Goal: Task Accomplishment & Management: Use online tool/utility

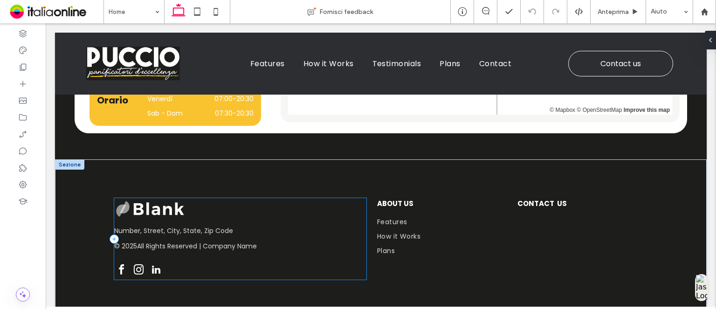
scroll to position [1822, 0]
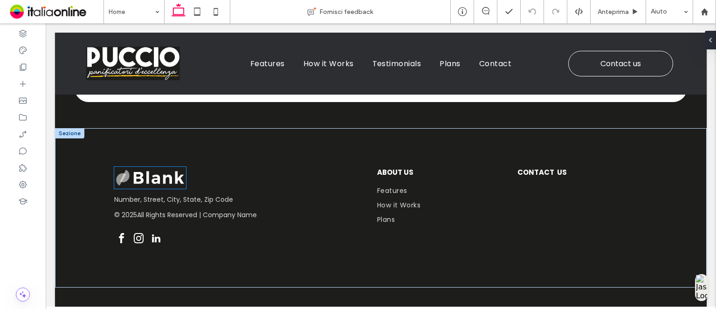
click at [170, 179] on img at bounding box center [150, 177] width 72 height 21
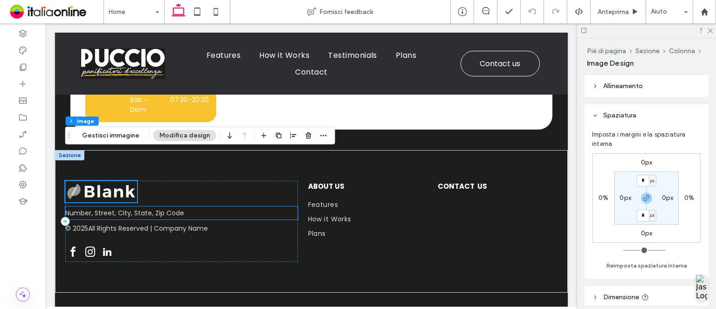
scroll to position [1855, 0]
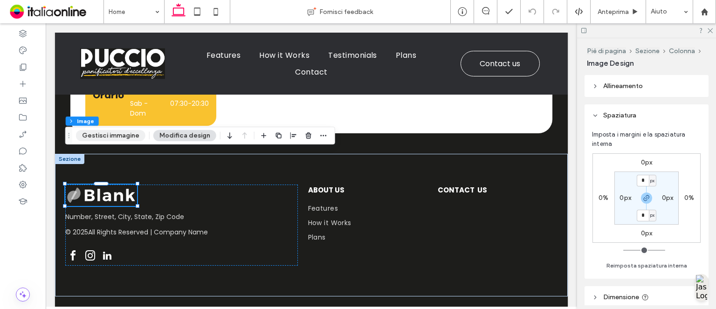
click at [127, 136] on button "Gestisci immagine" at bounding box center [110, 135] width 69 height 11
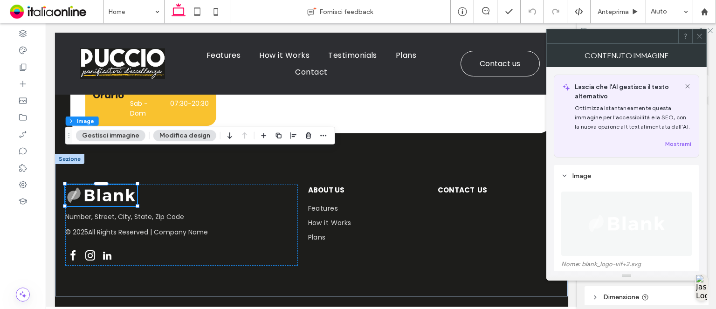
click at [620, 197] on img at bounding box center [627, 224] width 82 height 64
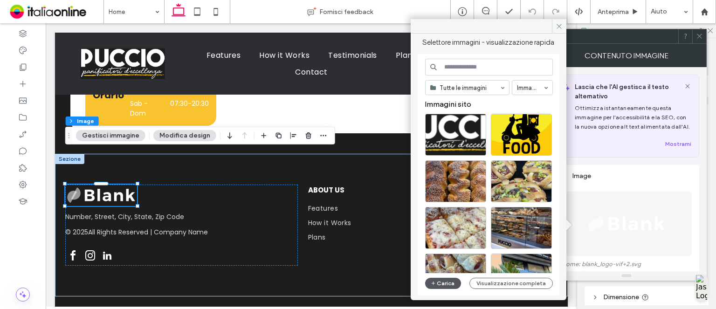
click at [440, 285] on button "Carica" at bounding box center [443, 283] width 36 height 11
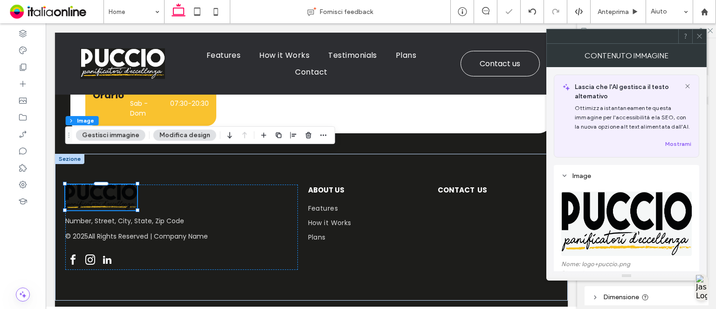
click at [698, 37] on icon at bounding box center [699, 36] width 7 height 7
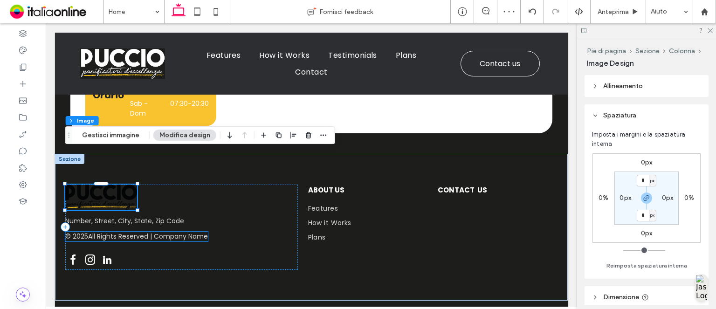
click at [202, 232] on span "All Rights Reserved | Company Name" at bounding box center [148, 237] width 120 height 10
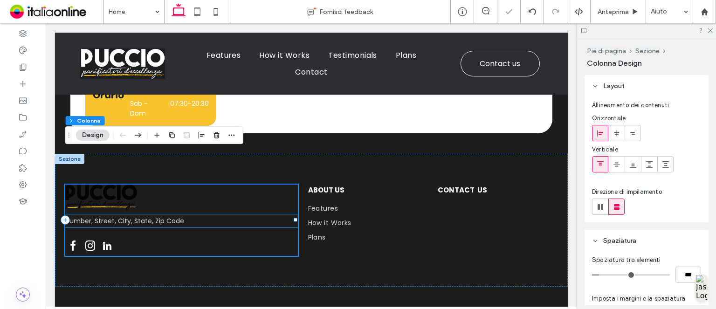
click at [158, 216] on span "Number, Street, City, State, Zip Code" at bounding box center [124, 220] width 119 height 9
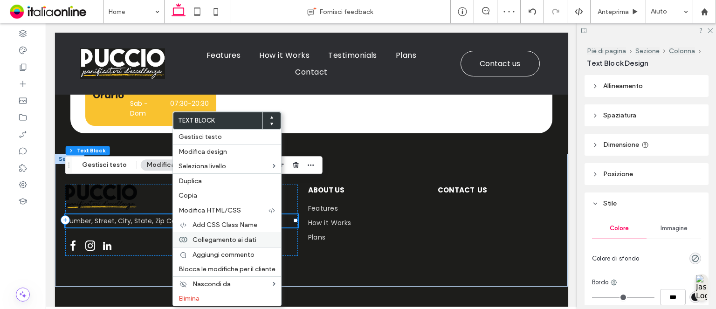
click at [243, 239] on span "Collegamento ai dati" at bounding box center [225, 240] width 64 height 8
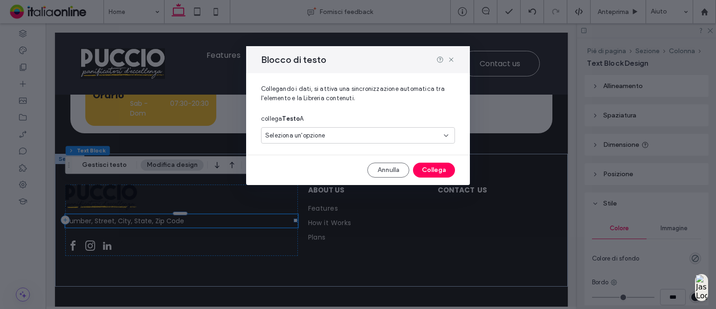
click at [319, 130] on div "Seleziona un'opzione" at bounding box center [358, 135] width 194 height 16
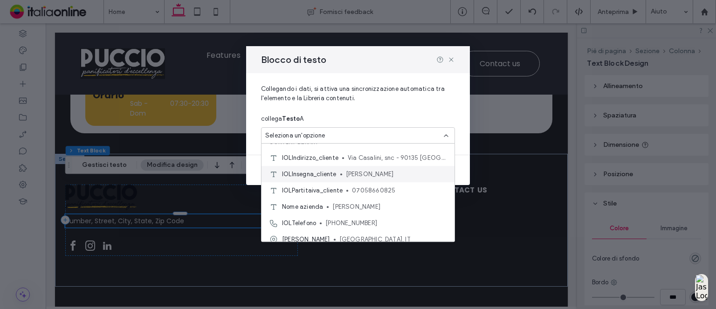
scroll to position [16, 0]
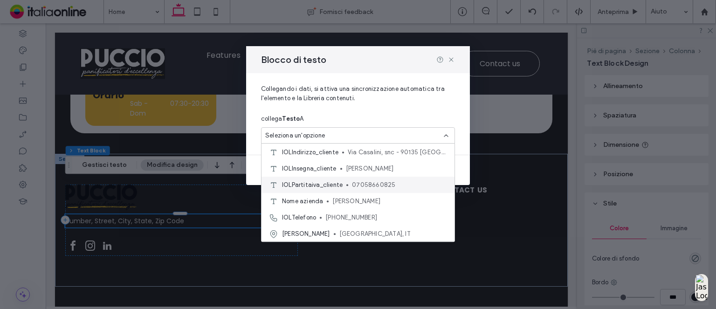
click at [347, 185] on div "IOLPartitaiva_cliente 07058660825" at bounding box center [358, 185] width 193 height 16
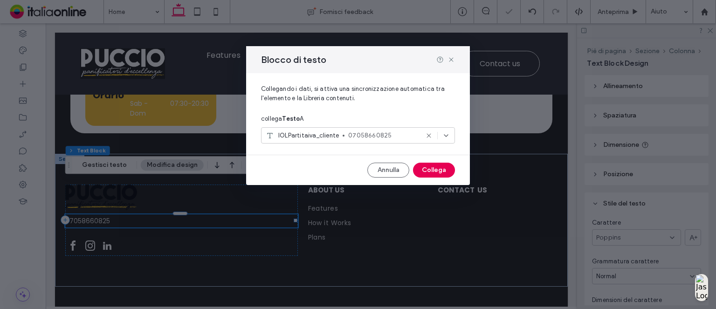
click at [425, 169] on button "Collega" at bounding box center [434, 170] width 42 height 15
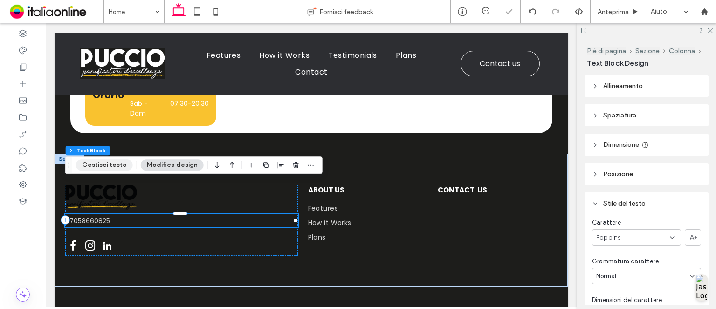
click at [111, 167] on button "Gestisci testo" at bounding box center [104, 164] width 57 height 11
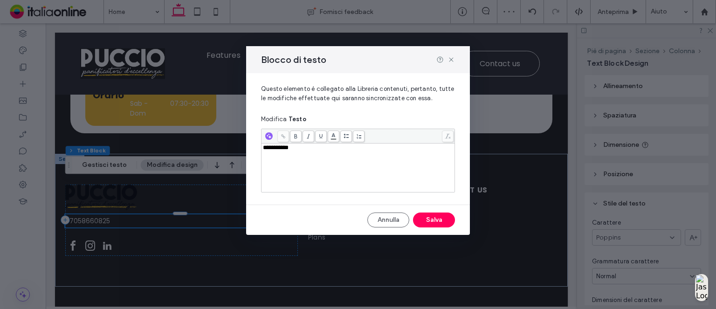
drag, startPoint x: 263, startPoint y: 147, endPoint x: 271, endPoint y: 147, distance: 8.4
click at [263, 147] on span "**********" at bounding box center [276, 148] width 26 height 6
drag, startPoint x: 427, startPoint y: 219, endPoint x: 385, endPoint y: 196, distance: 47.6
click at [427, 219] on button "Salva" at bounding box center [434, 220] width 42 height 15
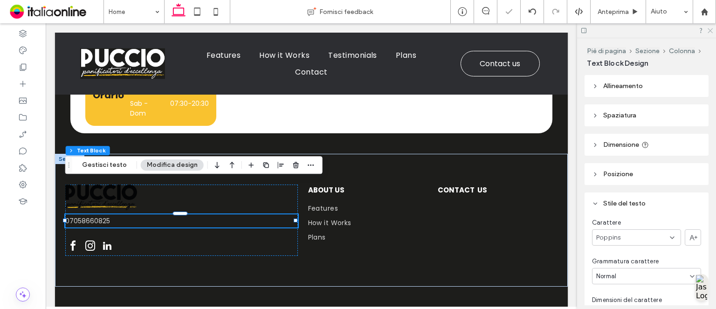
click at [710, 30] on icon at bounding box center [710, 30] width 6 height 6
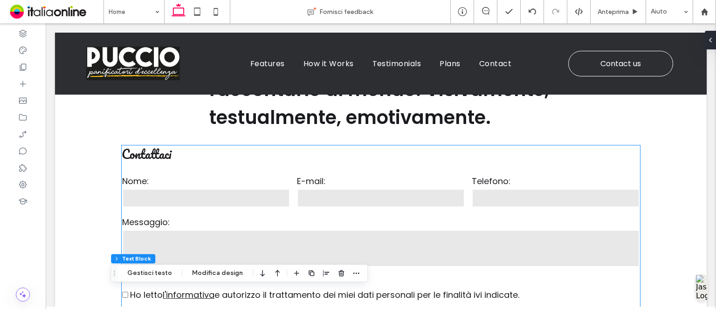
scroll to position [1203, 0]
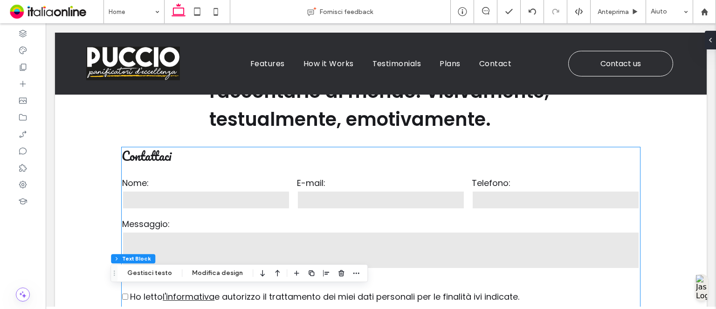
click at [360, 181] on label "E-mail:" at bounding box center [381, 183] width 168 height 13
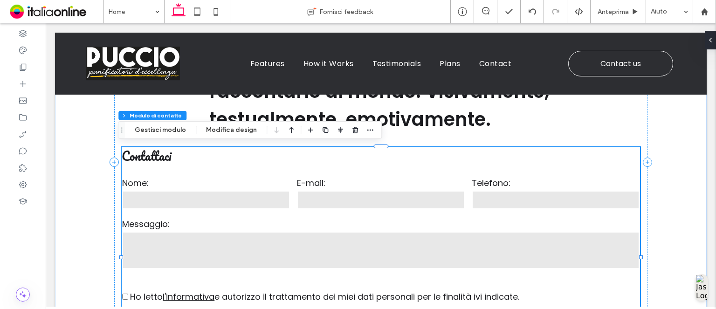
type input "*"
type input "***"
type input "*"
type input "***"
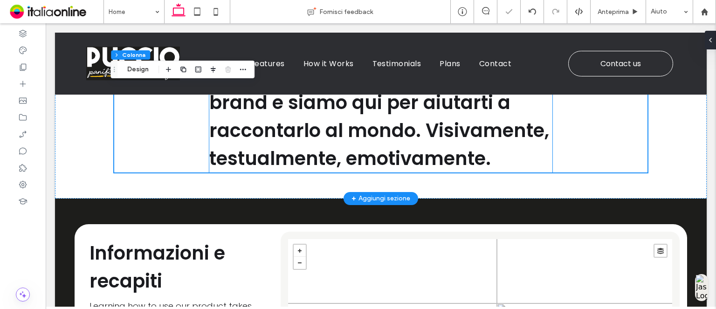
scroll to position [1110, 0]
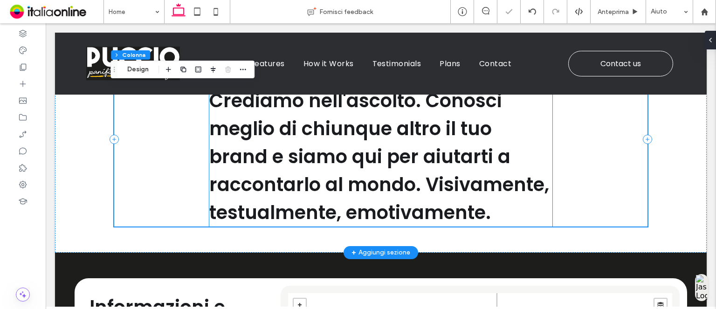
click at [334, 167] on span "Crediamo nell'ascolto. Conosci meglio di chiunque altro il tuo brand e siamo qu…" at bounding box center [379, 157] width 340 height 138
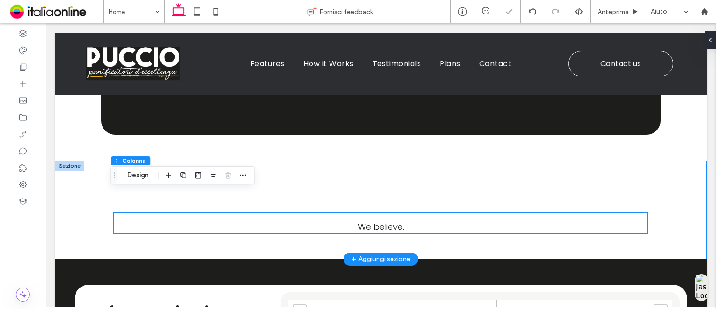
scroll to position [970, 0]
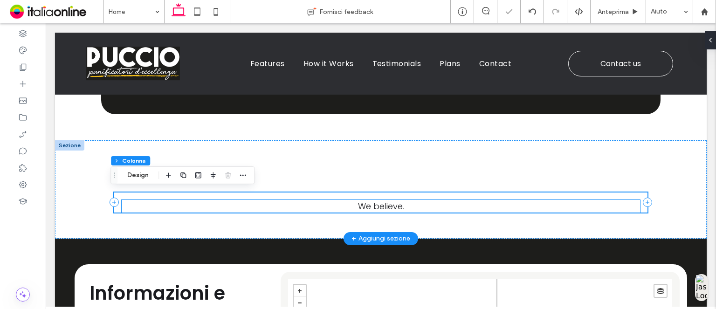
click at [316, 207] on p "We believe." at bounding box center [381, 206] width 518 height 13
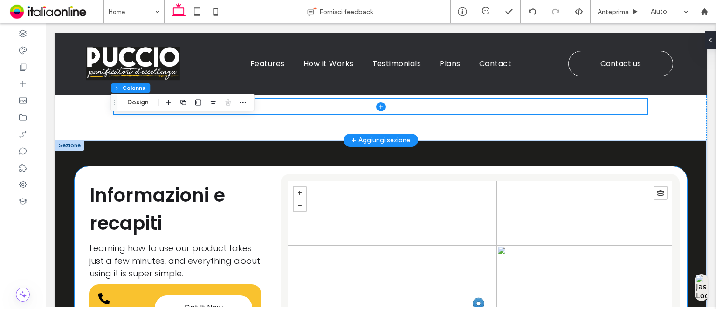
scroll to position [1016, 0]
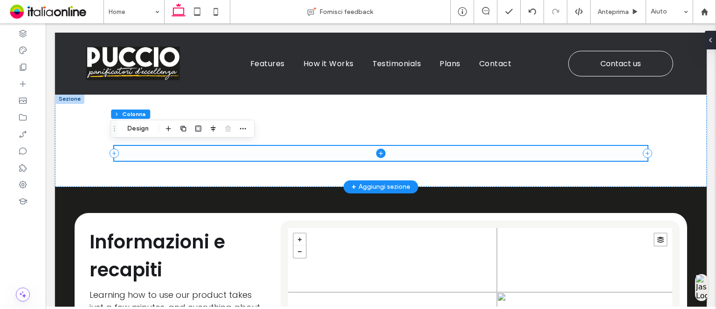
click at [275, 153] on span at bounding box center [380, 153] width 533 height 15
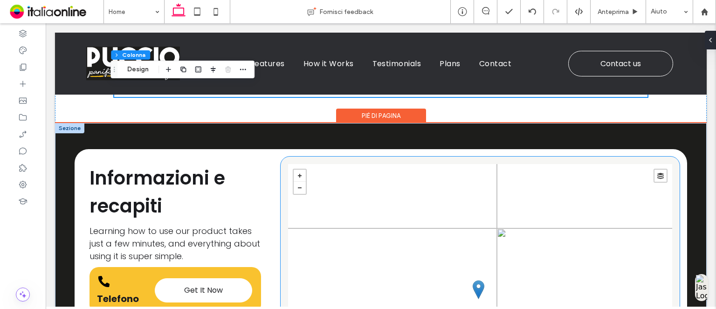
scroll to position [1063, 0]
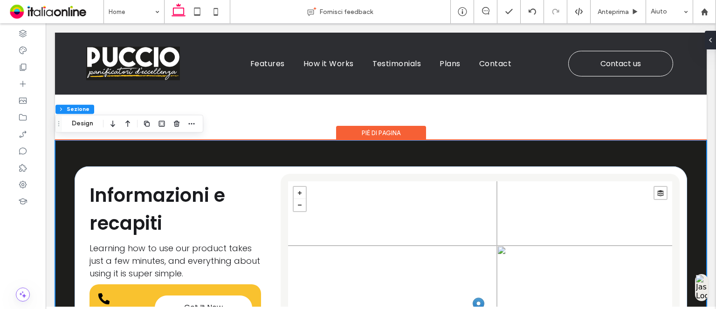
click at [381, 132] on div "Piè di pagina" at bounding box center [381, 133] width 90 height 14
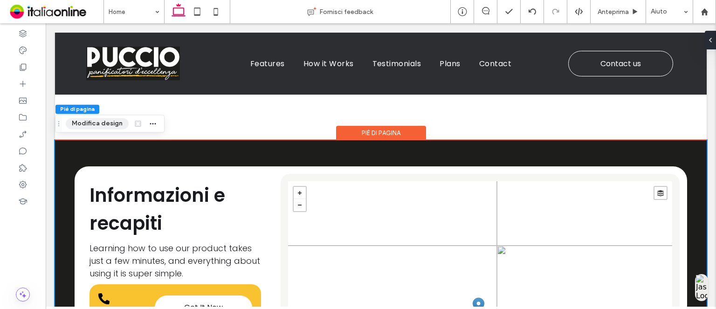
drag, startPoint x: 96, startPoint y: 124, endPoint x: 105, endPoint y: 124, distance: 9.8
click at [96, 124] on button "Modifica design" at bounding box center [97, 123] width 63 height 11
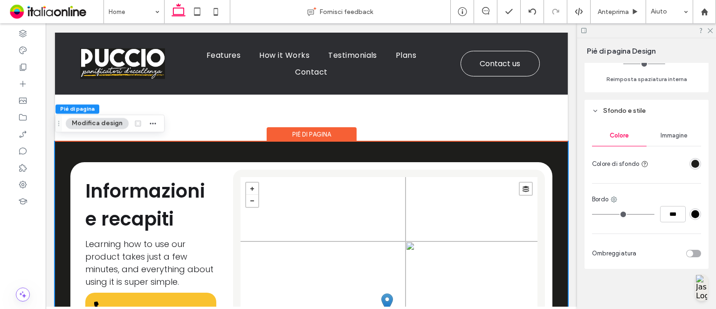
scroll to position [145, 0]
click at [691, 163] on div "rgba(29,29,27,1)" at bounding box center [695, 163] width 8 height 8
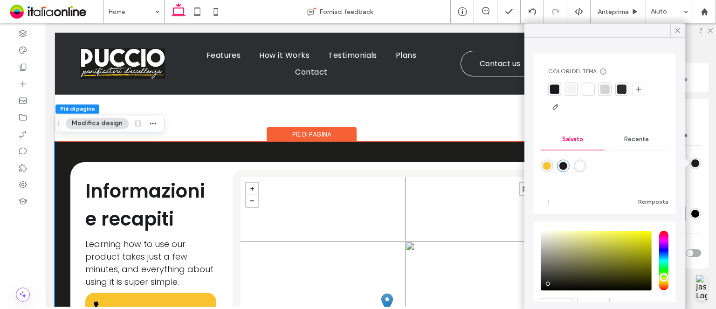
click at [580, 163] on div "rgba(255,255,255,1)" at bounding box center [580, 166] width 8 height 8
type input "*******"
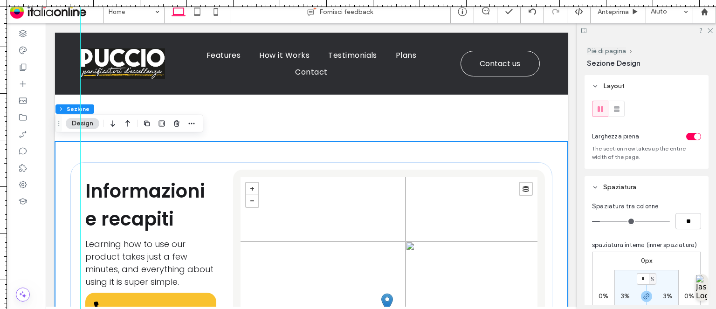
drag, startPoint x: 0, startPoint y: 59, endPoint x: 80, endPoint y: 77, distance: 82.2
click at [80, 309] on div at bounding box center [358, 309] width 716 height 0
click at [711, 31] on icon at bounding box center [710, 30] width 6 height 6
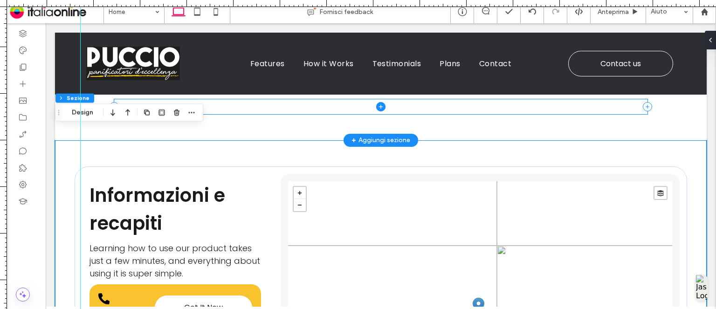
scroll to position [1110, 0]
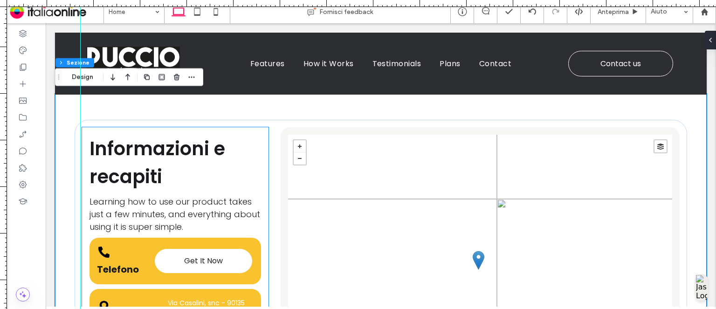
click at [254, 166] on h2 "Informazioni e recapiti" at bounding box center [176, 163] width 172 height 56
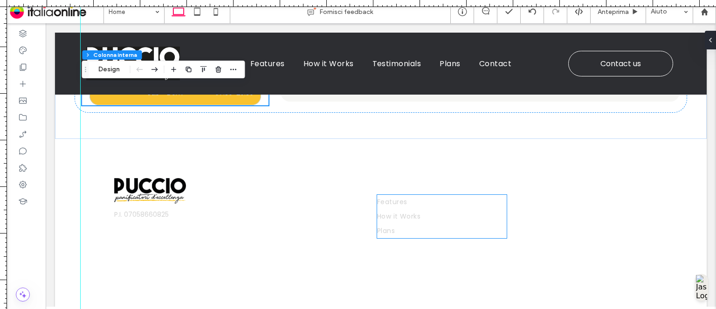
scroll to position [1436, 0]
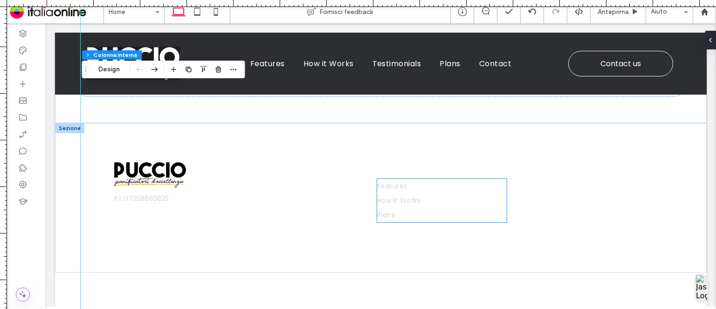
drag, startPoint x: 399, startPoint y: 184, endPoint x: 405, endPoint y: 186, distance: 5.9
click at [399, 184] on span "Features" at bounding box center [392, 186] width 30 height 10
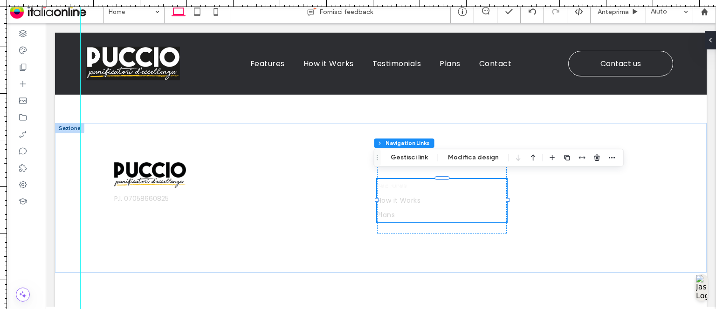
type input "***"
type input "****"
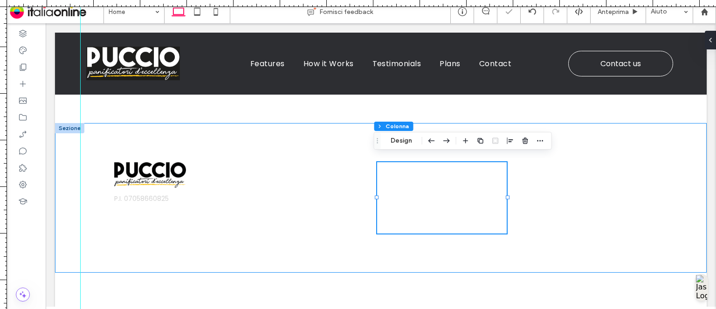
click at [606, 143] on div "P.I. 07058660825 ABOUT US CONTACT US" at bounding box center [381, 198] width 560 height 150
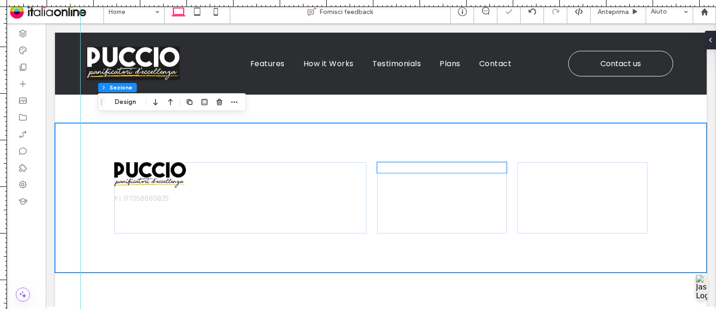
click at [457, 162] on h5 "ABOUT US" at bounding box center [442, 167] width 130 height 11
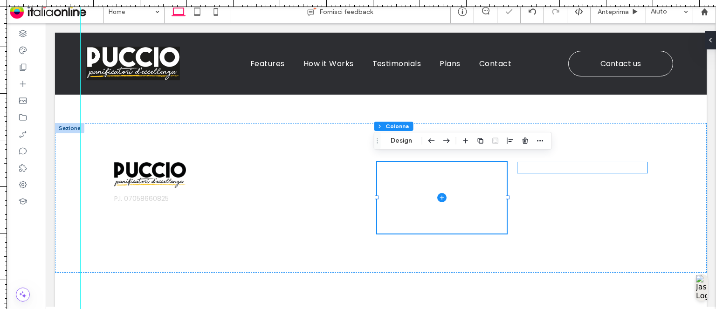
click at [543, 164] on span "CONTACT US" at bounding box center [542, 168] width 49 height 10
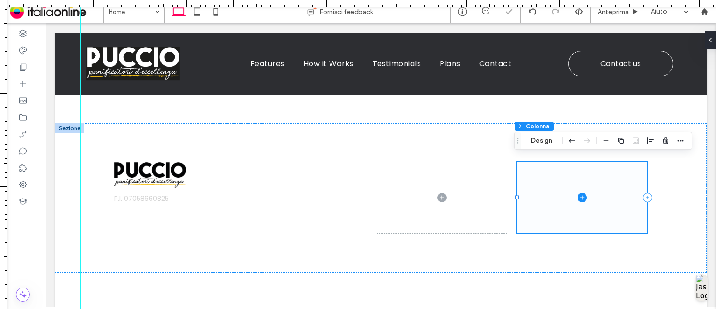
click at [532, 180] on span at bounding box center [583, 197] width 130 height 71
click at [431, 176] on span at bounding box center [442, 197] width 130 height 71
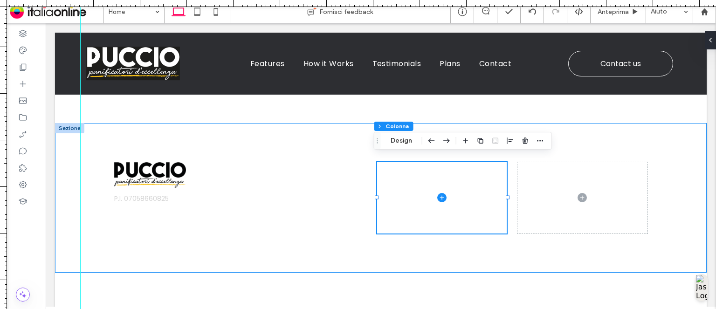
drag, startPoint x: 290, startPoint y: 131, endPoint x: 297, endPoint y: 131, distance: 7.0
click at [290, 131] on div "P.I. 07058660825" at bounding box center [381, 198] width 560 height 150
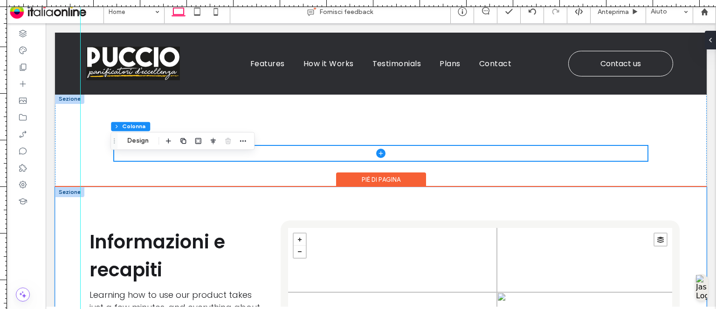
scroll to position [970, 0]
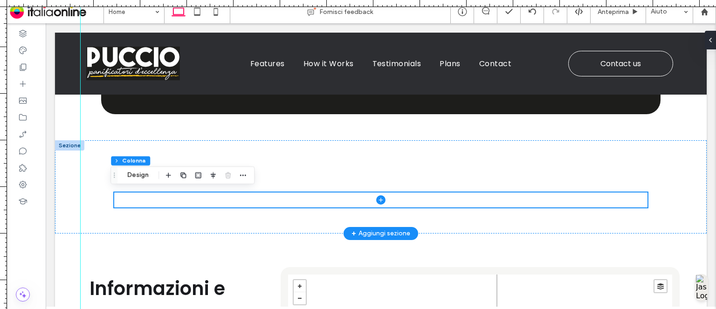
click at [65, 144] on div at bounding box center [69, 145] width 29 height 10
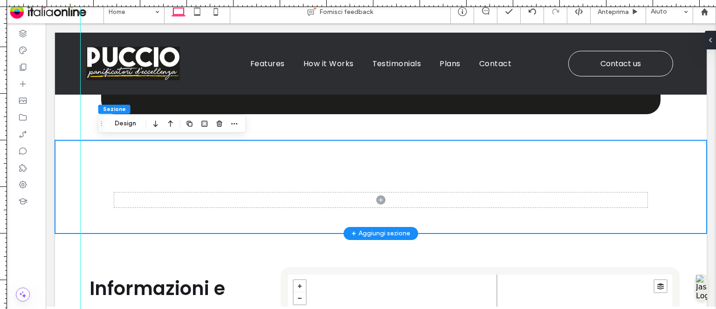
drag, startPoint x: 280, startPoint y: 169, endPoint x: 323, endPoint y: 159, distance: 43.4
click at [282, 169] on div at bounding box center [381, 186] width 560 height 93
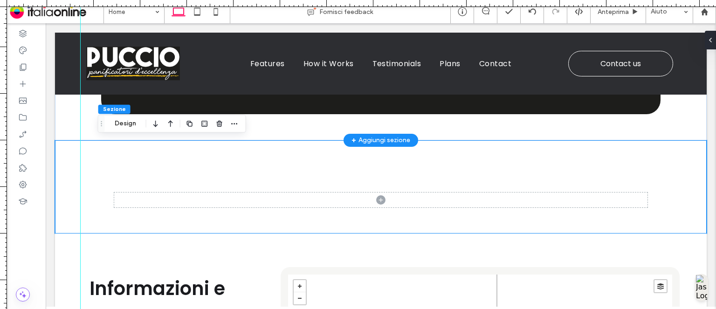
click at [373, 139] on div "+ Aggiungi sezione" at bounding box center [381, 140] width 59 height 10
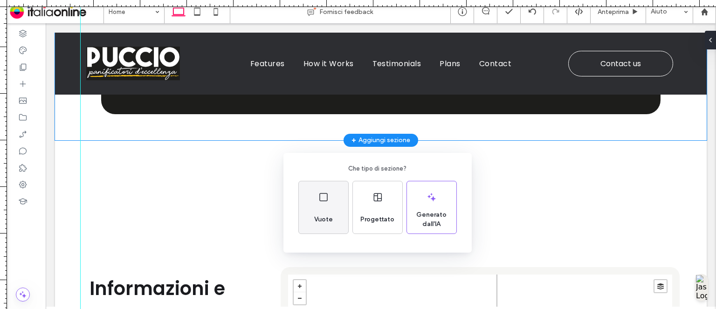
click at [327, 207] on div "Vuote" at bounding box center [323, 207] width 49 height 52
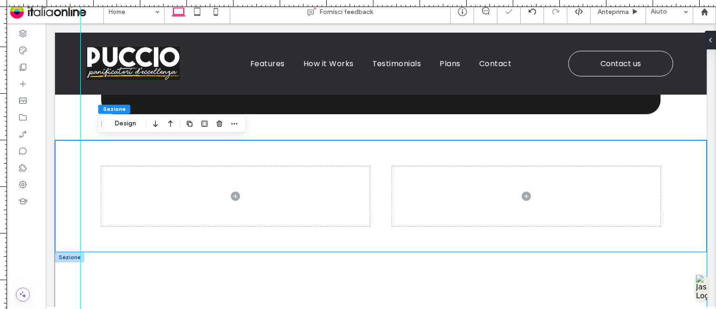
click at [196, 253] on div at bounding box center [381, 298] width 560 height 93
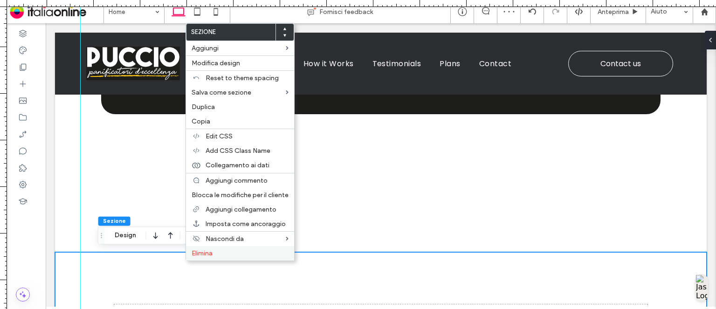
click at [196, 246] on div "Elimina" at bounding box center [240, 253] width 108 height 14
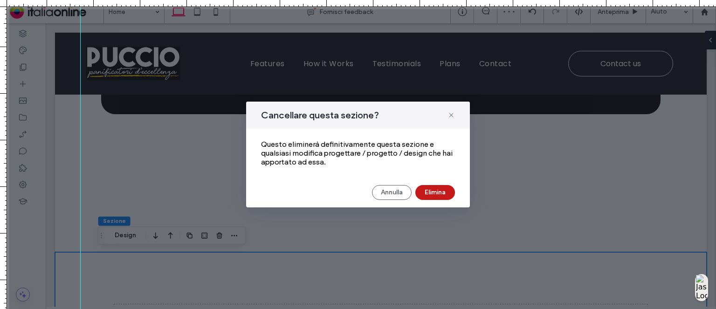
click at [440, 189] on button "Elimina" at bounding box center [435, 192] width 40 height 15
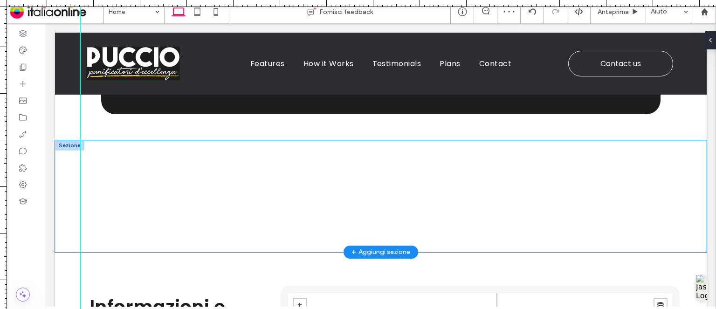
click at [176, 140] on div at bounding box center [381, 196] width 560 height 112
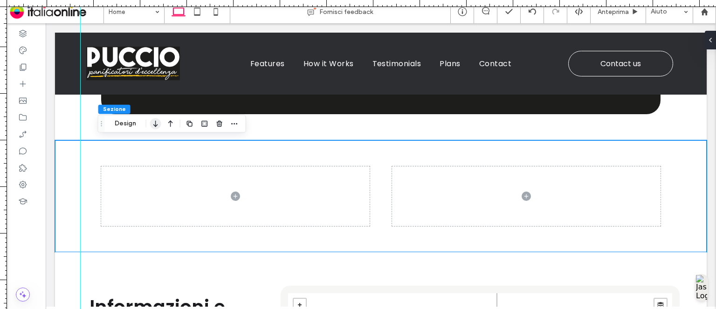
click at [156, 123] on icon "button" at bounding box center [155, 123] width 11 height 17
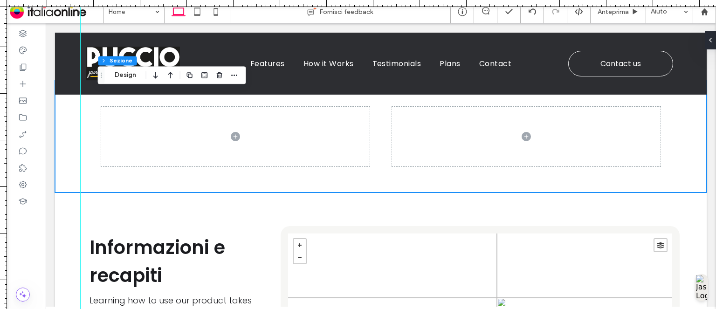
scroll to position [1013, 0]
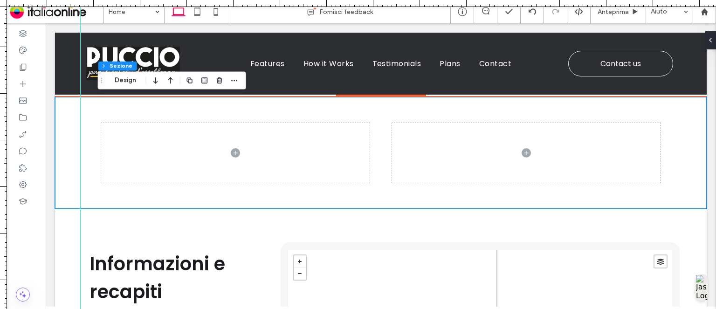
click at [127, 191] on div at bounding box center [381, 153] width 560 height 112
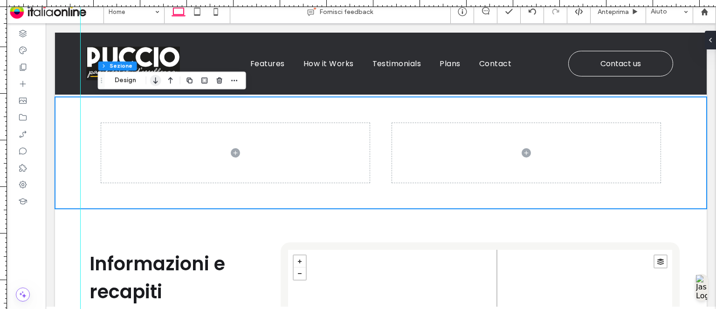
click at [159, 81] on icon "button" at bounding box center [155, 80] width 11 height 17
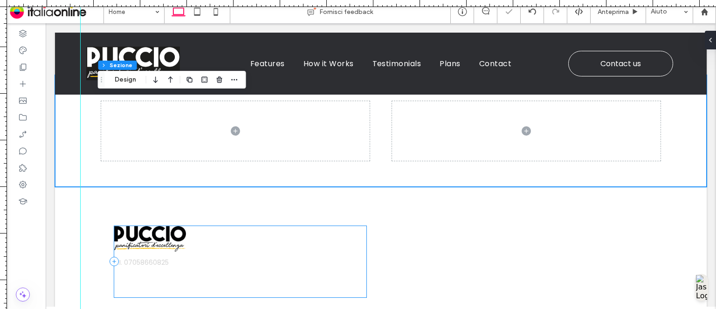
scroll to position [1352, 0]
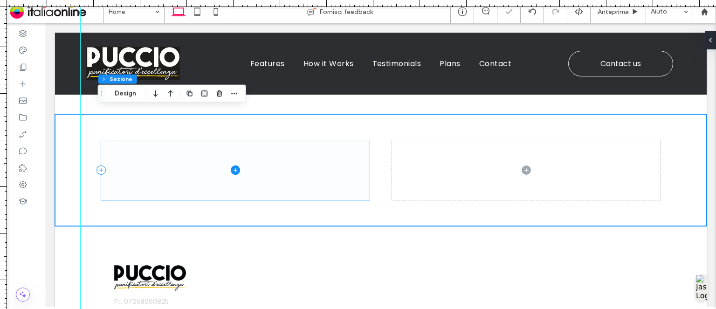
click at [318, 181] on span at bounding box center [235, 170] width 269 height 60
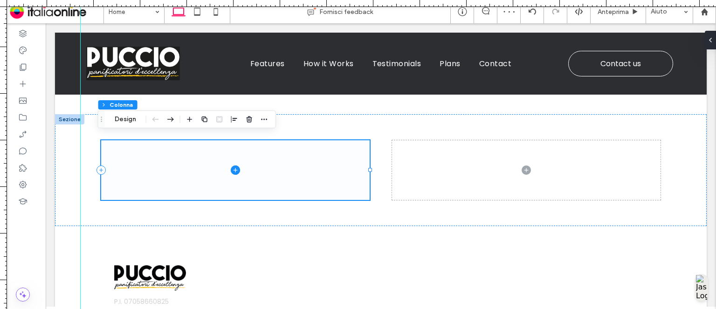
drag, startPoint x: 352, startPoint y: 159, endPoint x: 360, endPoint y: 160, distance: 7.5
click at [352, 159] on span at bounding box center [235, 170] width 269 height 60
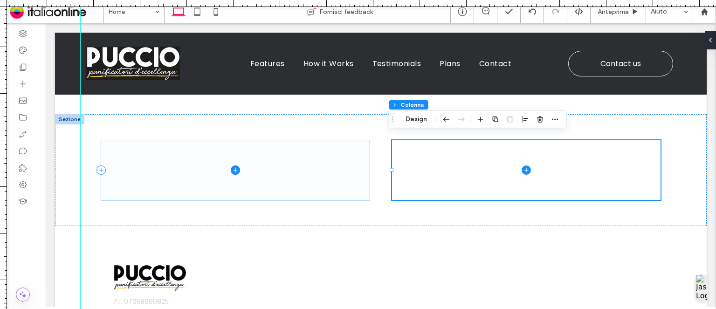
click at [361, 167] on span at bounding box center [235, 170] width 269 height 60
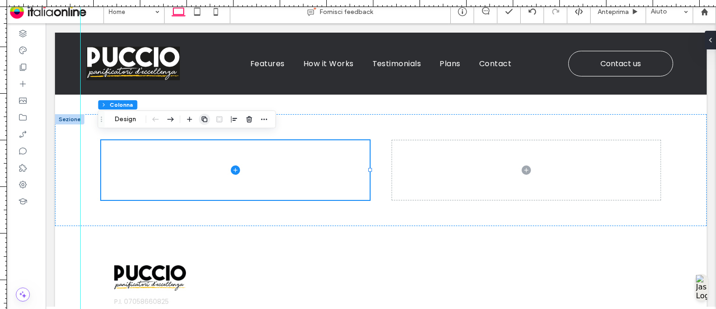
click at [208, 121] on span "button" at bounding box center [204, 119] width 11 height 11
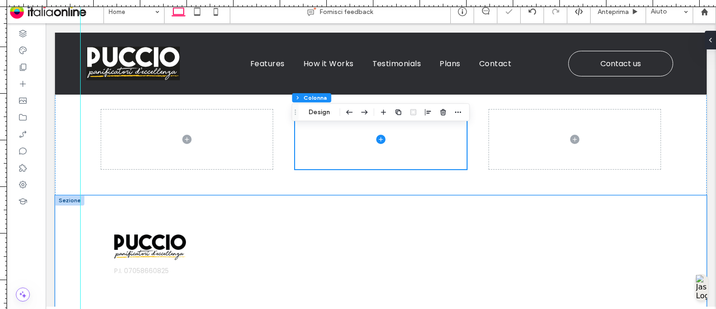
scroll to position [1398, 0]
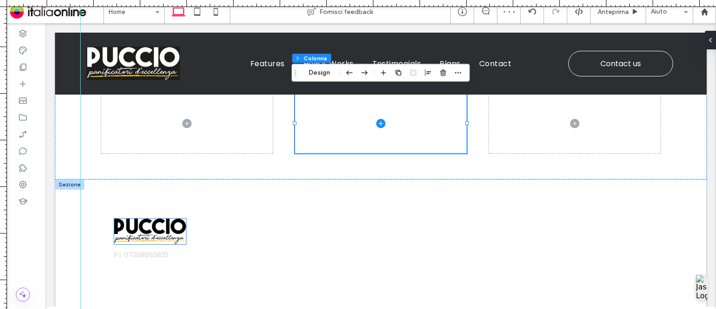
click at [155, 232] on img at bounding box center [150, 232] width 72 height 26
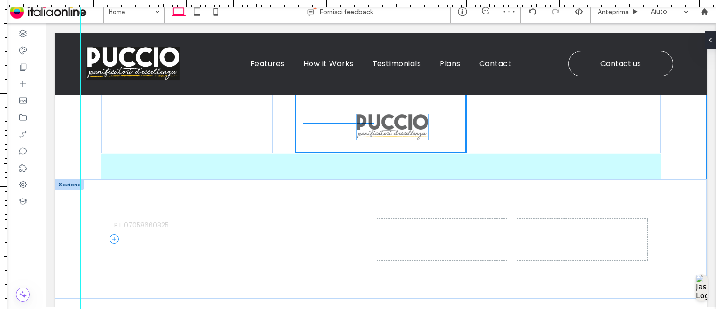
drag, startPoint x: 195, startPoint y: 216, endPoint x: 405, endPoint y: 131, distance: 226.5
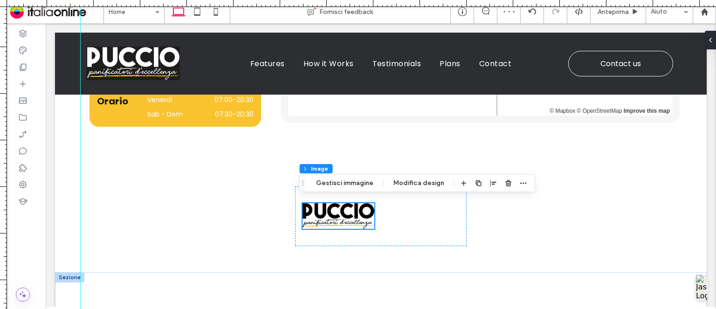
scroll to position [1305, 0]
click at [394, 214] on div at bounding box center [381, 217] width 172 height 60
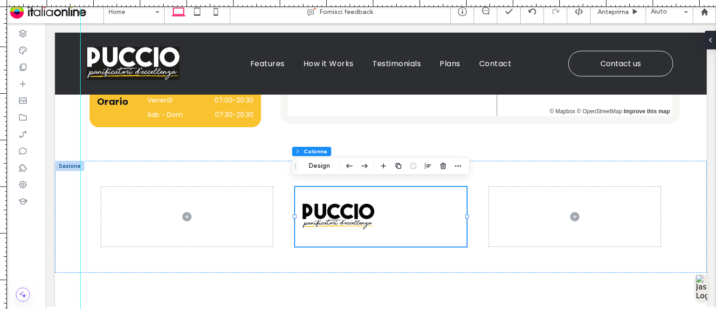
click at [395, 213] on div at bounding box center [381, 217] width 172 height 60
click at [423, 164] on span "button" at bounding box center [428, 165] width 11 height 11
click at [425, 186] on icon "center" at bounding box center [428, 183] width 7 height 7
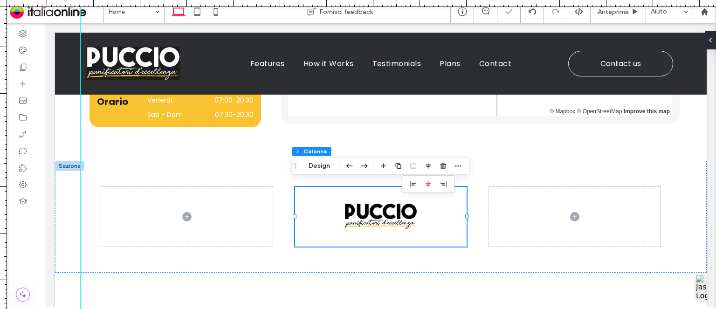
click at [418, 216] on div at bounding box center [381, 217] width 172 height 60
click at [401, 216] on img at bounding box center [381, 217] width 72 height 26
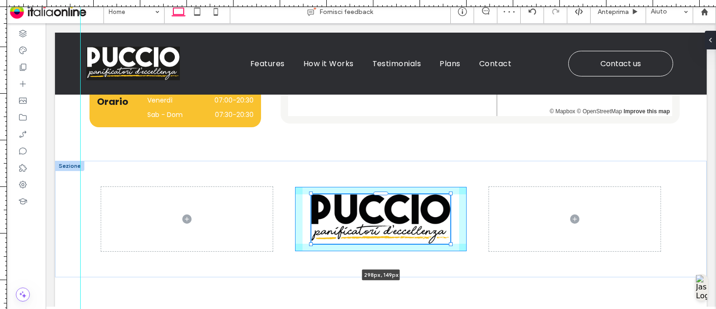
drag, startPoint x: 413, startPoint y: 225, endPoint x: 453, endPoint y: 234, distance: 41.1
click at [453, 234] on div "298px , 149px" at bounding box center [381, 219] width 560 height 117
type input "***"
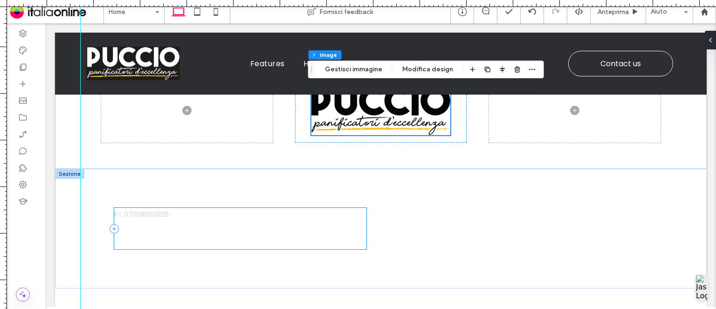
scroll to position [1398, 0]
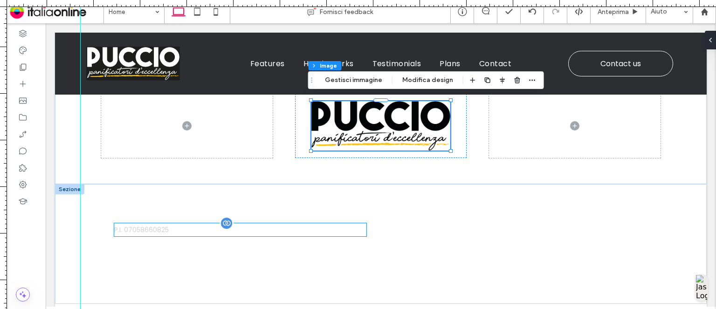
click at [187, 228] on p "P.I. 07058660825" at bounding box center [240, 229] width 252 height 13
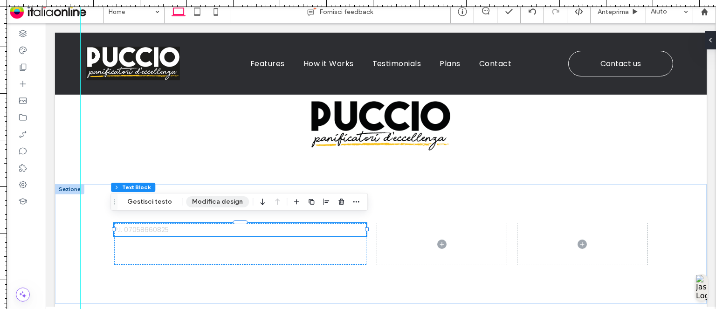
drag, startPoint x: 203, startPoint y: 202, endPoint x: 259, endPoint y: 178, distance: 60.7
click at [203, 202] on button "Modifica design" at bounding box center [217, 201] width 63 height 11
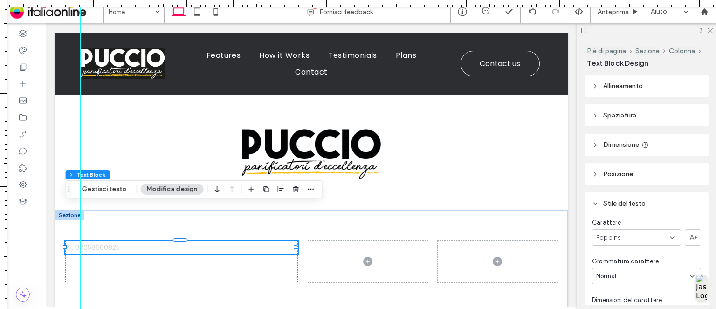
scroll to position [140, 0]
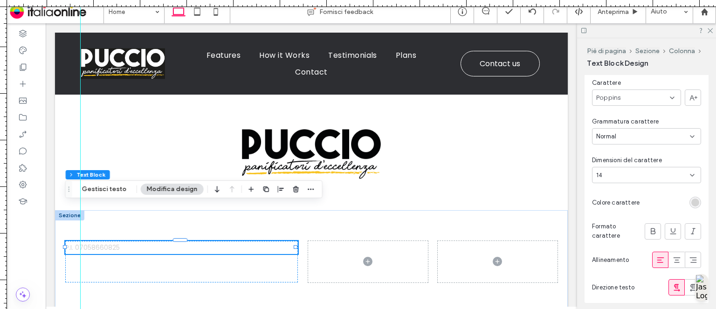
click at [691, 203] on div "rgb(212, 212, 212)" at bounding box center [695, 203] width 8 height 8
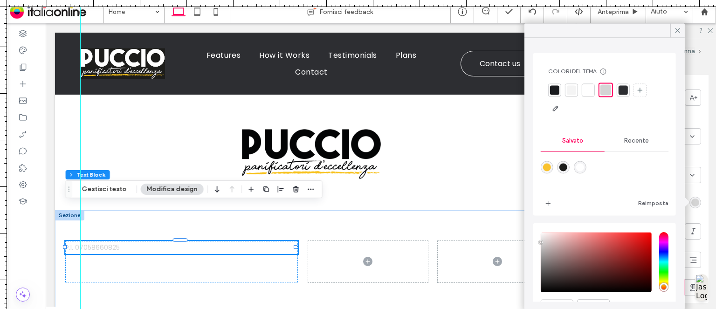
click at [622, 91] on div at bounding box center [623, 89] width 9 height 9
click at [371, 256] on div "P.I. 07058660825" at bounding box center [311, 261] width 513 height 103
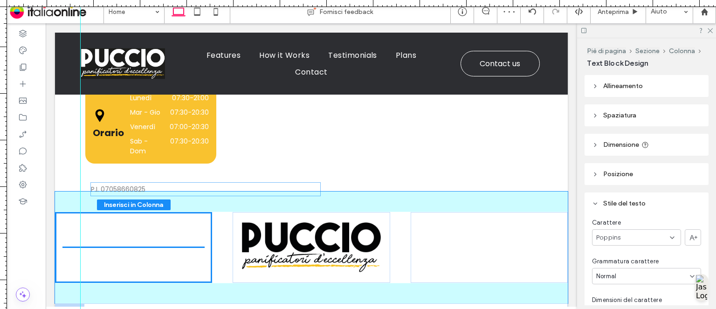
drag, startPoint x: 120, startPoint y: 214, endPoint x: 141, endPoint y: 203, distance: 24.2
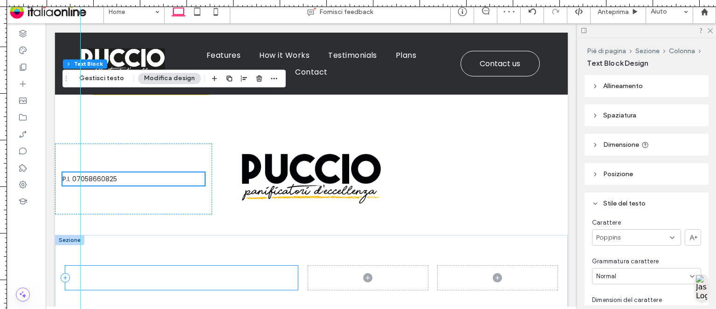
scroll to position [1433, 0]
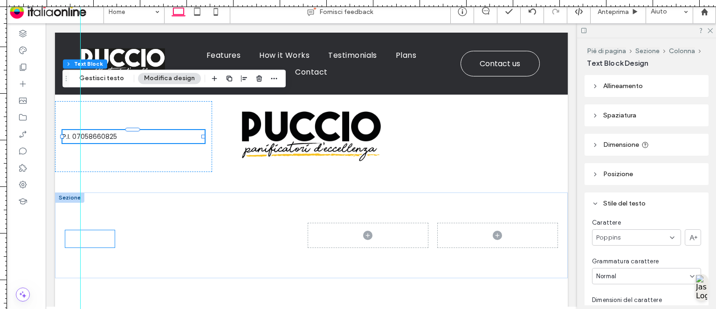
click at [109, 230] on span "linkedin" at bounding box center [107, 237] width 15 height 15
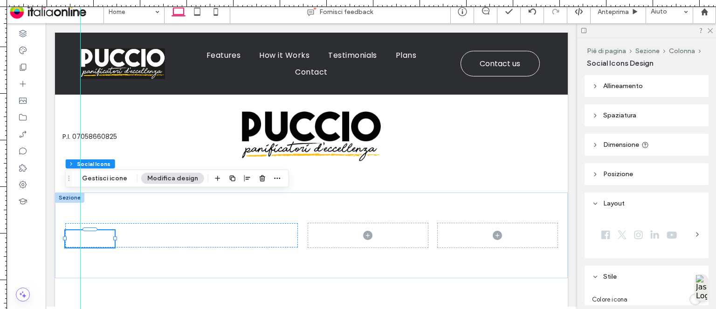
click at [681, 236] on div at bounding box center [639, 234] width 94 height 23
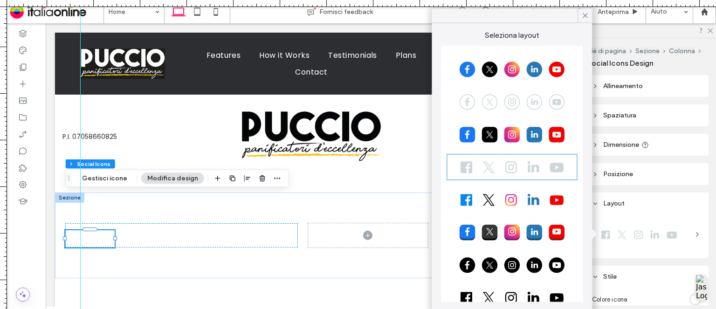
scroll to position [47, 0]
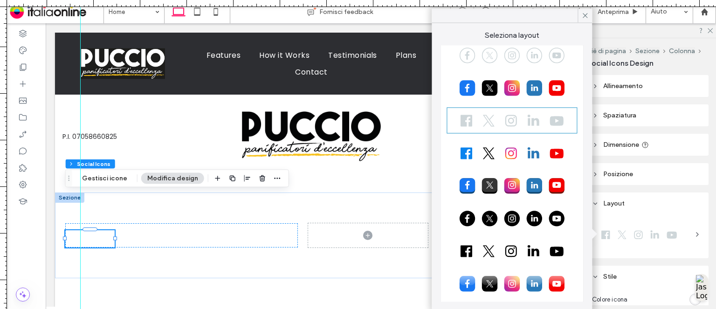
click at [548, 217] on div at bounding box center [512, 218] width 128 height 23
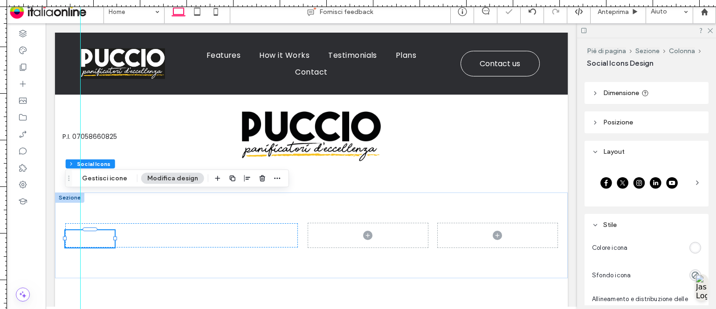
scroll to position [140, 0]
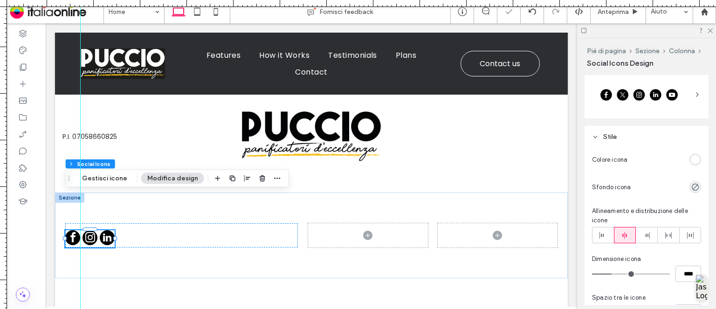
click at [692, 161] on div "rgb(255, 255, 255)" at bounding box center [695, 160] width 8 height 8
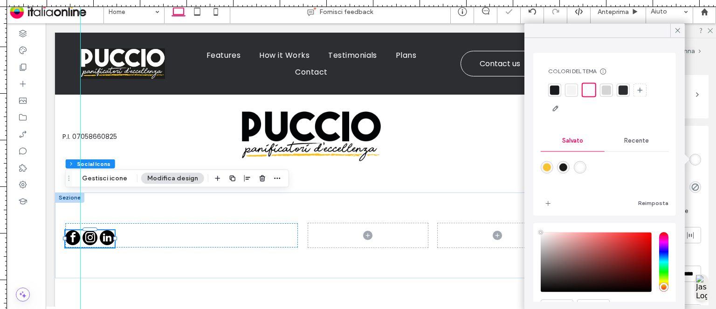
click at [541, 167] on div "rgba(249,194,47,1)" at bounding box center [547, 167] width 13 height 13
type input "*******"
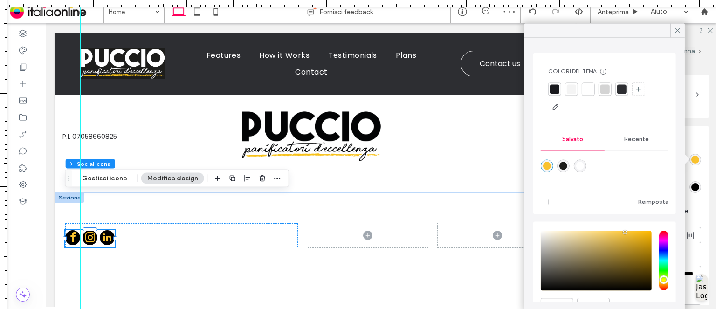
click at [589, 90] on div at bounding box center [588, 88] width 9 height 9
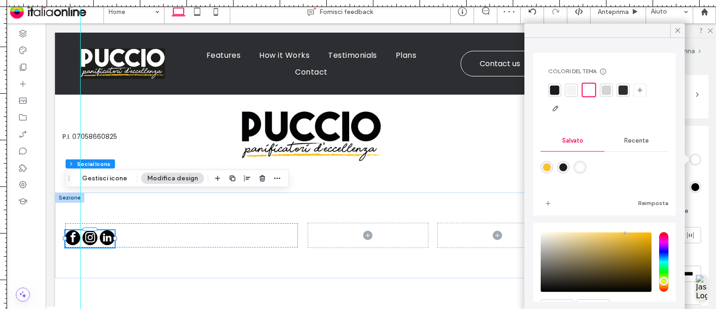
click at [692, 190] on div "rgb(0, 0, 0)" at bounding box center [695, 187] width 8 height 8
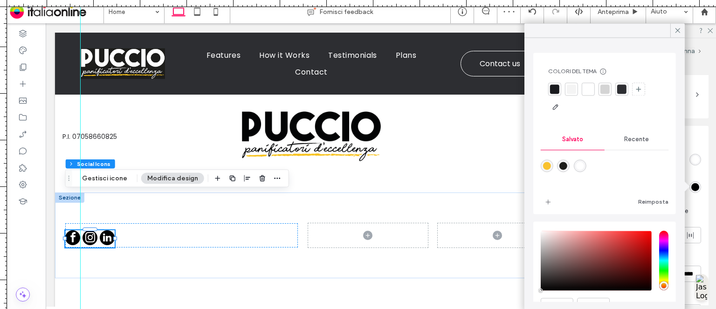
click at [543, 166] on div "rgba(249,194,47,1)" at bounding box center [547, 166] width 8 height 8
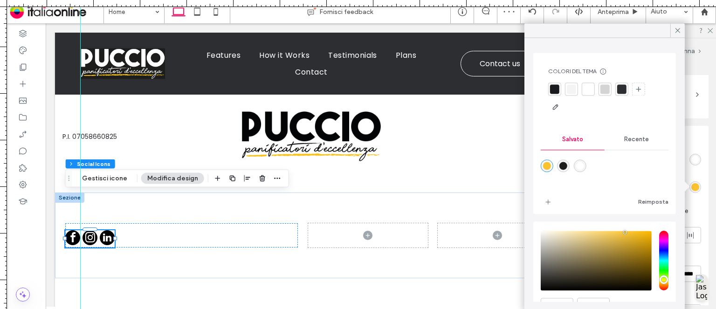
type input "*******"
click at [692, 174] on div "Colore icona Sfondo icona Allineamento e distribuzione delle icone Dimensione i…" at bounding box center [647, 300] width 124 height 304
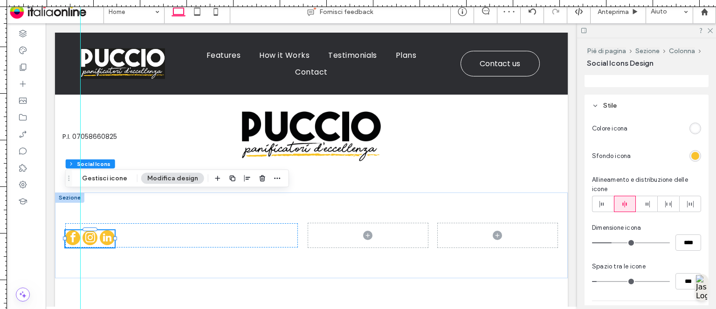
scroll to position [187, 0]
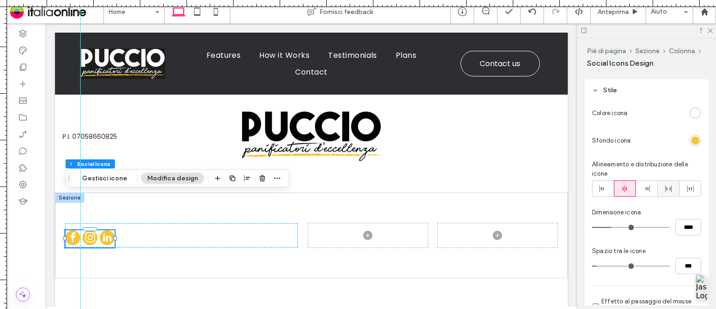
click at [665, 188] on icon at bounding box center [668, 188] width 7 height 7
type input "**"
type input "****"
type input "**"
type input "****"
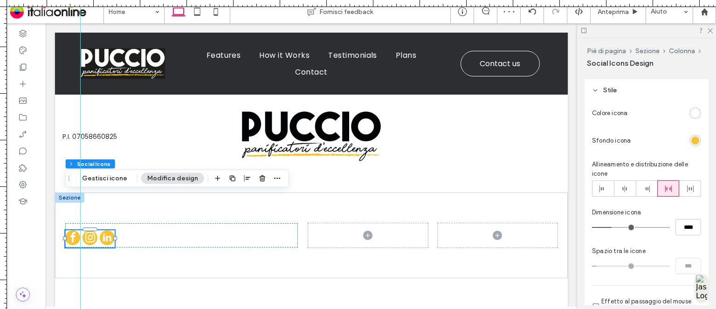
type input "**"
type input "****"
type input "**"
type input "****"
click at [606, 227] on input "range" at bounding box center [631, 227] width 78 height 1
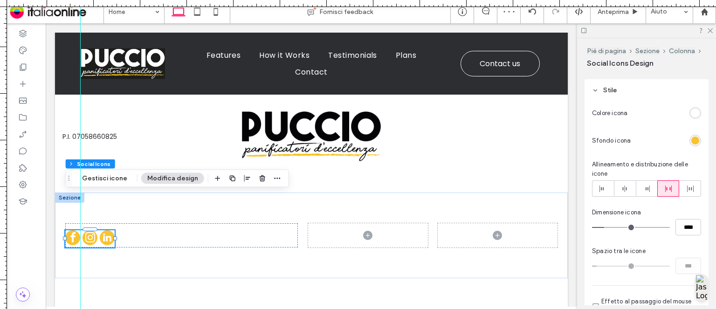
scroll to position [1430, 0]
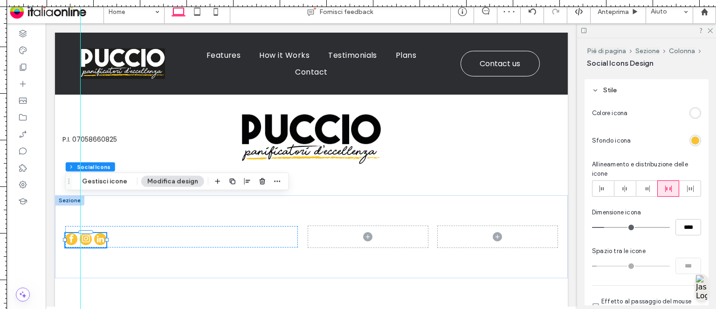
type input "**"
type input "****"
type input "**"
type input "****"
type input "**"
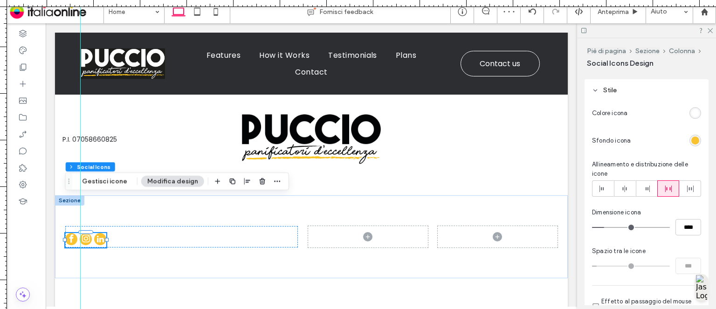
type input "****"
type input "**"
type input "****"
type input "**"
click at [610, 227] on input "range" at bounding box center [631, 227] width 78 height 1
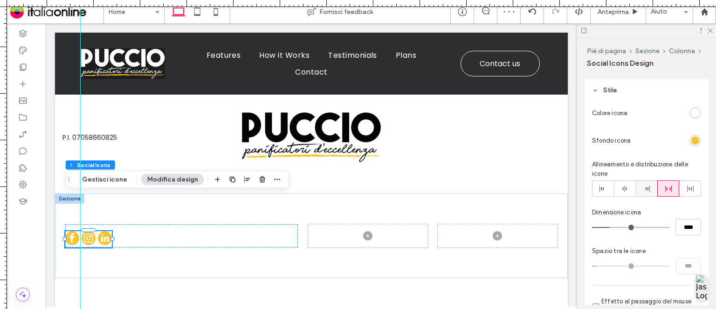
scroll to position [323, 0]
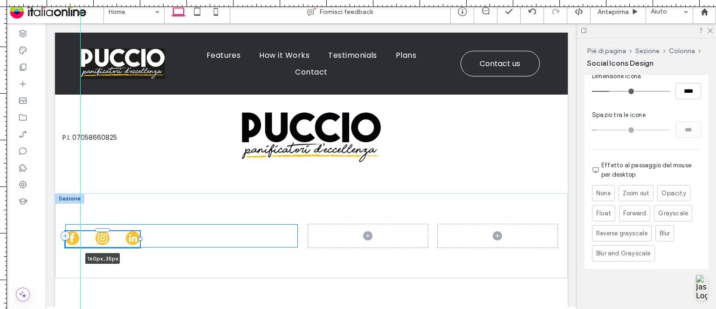
drag, startPoint x: 113, startPoint y: 201, endPoint x: 141, endPoint y: 201, distance: 28.4
click at [141, 237] on div at bounding box center [140, 239] width 4 height 4
type input "***"
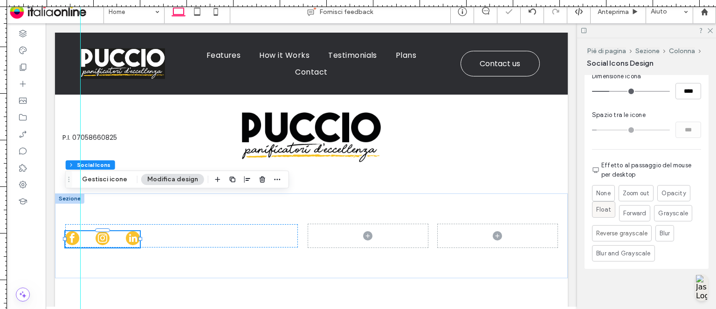
click at [600, 213] on span "Float" at bounding box center [603, 209] width 15 height 9
click at [714, 34] on div at bounding box center [646, 30] width 139 height 14
click at [710, 33] on div at bounding box center [646, 30] width 139 height 14
click at [711, 31] on use at bounding box center [710, 30] width 5 height 5
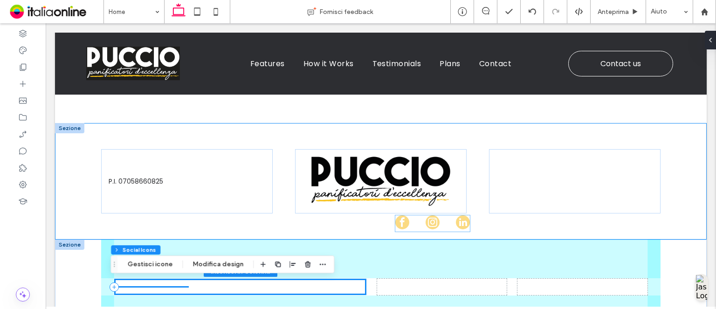
scroll to position [1347, 0]
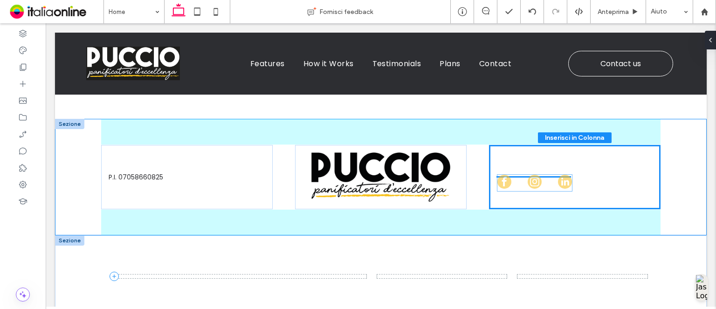
drag, startPoint x: 366, startPoint y: 244, endPoint x: 558, endPoint y: 177, distance: 202.8
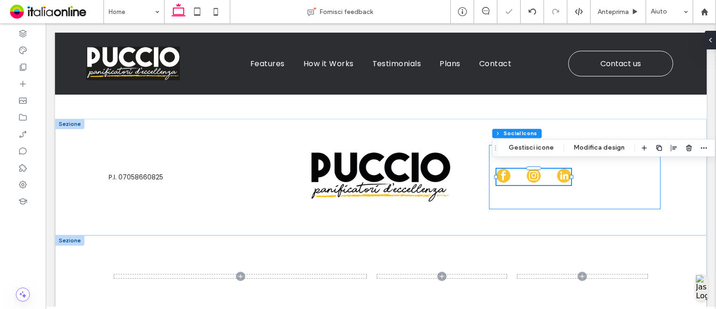
click at [620, 179] on div at bounding box center [575, 177] width 172 height 65
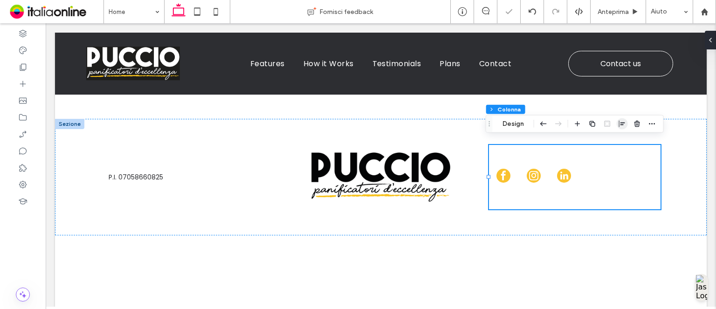
click at [620, 122] on icon "button" at bounding box center [622, 123] width 7 height 7
click at [642, 141] on span "flex-end" at bounding box center [637, 142] width 11 height 11
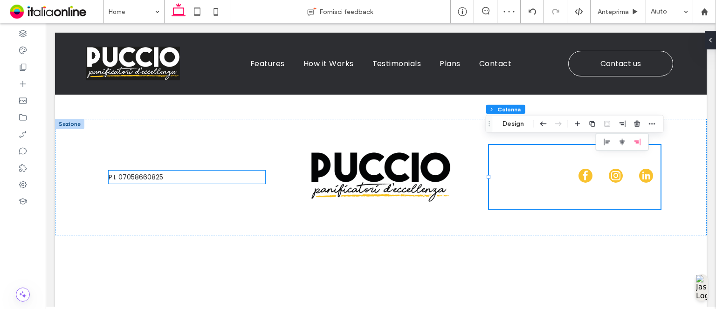
click at [136, 175] on p "P.I. 07058660825" at bounding box center [187, 177] width 157 height 13
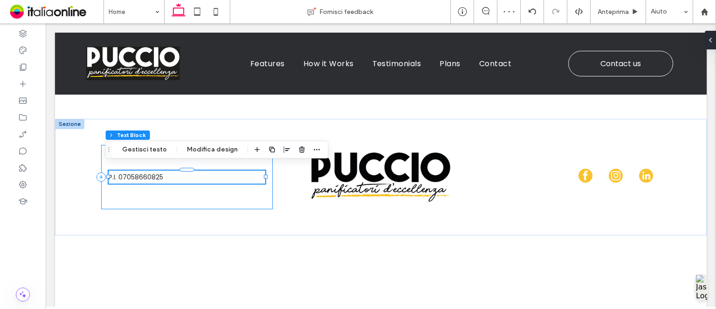
click at [187, 200] on div "P.I. 07058660825" at bounding box center [187, 177] width 172 height 65
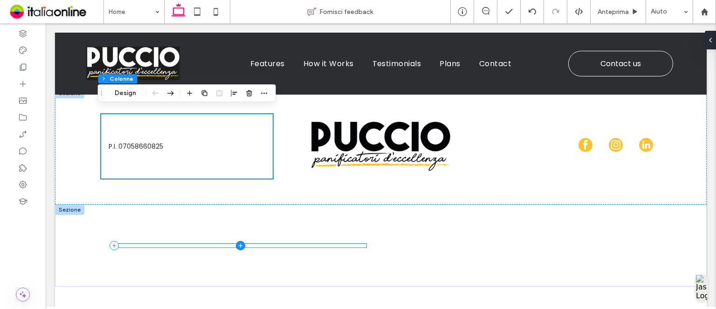
scroll to position [1370, 0]
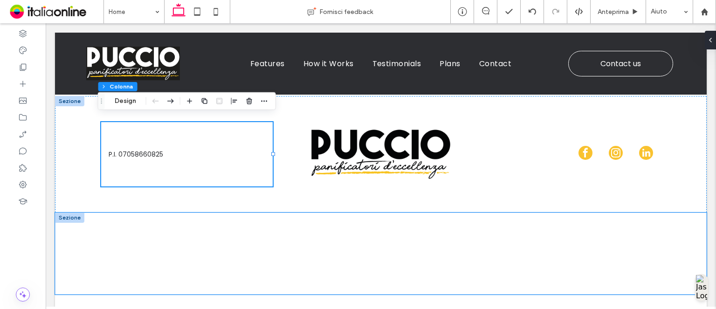
click at [82, 233] on div at bounding box center [381, 254] width 652 height 82
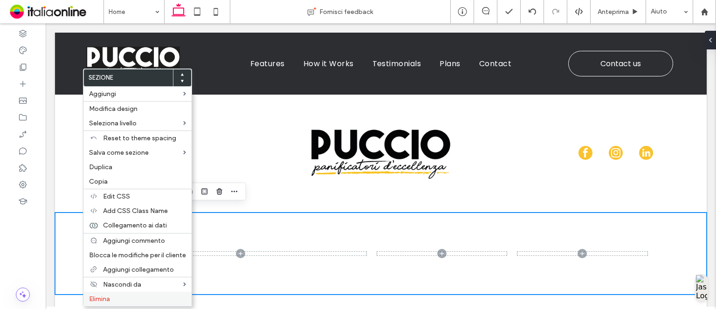
click at [113, 299] on label "Elimina" at bounding box center [137, 299] width 97 height 8
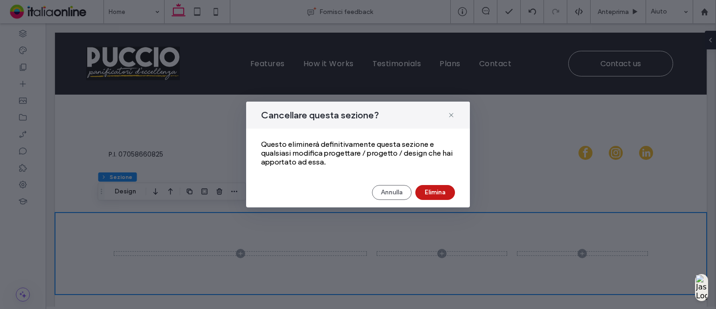
click at [437, 188] on button "Elimina" at bounding box center [435, 192] width 40 height 15
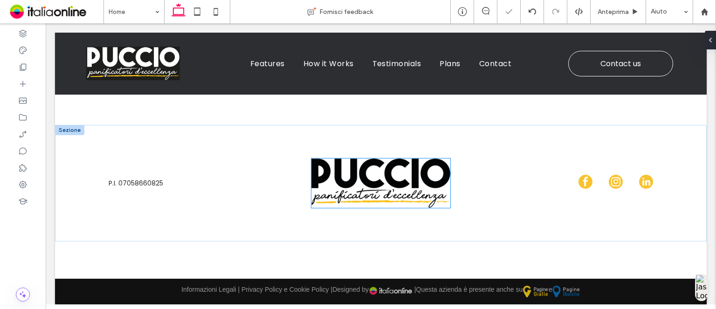
scroll to position [1335, 0]
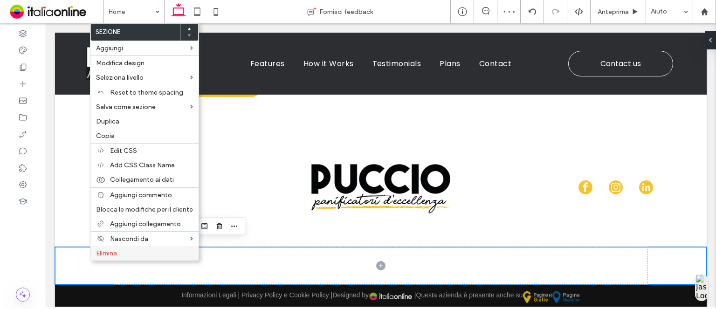
click at [109, 251] on span "Elimina" at bounding box center [106, 253] width 21 height 8
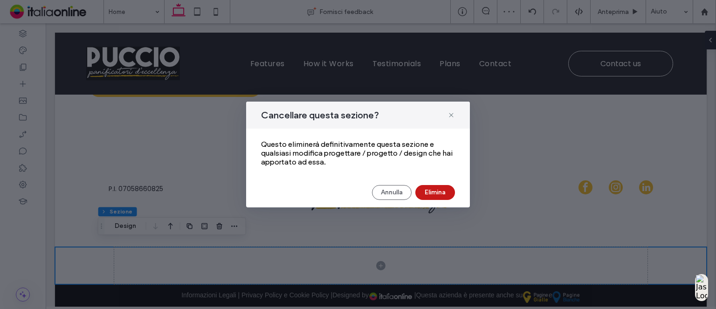
click at [438, 196] on button "Elimina" at bounding box center [435, 192] width 40 height 15
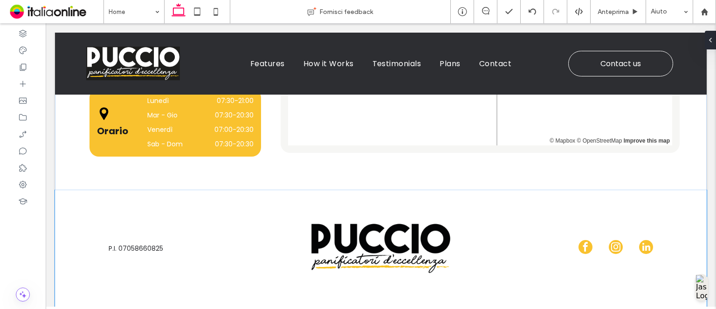
scroll to position [1298, 0]
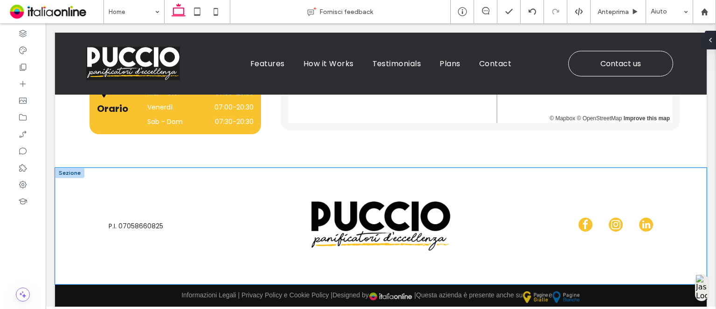
click at [192, 178] on div "P.I. 07058660825" at bounding box center [381, 226] width 560 height 117
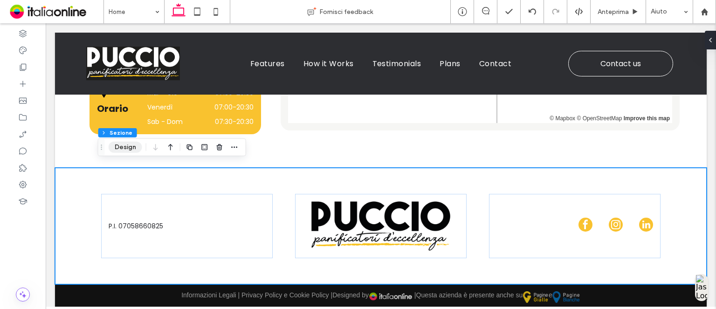
drag, startPoint x: 84, startPoint y: 119, endPoint x: 120, endPoint y: 143, distance: 43.5
click at [117, 143] on button "Design" at bounding box center [126, 147] width 34 height 11
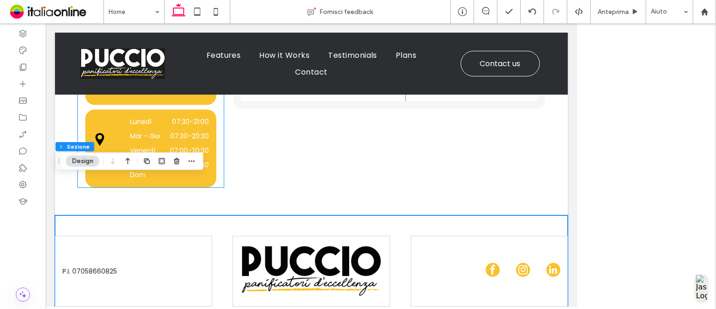
scroll to position [1301, 0]
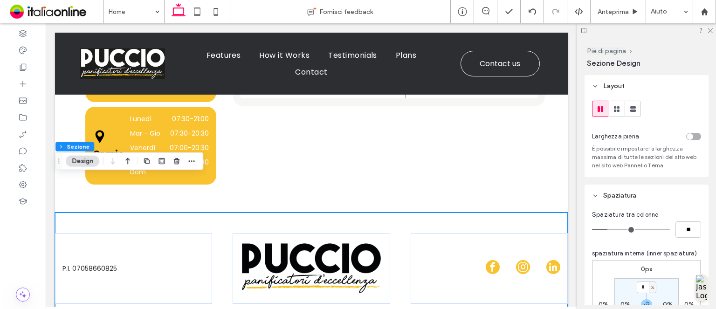
click at [693, 135] on div "toggle" at bounding box center [693, 136] width 15 height 7
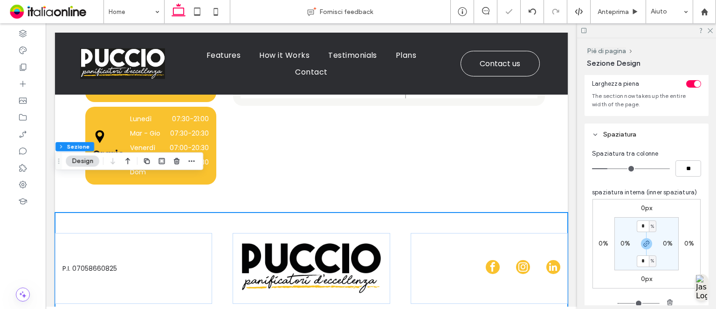
scroll to position [93, 0]
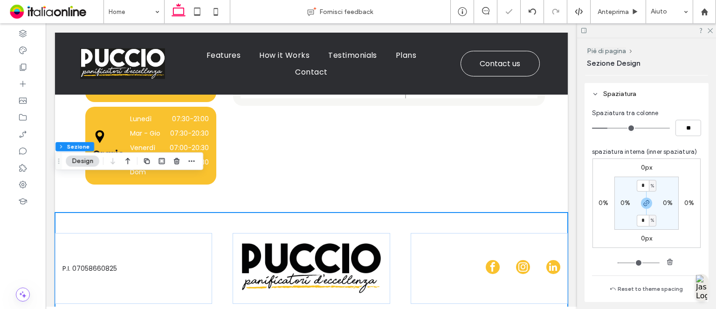
click at [622, 205] on label "0%" at bounding box center [626, 203] width 10 height 8
type input "*"
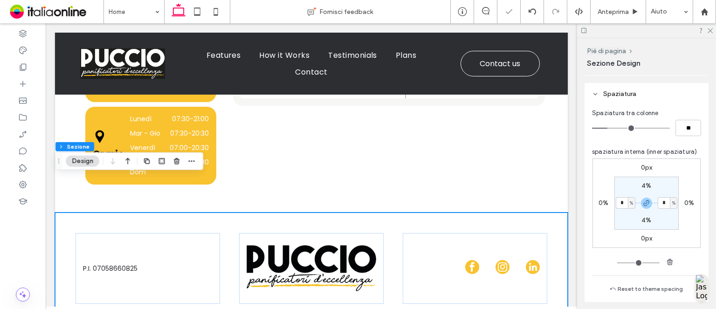
type input "*"
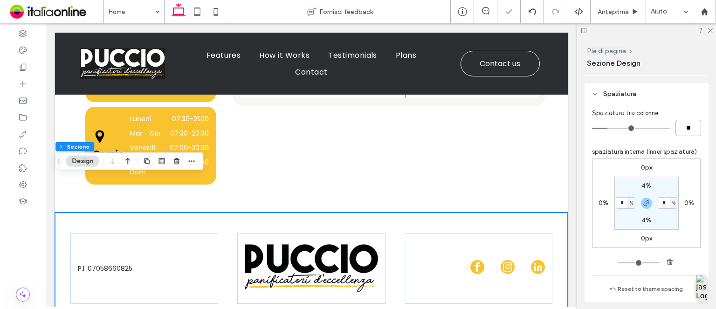
click at [680, 131] on input "**" at bounding box center [689, 128] width 26 height 16
type input "**"
type input "*"
type input "**"
type input "*"
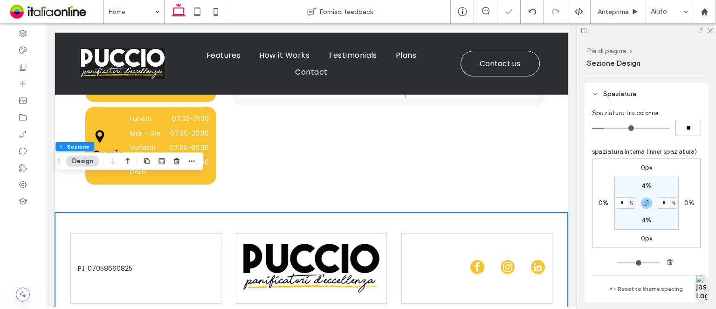
type input "**"
click at [709, 28] on icon at bounding box center [710, 30] width 6 height 6
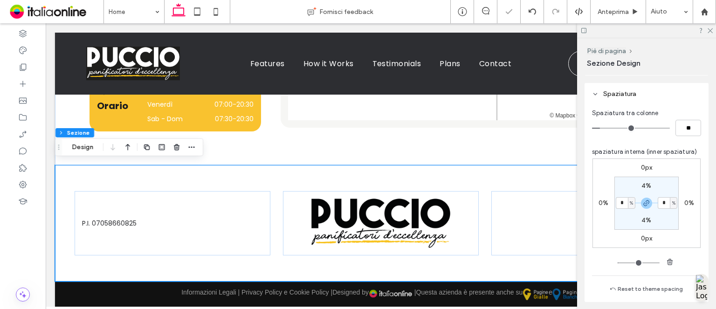
scroll to position [1298, 0]
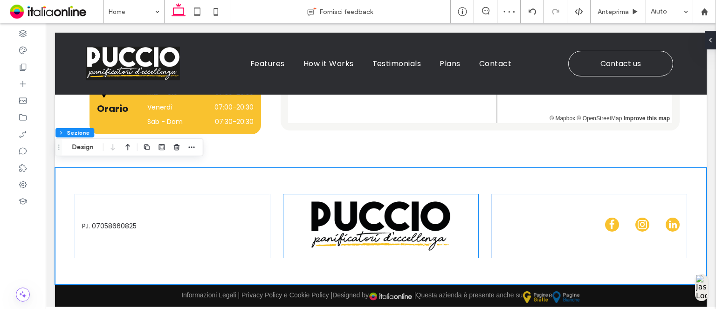
click at [471, 214] on div at bounding box center [381, 226] width 196 height 65
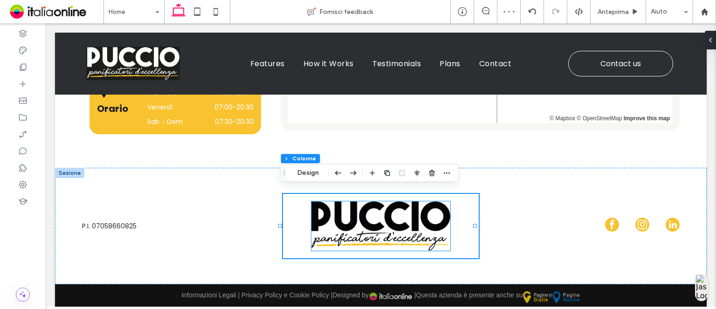
drag, startPoint x: 363, startPoint y: 226, endPoint x: 370, endPoint y: 226, distance: 7.0
click at [363, 226] on img at bounding box center [380, 226] width 139 height 50
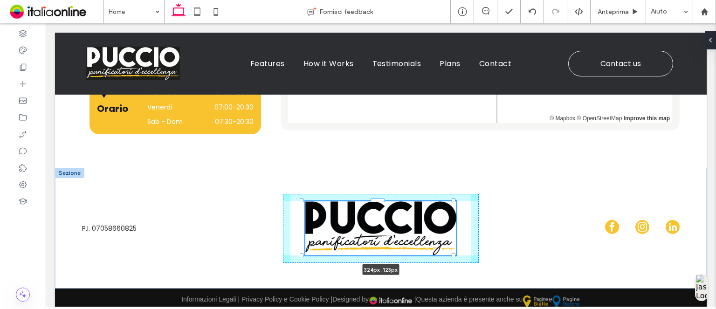
drag, startPoint x: 448, startPoint y: 244, endPoint x: 455, endPoint y: 246, distance: 7.7
click at [455, 246] on div "P.I. 07058660825 324px , 123px" at bounding box center [381, 228] width 652 height 121
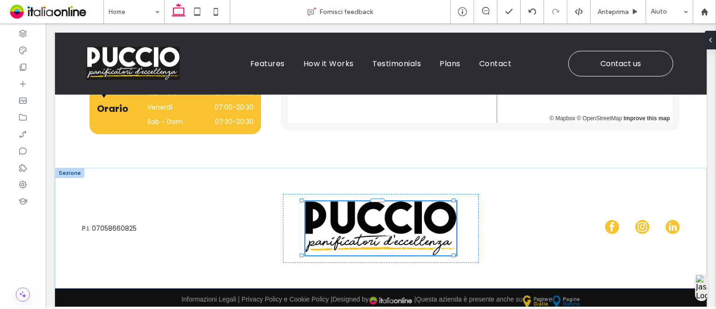
type input "***"
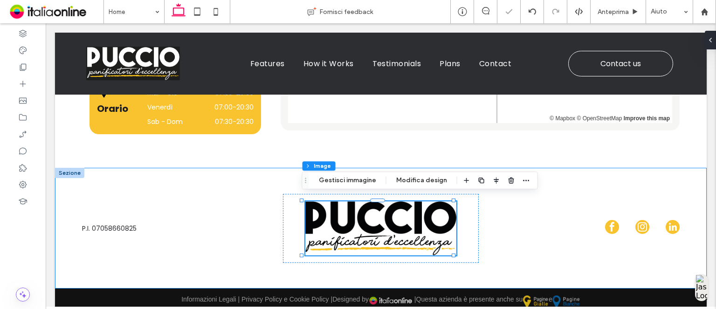
click at [543, 168] on div "P.I. 07058660825 324px , 123px" at bounding box center [381, 228] width 652 height 121
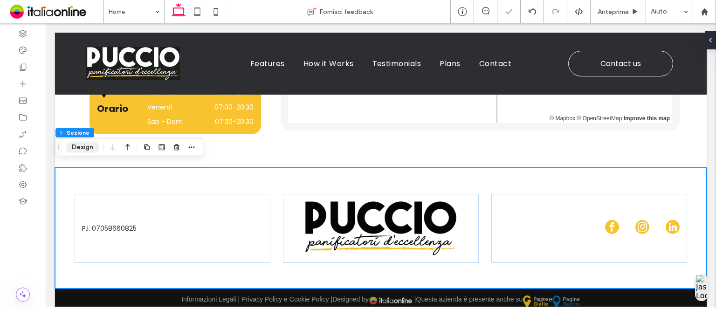
click at [89, 147] on button "Design" at bounding box center [83, 147] width 34 height 11
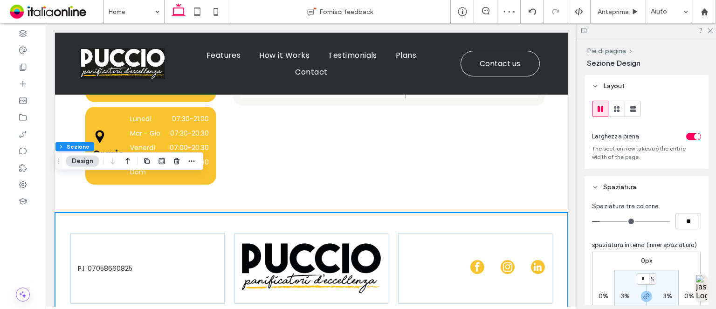
scroll to position [140, 0]
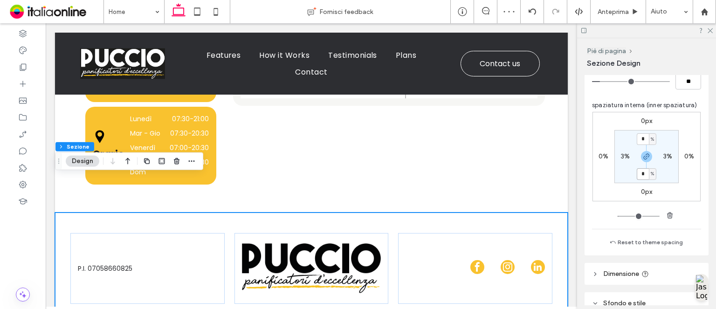
drag, startPoint x: 642, startPoint y: 178, endPoint x: 716, endPoint y: 188, distance: 74.4
click at [642, 178] on input "*" at bounding box center [643, 174] width 12 height 12
type input "*"
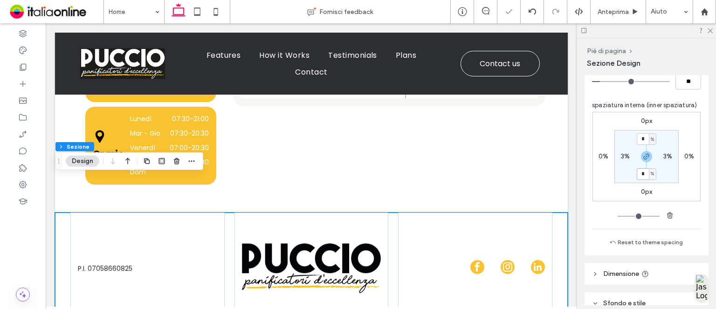
type input "*"
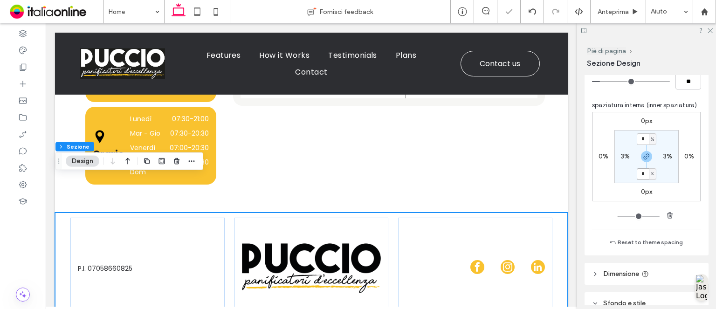
type input "*"
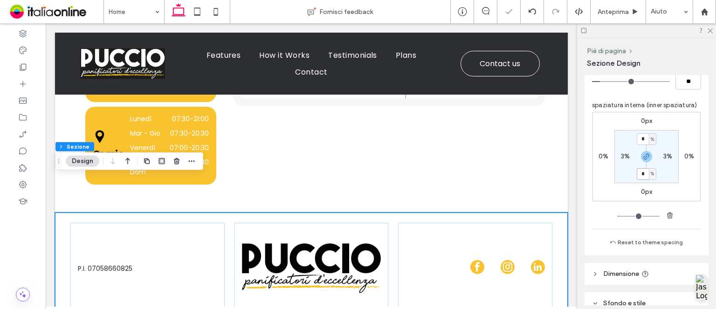
type input "*"
click at [532, 164] on div "Informazioni e recapiti Learning how to use our product takes just a few minute…" at bounding box center [311, 3] width 513 height 420
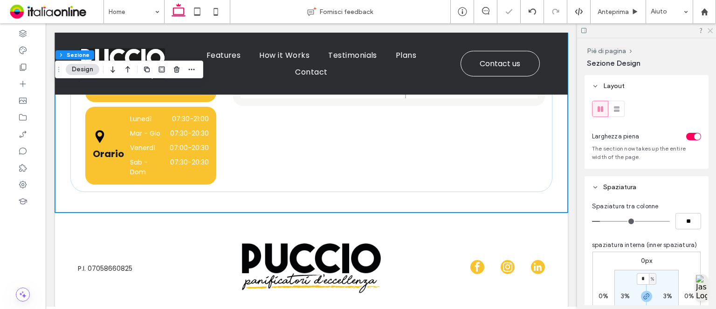
click at [712, 29] on icon at bounding box center [710, 30] width 6 height 6
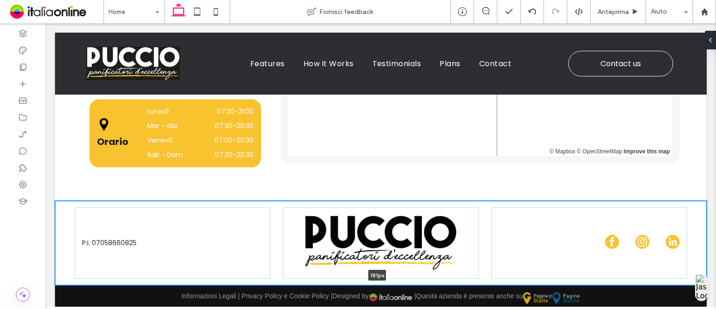
scroll to position [1264, 0]
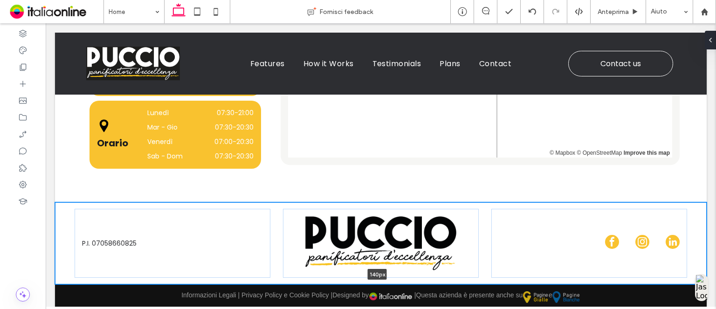
drag, startPoint x: 350, startPoint y: 278, endPoint x: 354, endPoint y: 231, distance: 46.8
click at [354, 231] on div "P.I. 07058660825 140px Sezione" at bounding box center [381, 243] width 652 height 82
type input "***"
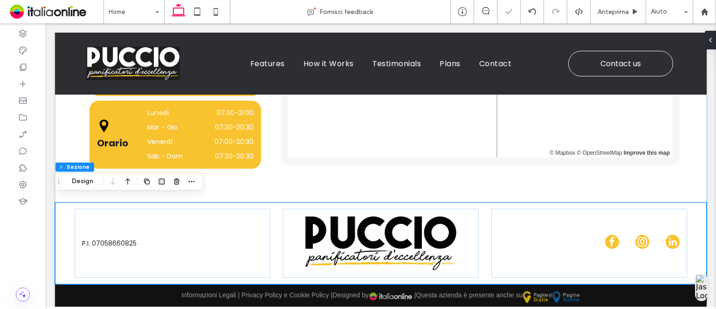
drag, startPoint x: 591, startPoint y: 197, endPoint x: 601, endPoint y: 190, distance: 11.4
click at [591, 202] on div "P.I. 07058660825" at bounding box center [381, 243] width 652 height 82
click at [484, 185] on div "Informazioni e recapiti Learning how to use our product takes just a few minute…" at bounding box center [381, 25] width 652 height 356
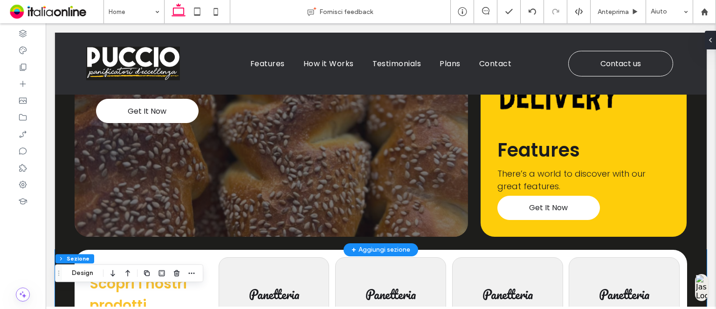
scroll to position [177, 0]
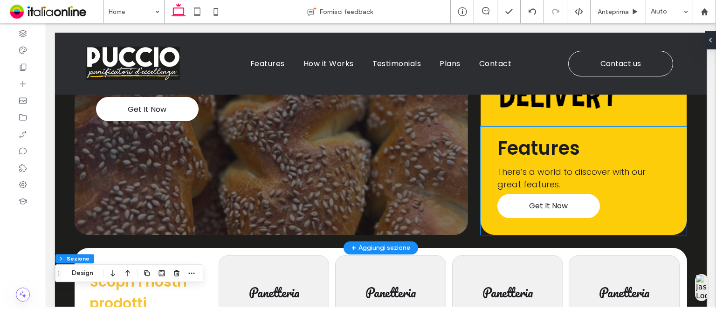
click at [565, 144] on span "Features" at bounding box center [539, 148] width 83 height 26
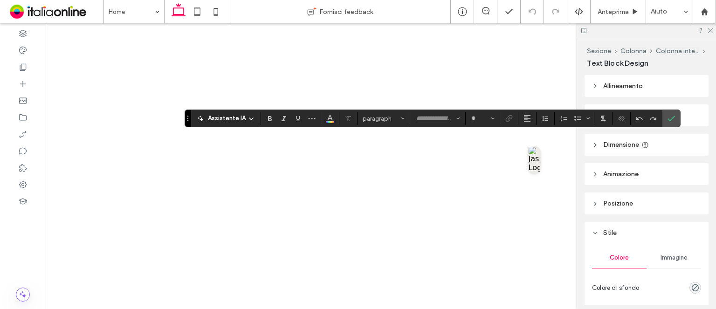
type input "*******"
type input "**"
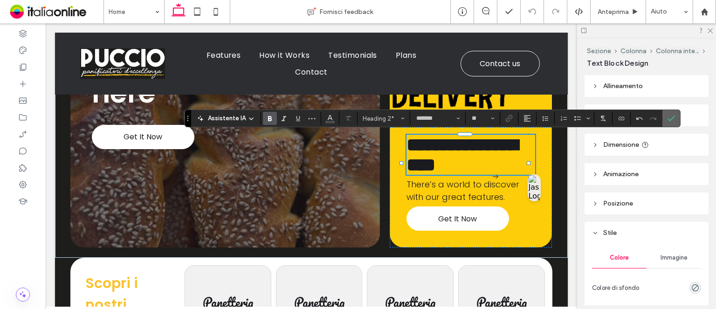
click at [673, 116] on icon "Conferma" at bounding box center [671, 118] width 7 height 7
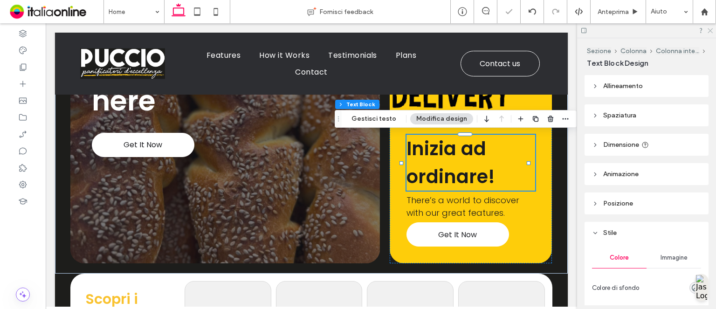
click at [710, 28] on icon at bounding box center [710, 30] width 6 height 6
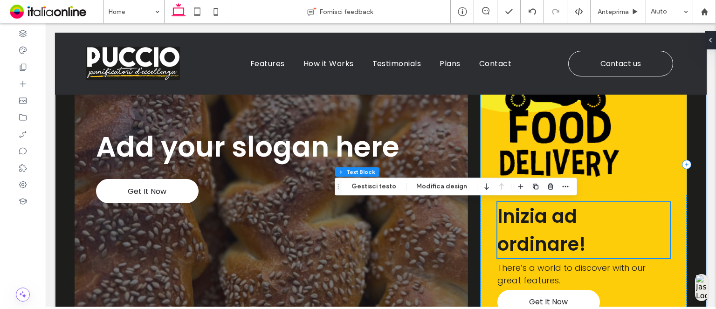
scroll to position [156, 0]
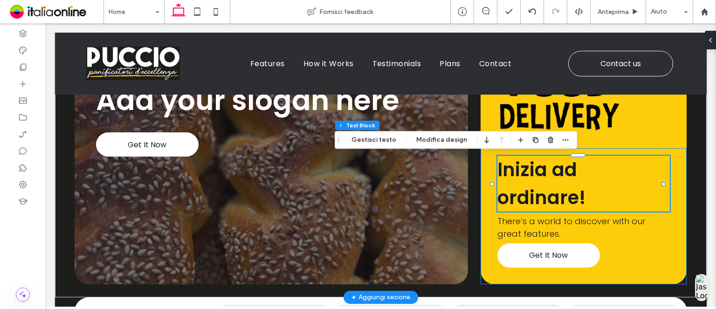
click at [608, 266] on div "Inizia ad ordinare! There’s a world to discover with our great features. Get It…" at bounding box center [584, 216] width 206 height 136
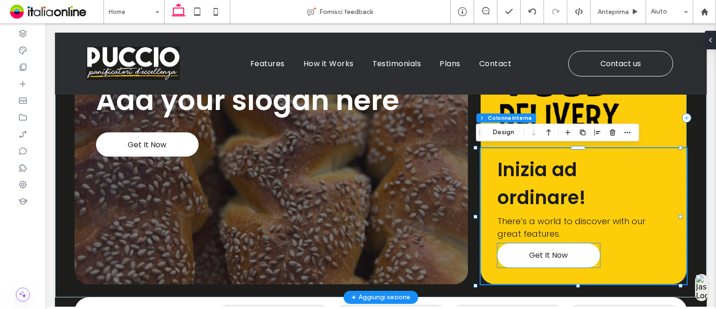
click at [566, 255] on link "Get It Now" at bounding box center [549, 255] width 103 height 24
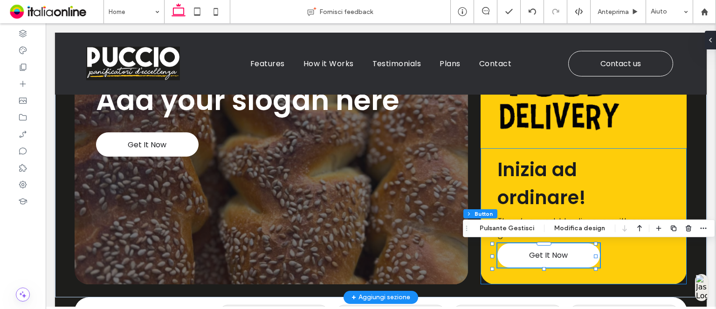
click at [618, 251] on div "Inizia ad ordinare! There’s a world to discover with our great features. Get It…" at bounding box center [584, 216] width 206 height 136
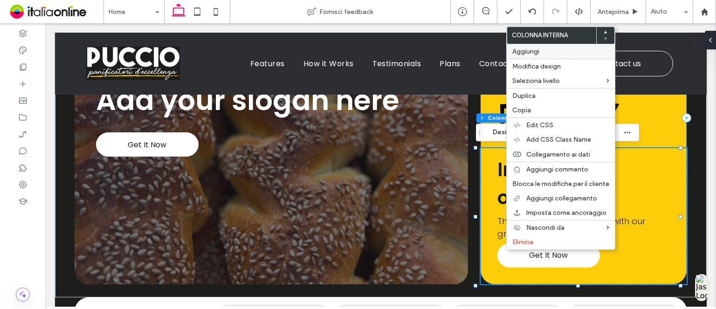
click at [566, 50] on label "Aggiungi" at bounding box center [560, 52] width 97 height 8
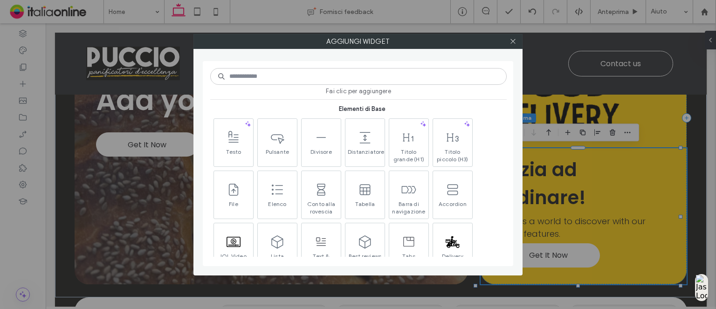
scroll to position [373, 0]
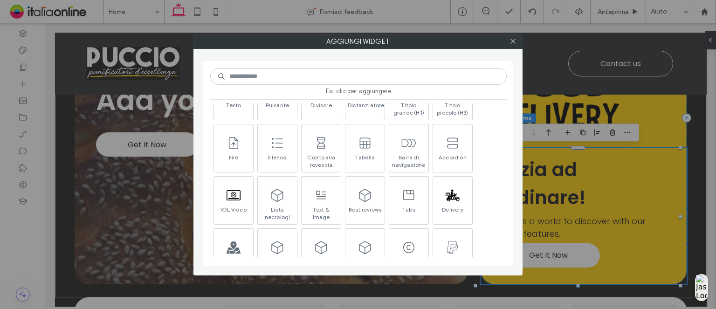
click at [632, 181] on div "Aggiungi widget Fai clic per aggiungere Utilizzato di frequente Distanziatore I…" at bounding box center [358, 154] width 716 height 309
click at [513, 39] on icon at bounding box center [513, 41] width 7 height 7
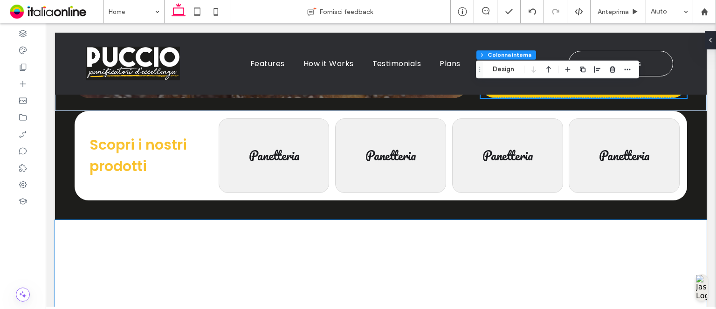
scroll to position [296, 0]
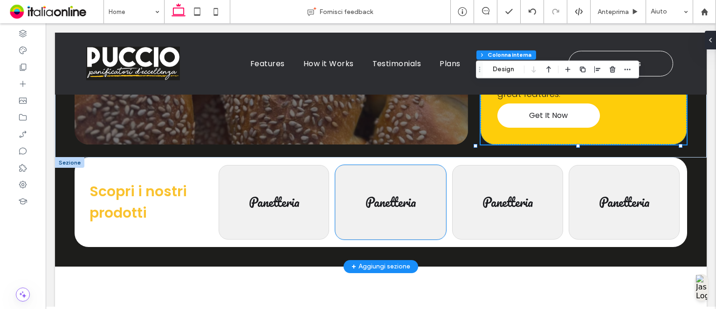
click at [403, 204] on span "Panetteria" at bounding box center [391, 202] width 50 height 21
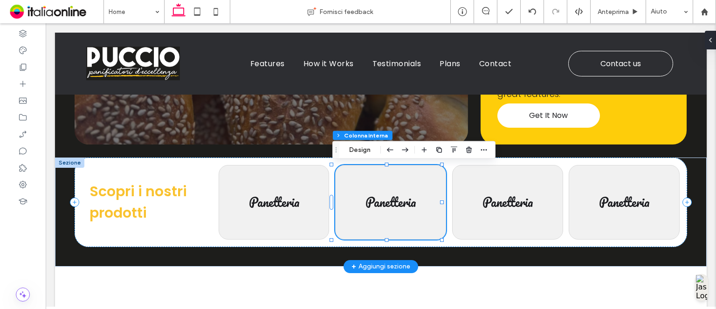
click at [403, 204] on span "Panetteria" at bounding box center [391, 202] width 50 height 21
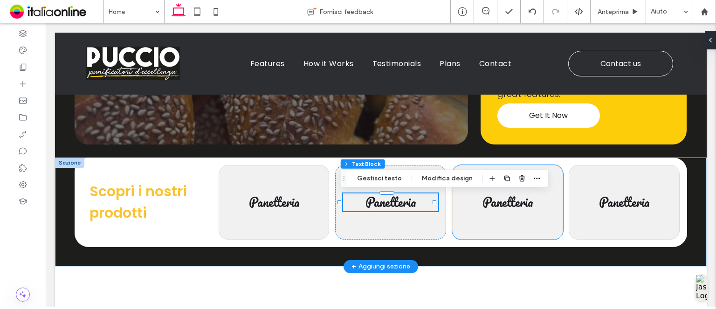
click at [507, 227] on div "Panetteria" at bounding box center [507, 202] width 111 height 75
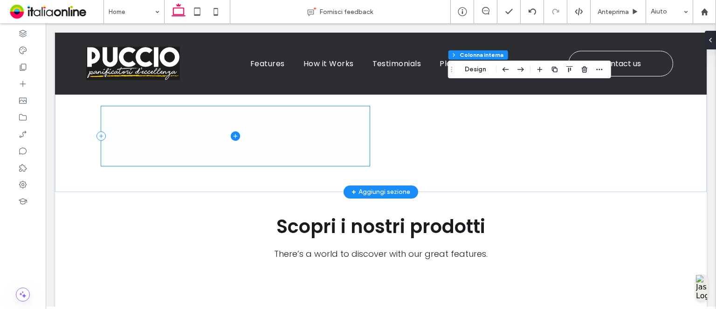
scroll to position [435, 0]
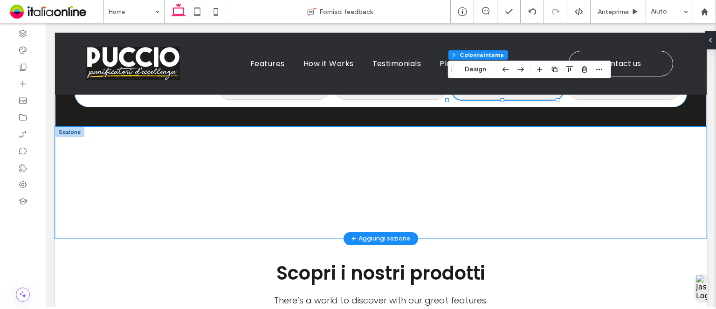
click at [354, 147] on div at bounding box center [381, 183] width 560 height 112
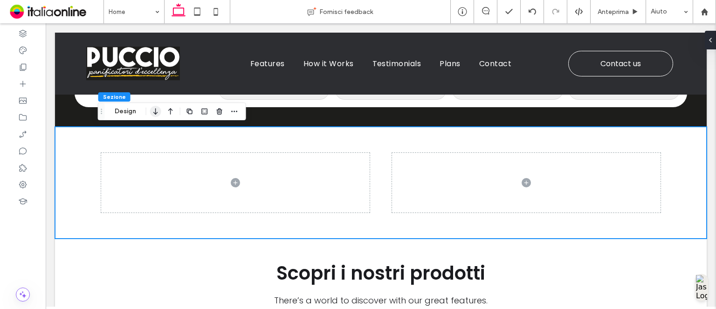
click at [112, 111] on button "Design" at bounding box center [126, 111] width 34 height 11
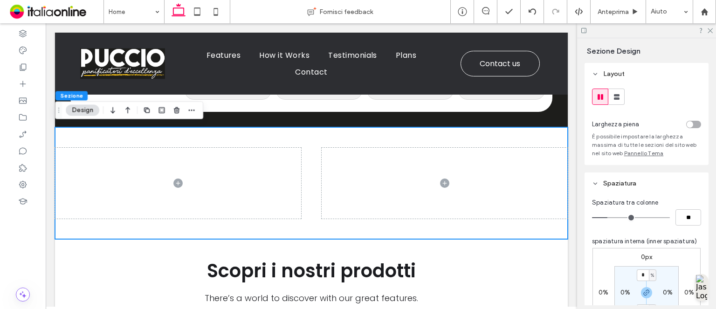
click at [687, 125] on div "toggle" at bounding box center [690, 124] width 7 height 7
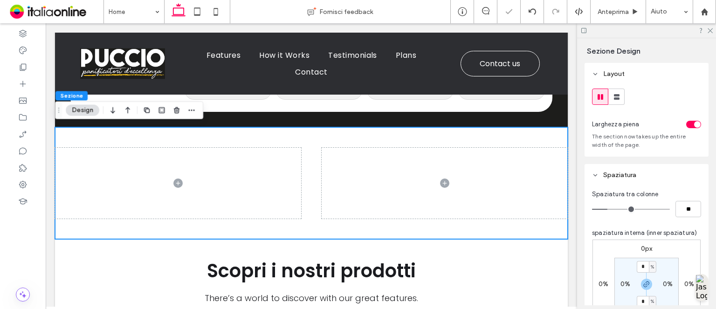
scroll to position [93, 0]
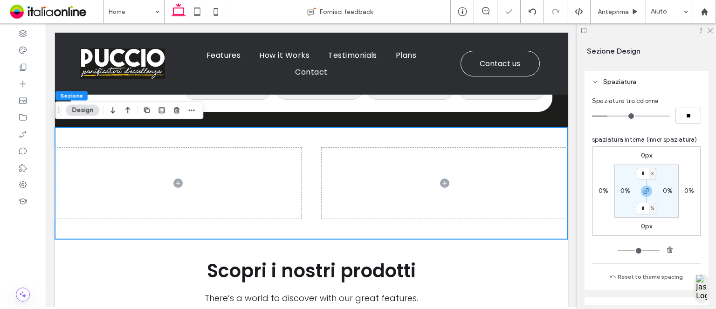
drag, startPoint x: 624, startPoint y: 192, endPoint x: 668, endPoint y: 206, distance: 45.7
click at [624, 192] on label "0%" at bounding box center [626, 191] width 10 height 8
type input "*"
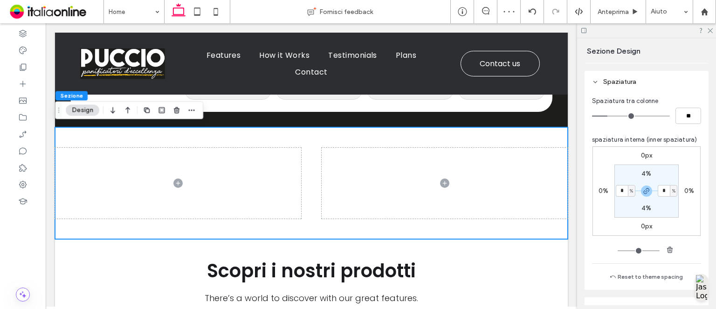
type input "*"
click at [653, 125] on div "Spaziatura tra colonne ** spaziatura interna (inner spaziatura) 0px 0% 0px 0% 4…" at bounding box center [647, 191] width 124 height 197
click at [709, 30] on icon at bounding box center [710, 30] width 6 height 6
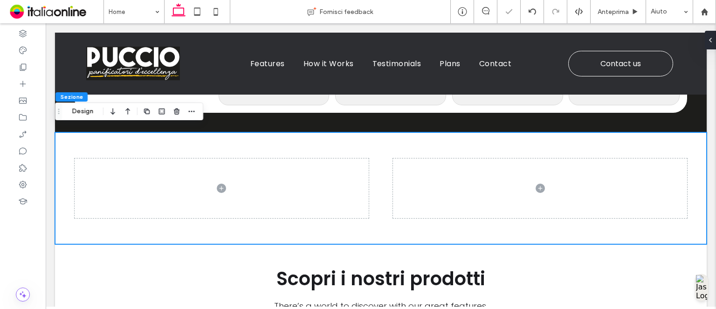
scroll to position [435, 0]
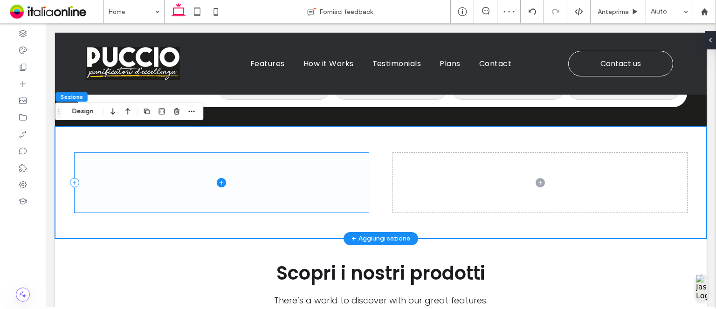
click at [317, 192] on span at bounding box center [222, 183] width 294 height 60
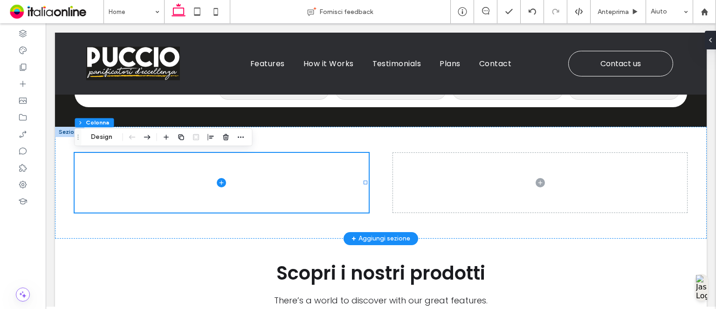
click at [110, 145] on div "Sezione Colonna Design" at bounding box center [163, 137] width 178 height 18
click at [101, 138] on button "Design" at bounding box center [102, 136] width 34 height 11
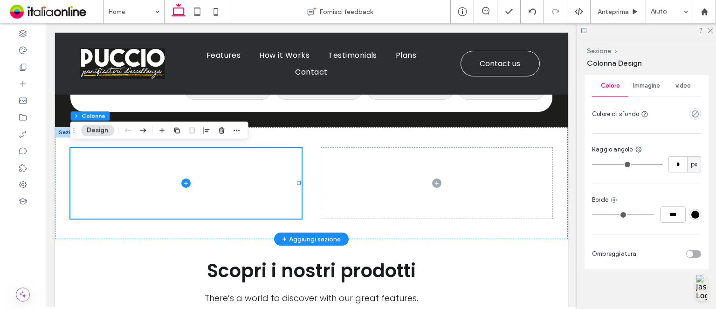
scroll to position [413, 0]
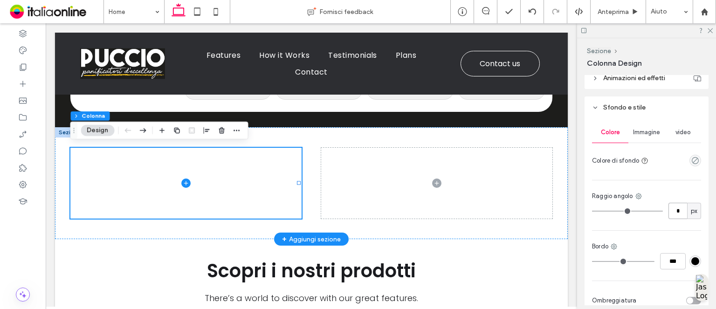
click at [669, 208] on input "*" at bounding box center [678, 211] width 19 height 16
type input "*"
type input "**"
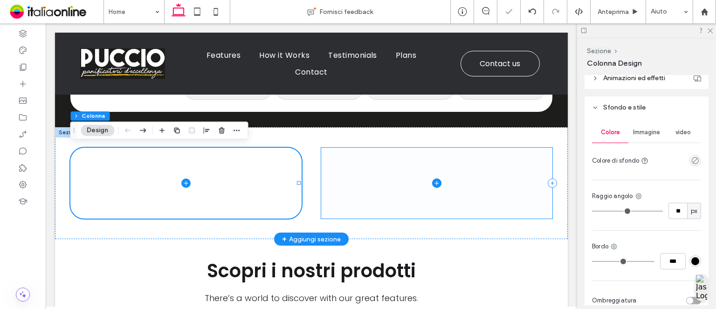
drag, startPoint x: 544, startPoint y: 181, endPoint x: 526, endPoint y: 178, distance: 17.9
click at [526, 178] on span at bounding box center [436, 183] width 231 height 71
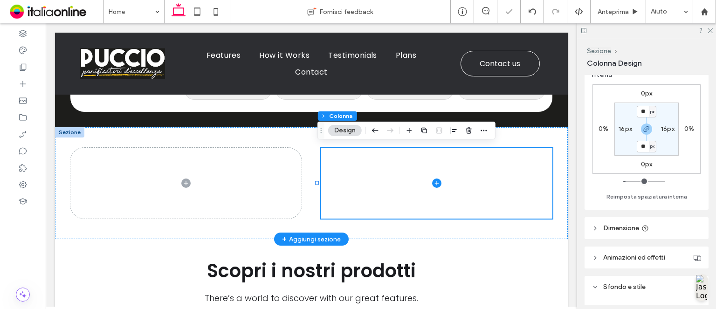
scroll to position [420, 0]
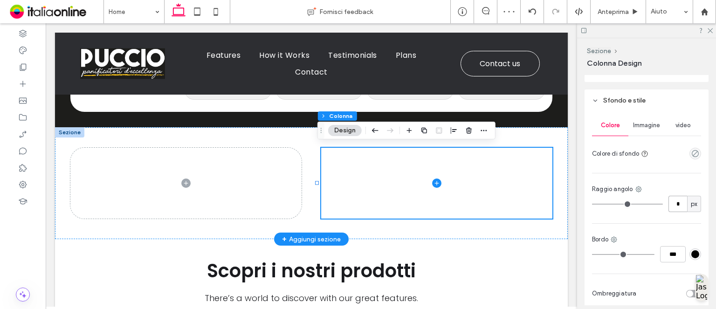
click at [681, 204] on input "*" at bounding box center [678, 204] width 19 height 16
type input "*"
type input "**"
click at [547, 143] on div at bounding box center [311, 183] width 513 height 112
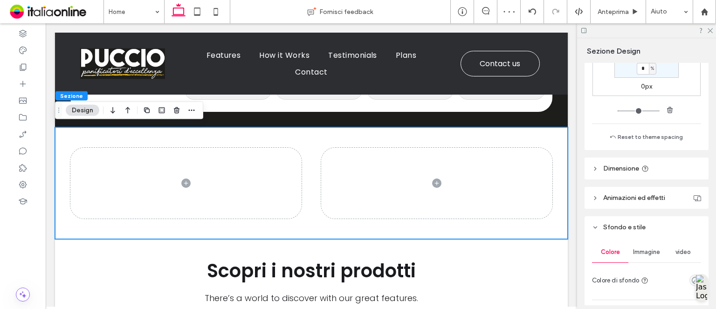
scroll to position [326, 0]
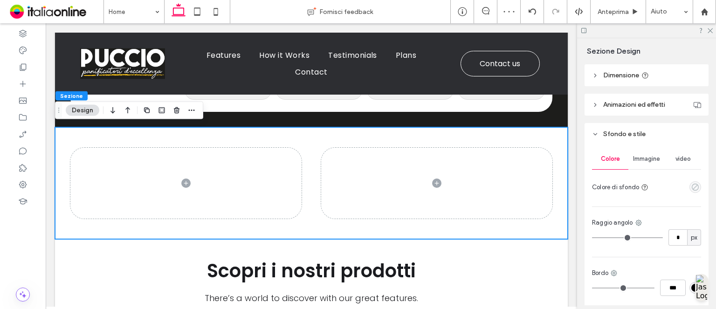
click at [692, 188] on use "empty color" at bounding box center [695, 187] width 7 height 7
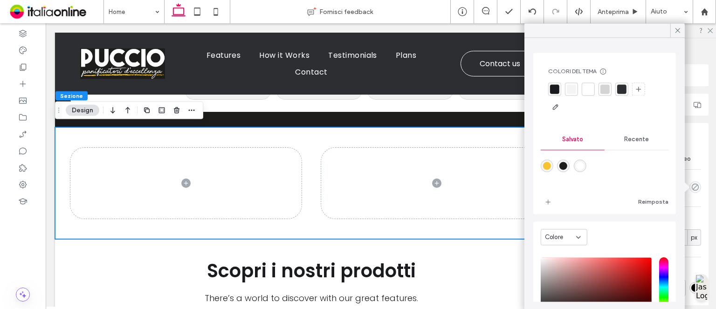
click at [565, 166] on div "rgba(29,29,27,1)" at bounding box center [564, 166] width 8 height 8
type input "*******"
type input "***"
type input "****"
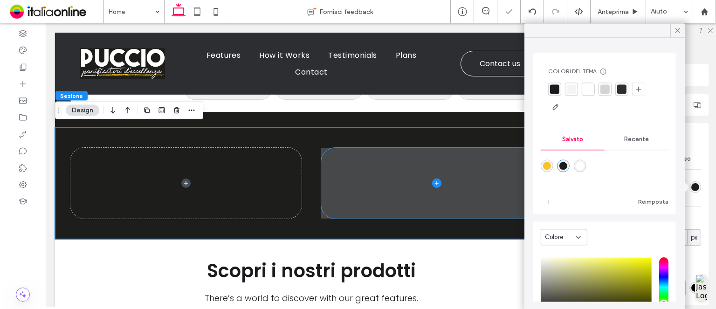
click at [451, 159] on span at bounding box center [436, 183] width 231 height 71
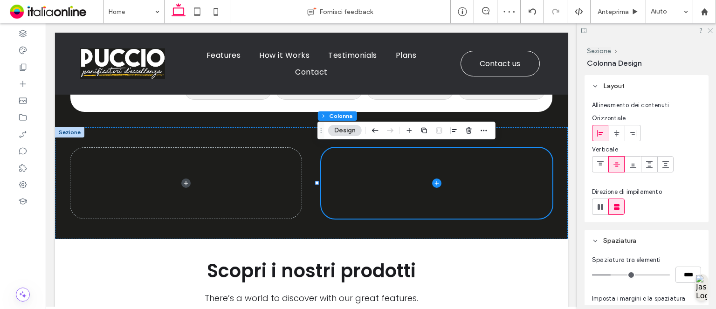
click at [710, 31] on use at bounding box center [710, 30] width 5 height 5
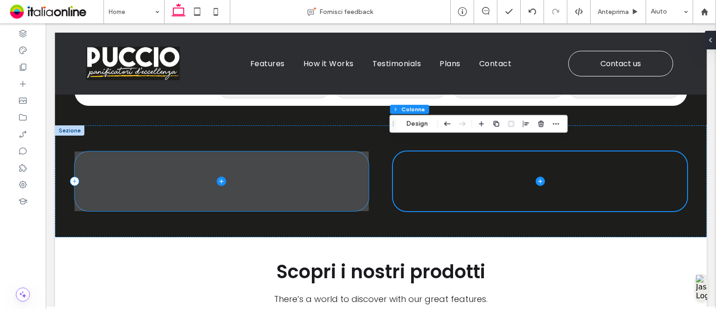
scroll to position [435, 0]
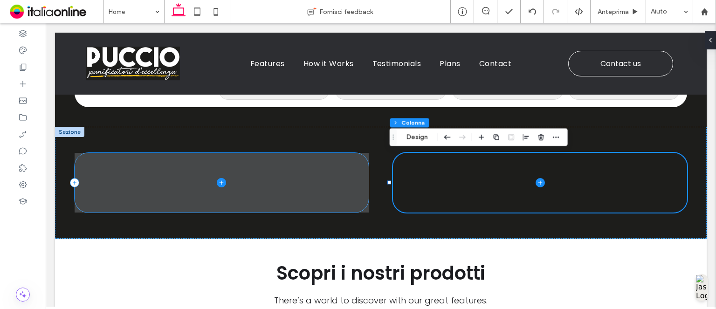
click at [336, 170] on span at bounding box center [222, 183] width 294 height 60
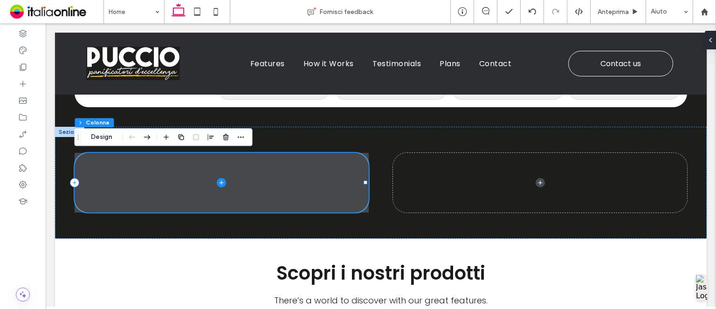
click at [119, 180] on span at bounding box center [222, 183] width 294 height 60
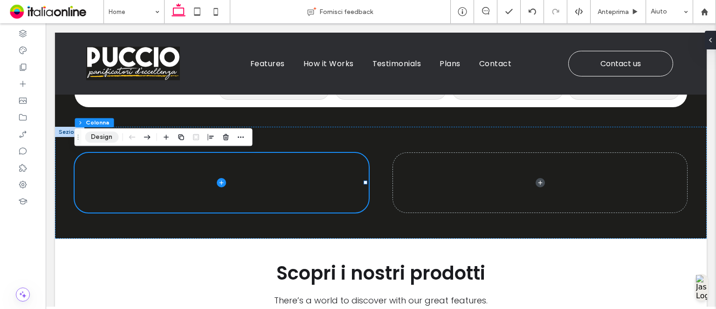
click at [106, 136] on button "Design" at bounding box center [102, 136] width 34 height 11
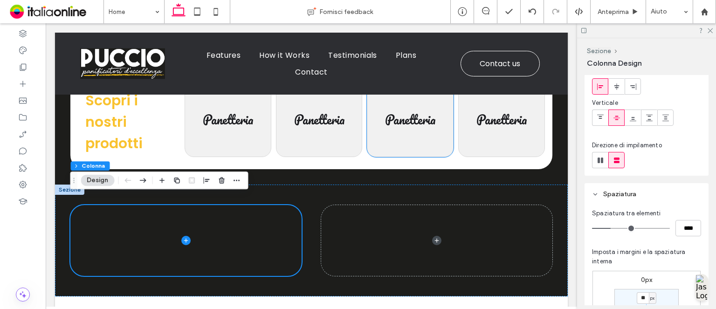
scroll to position [383, 0]
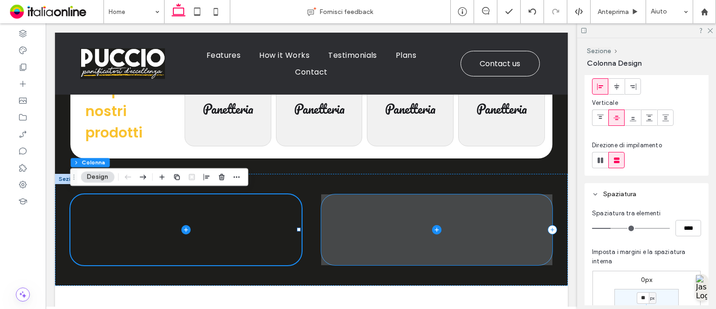
drag, startPoint x: 518, startPoint y: 212, endPoint x: 436, endPoint y: 211, distance: 82.1
click at [436, 211] on span at bounding box center [436, 229] width 231 height 71
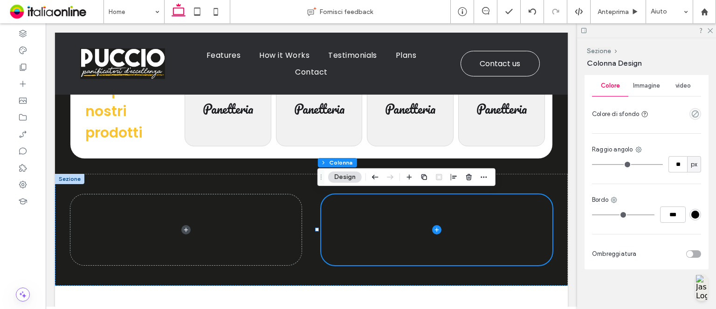
scroll to position [413, 0]
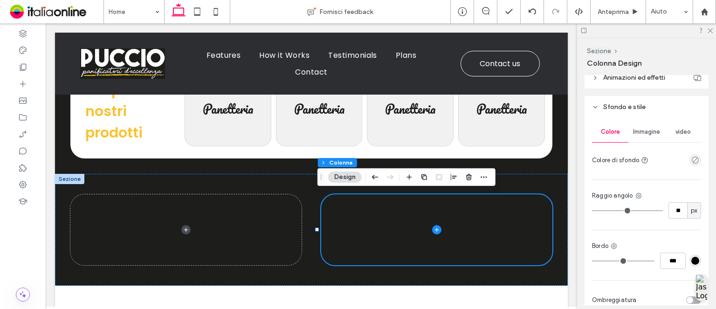
click at [653, 136] on div "Immagine" at bounding box center [647, 132] width 36 height 21
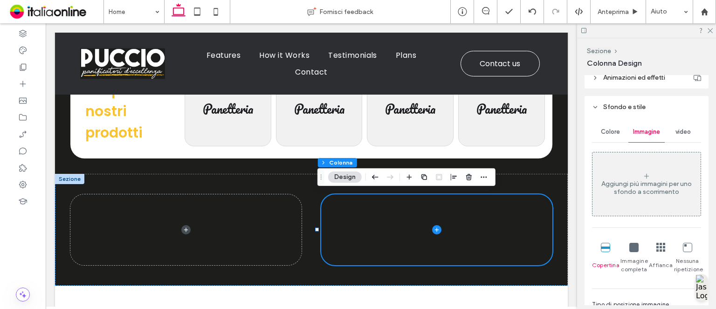
click at [649, 181] on div "Aggiungi più immagini per uno sfondo a scorrimento" at bounding box center [647, 188] width 108 height 16
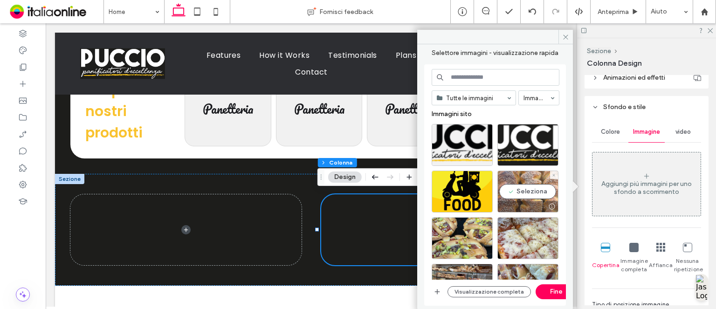
click at [537, 191] on div "Seleziona" at bounding box center [528, 192] width 61 height 42
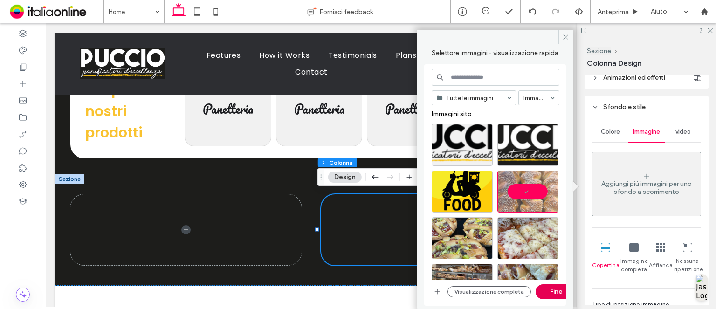
click at [560, 294] on button "Fine" at bounding box center [557, 291] width 42 height 15
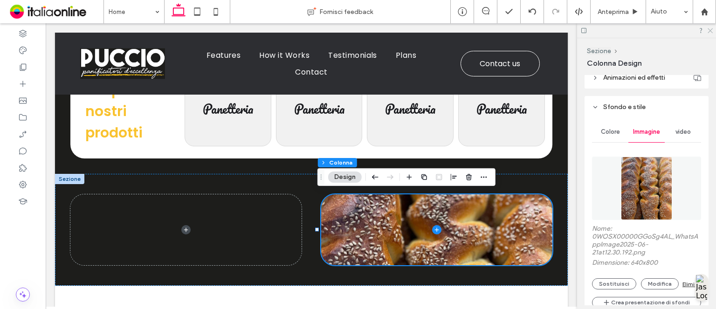
click at [709, 28] on icon at bounding box center [710, 30] width 6 height 6
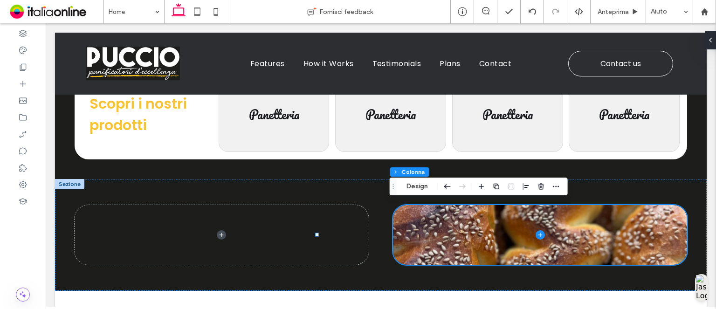
scroll to position [386, 0]
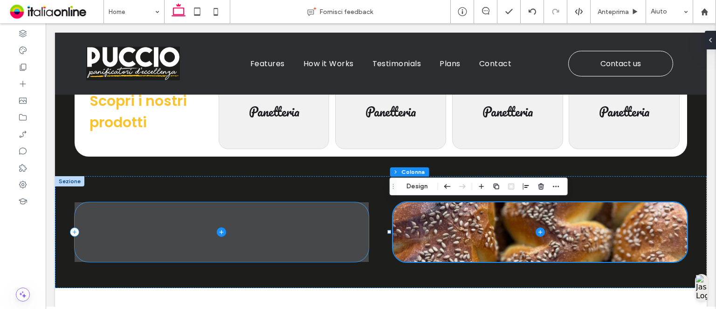
click at [295, 239] on span at bounding box center [222, 232] width 294 height 60
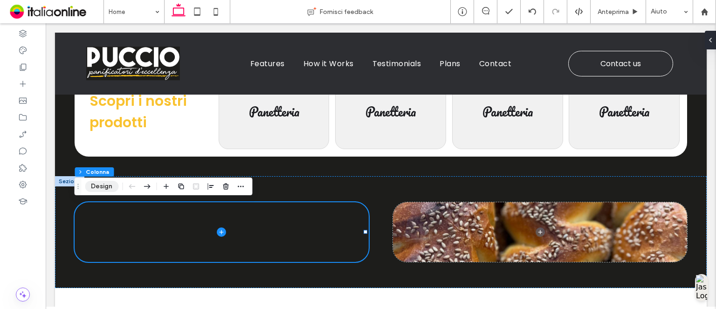
click at [101, 188] on button "Design" at bounding box center [102, 186] width 34 height 11
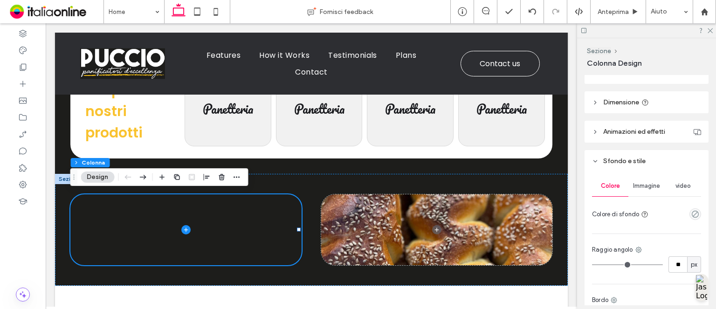
scroll to position [373, 0]
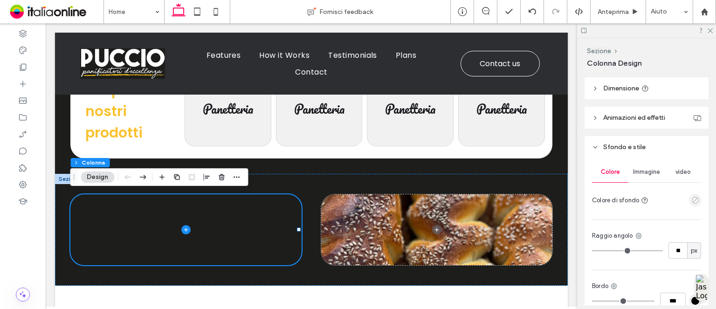
click at [691, 201] on icon "empty color" at bounding box center [695, 200] width 8 height 8
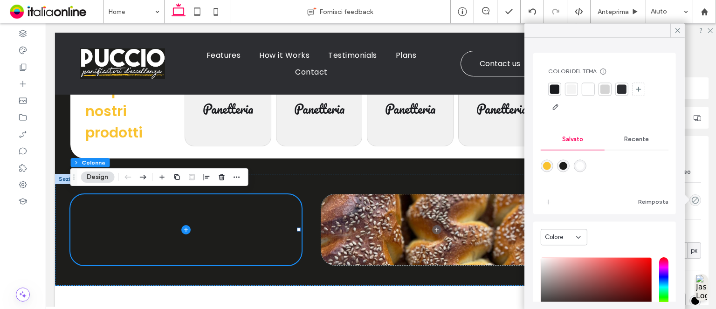
drag, startPoint x: 546, startPoint y: 167, endPoint x: 561, endPoint y: 159, distance: 17.7
click at [546, 167] on div "rgba(249,194,47,1)" at bounding box center [547, 166] width 8 height 8
type input "*******"
type input "***"
type input "****"
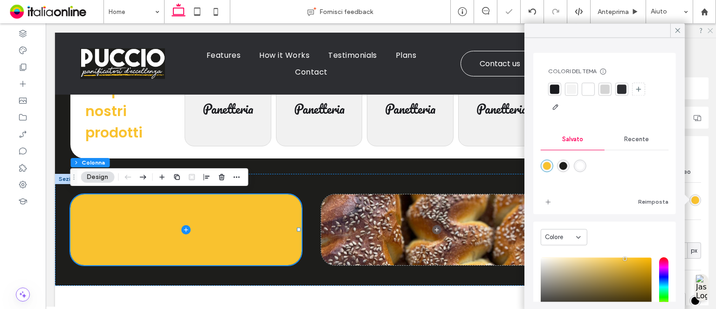
click at [709, 27] on icon at bounding box center [710, 30] width 6 height 6
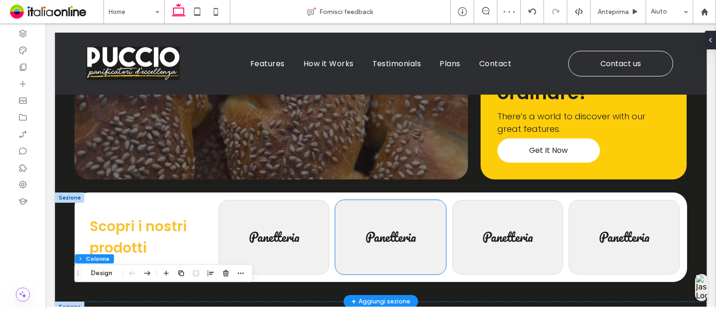
scroll to position [200, 0]
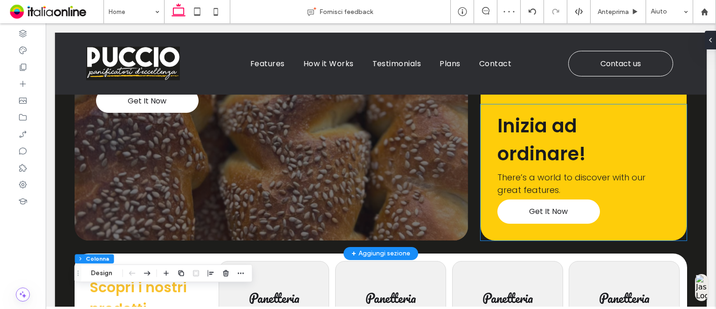
click at [535, 156] on span "Inizia ad ordinare!" at bounding box center [542, 140] width 89 height 54
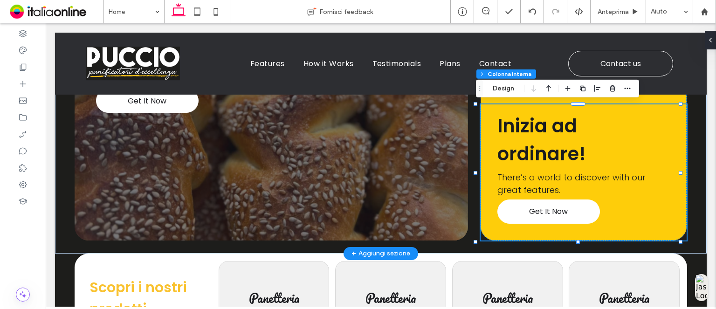
click at [546, 141] on span "Inizia ad ordinare!" at bounding box center [542, 140] width 89 height 54
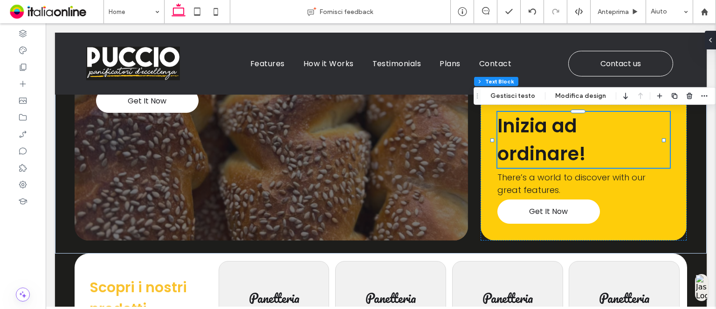
click at [671, 98] on icon "button" at bounding box center [674, 95] width 7 height 7
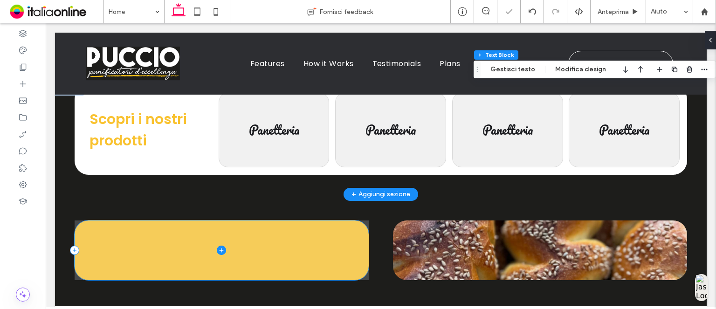
scroll to position [526, 0]
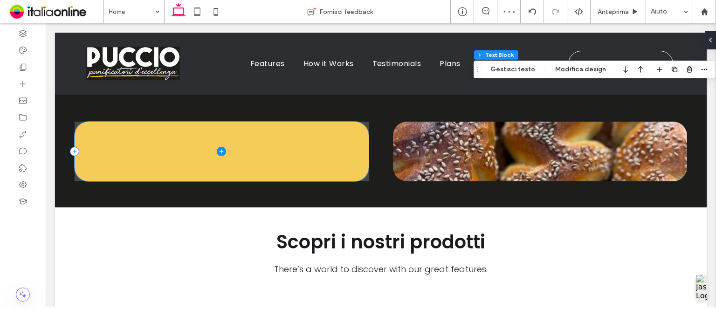
drag, startPoint x: 539, startPoint y: 195, endPoint x: 259, endPoint y: 152, distance: 283.0
click at [259, 152] on div "Add your slogan here Get It Now Inizia ad ordinare! Inizia ad ordinare! There’s…" at bounding box center [381, 120] width 652 height 1103
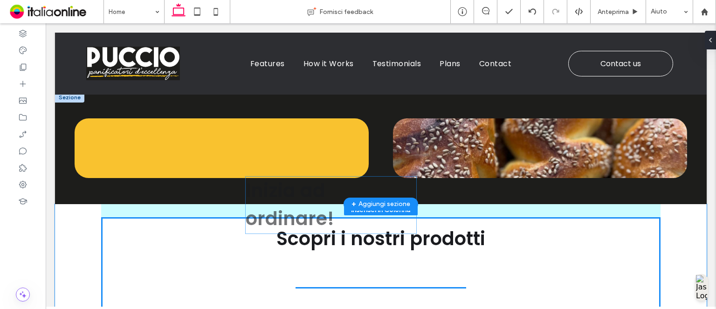
scroll to position [433, 0]
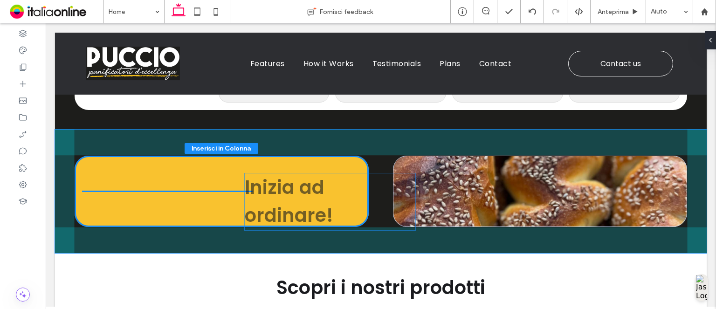
drag, startPoint x: 555, startPoint y: 195, endPoint x: 307, endPoint y: 198, distance: 248.1
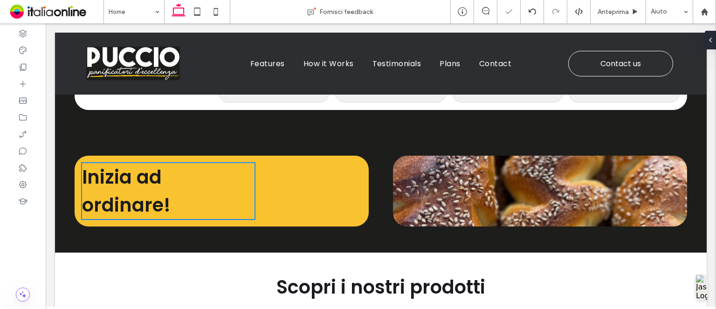
type input "**"
type input "****"
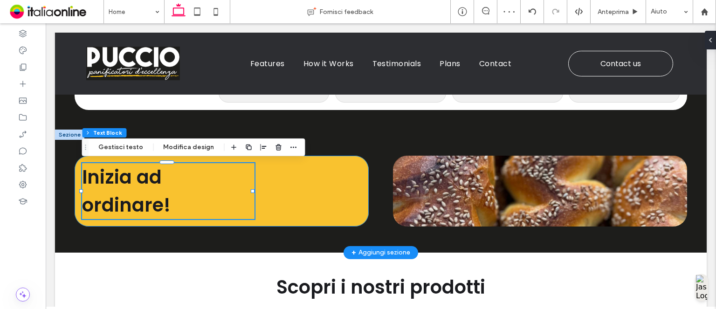
click at [283, 169] on div "Inizia ad ordinare!" at bounding box center [222, 191] width 294 height 71
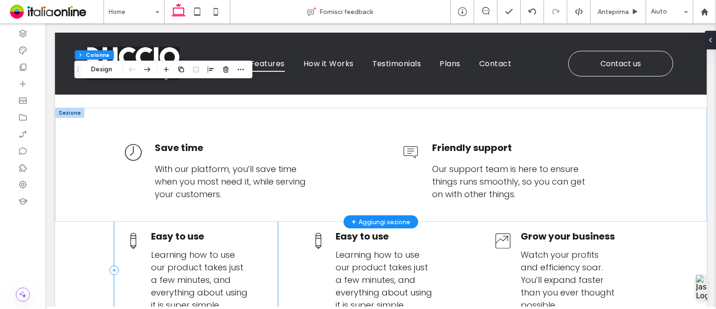
scroll to position [666, 0]
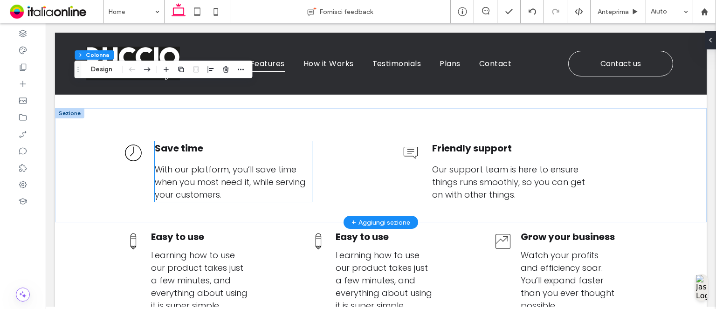
click at [238, 193] on p "With our platform, you’ll save time when you most need it, while serving your c…" at bounding box center [233, 182] width 157 height 38
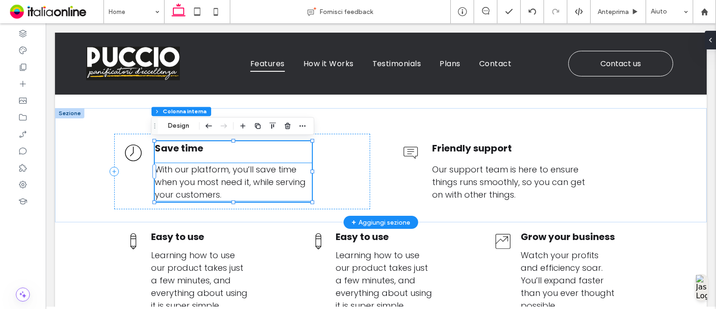
click at [238, 182] on span "With our platform, you’ll save time when you most need it, while serving your c…" at bounding box center [230, 182] width 151 height 37
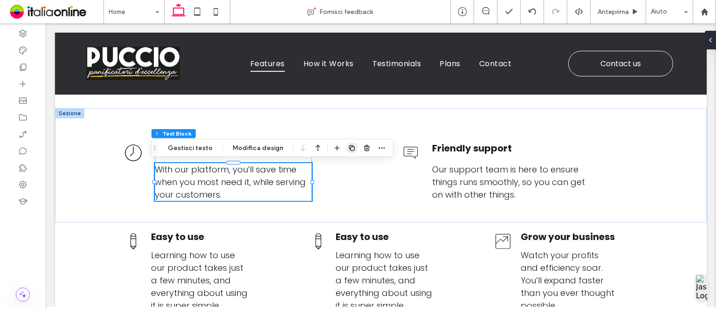
click at [347, 152] on span "button" at bounding box center [351, 148] width 11 height 11
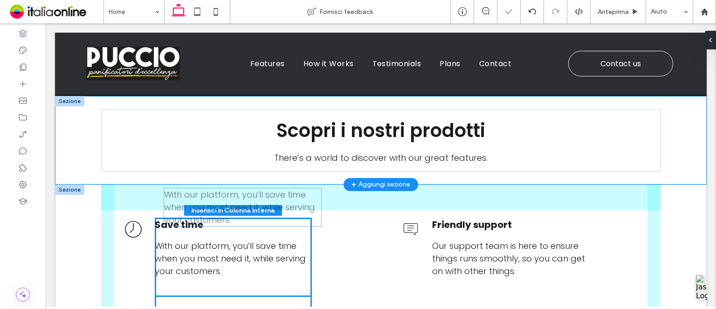
scroll to position [479, 0]
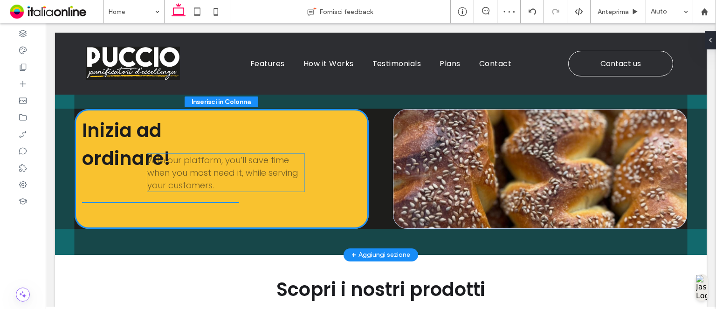
drag, startPoint x: 215, startPoint y: 220, endPoint x: 212, endPoint y: 165, distance: 55.1
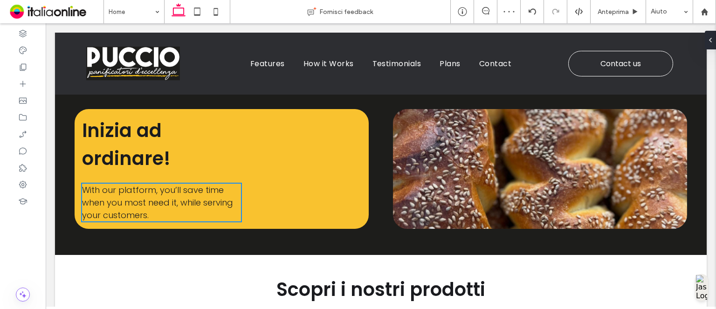
type input "**"
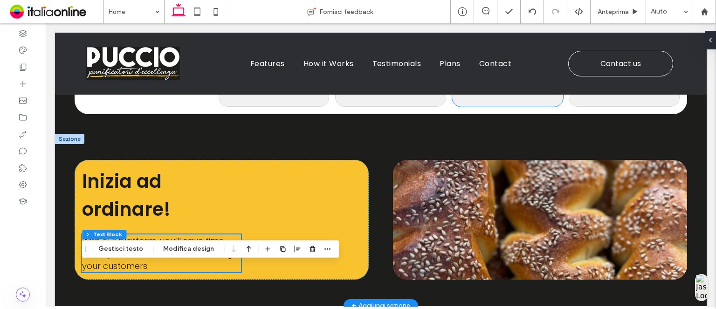
scroll to position [457, 0]
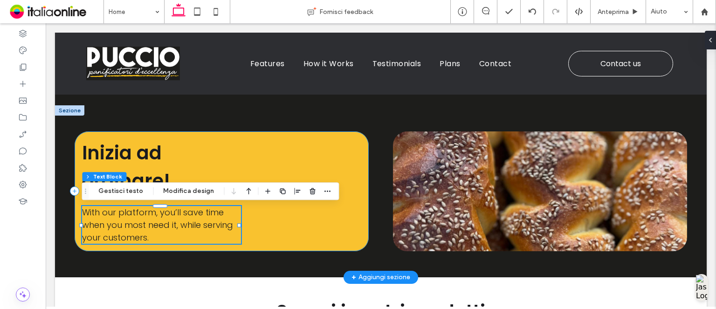
click at [349, 152] on div "Inizia ad ordinare! With our platform, you’ll save time when you most need it, …" at bounding box center [222, 191] width 294 height 120
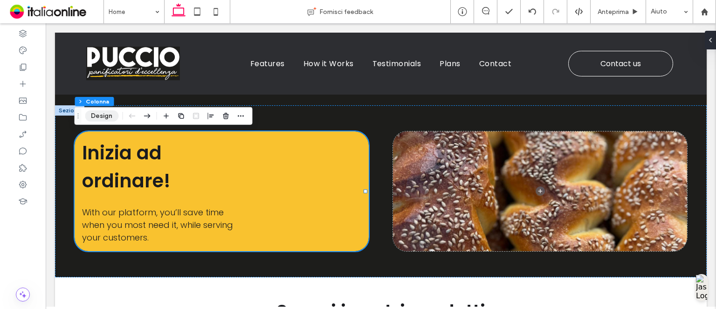
click at [93, 116] on button "Design" at bounding box center [102, 116] width 34 height 11
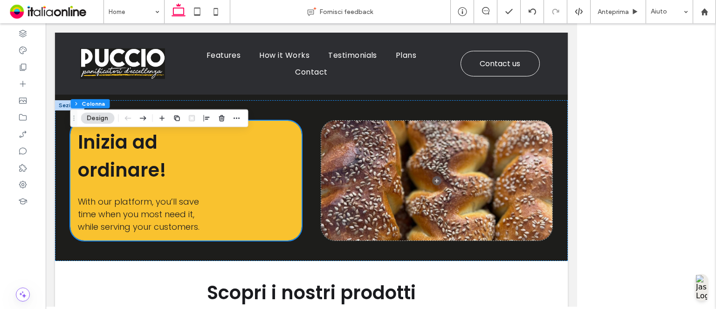
scroll to position [442, 0]
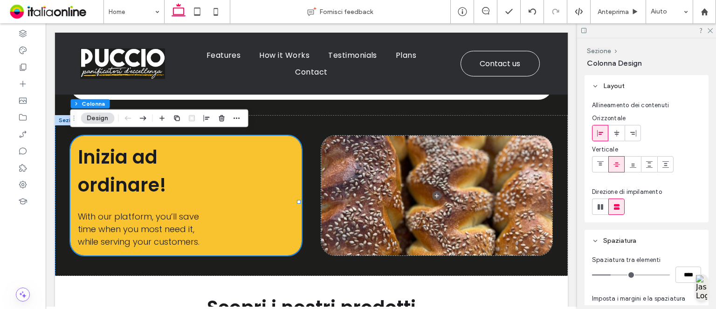
click at [615, 170] on span at bounding box center [616, 164] width 7 height 15
click at [616, 135] on div "Centrale" at bounding box center [617, 143] width 39 height 16
click at [617, 131] on icon at bounding box center [616, 133] width 7 height 7
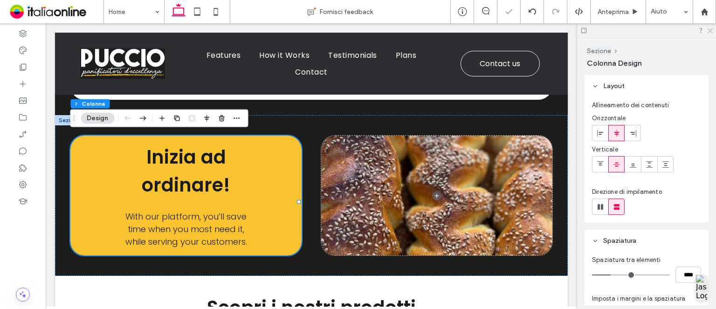
click at [711, 29] on icon at bounding box center [710, 30] width 6 height 6
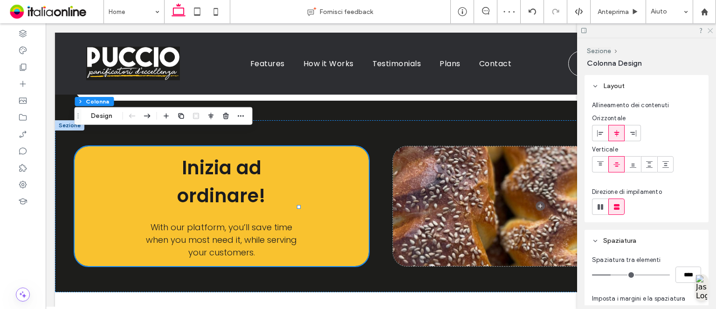
scroll to position [457, 0]
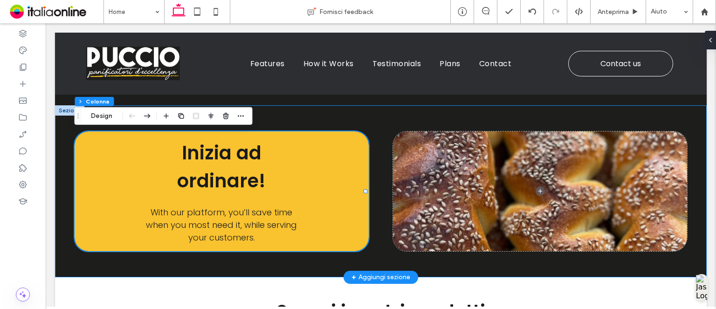
click at [428, 116] on div "Inizia ad ordinare! With our platform, you’ll save time when you most need it, …" at bounding box center [381, 191] width 652 height 172
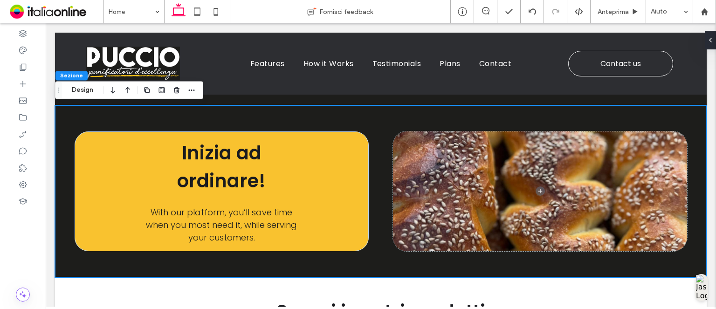
click at [75, 84] on button "Design" at bounding box center [83, 89] width 34 height 11
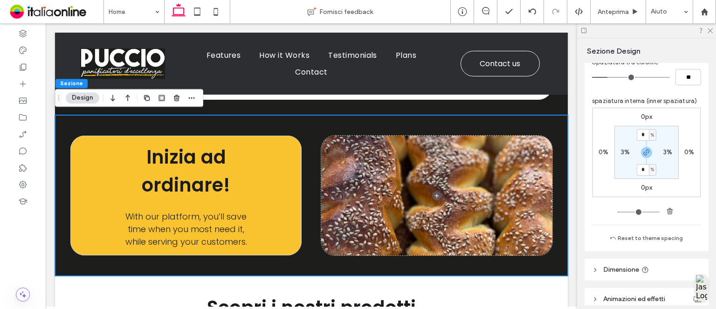
scroll to position [93, 0]
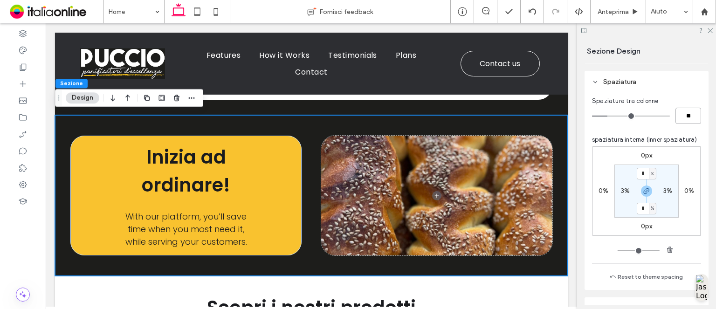
click at [679, 115] on input "**" at bounding box center [689, 116] width 26 height 16
type input "**"
type input "*"
type input "**"
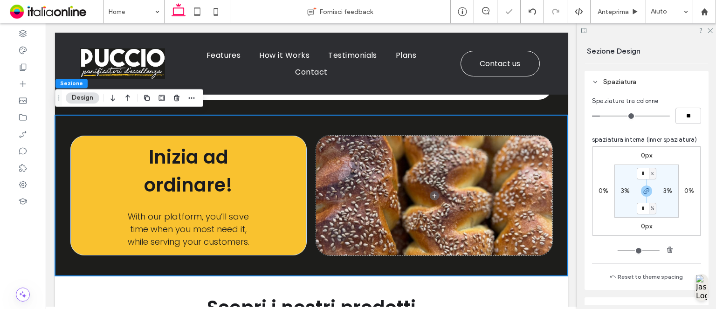
click at [683, 88] on header "Spaziatura" at bounding box center [647, 82] width 124 height 22
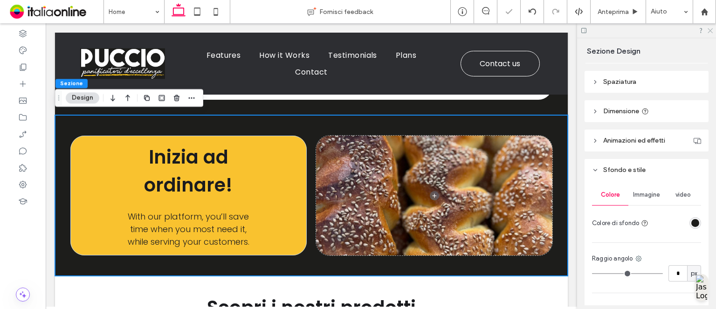
click at [710, 30] on use at bounding box center [710, 30] width 5 height 5
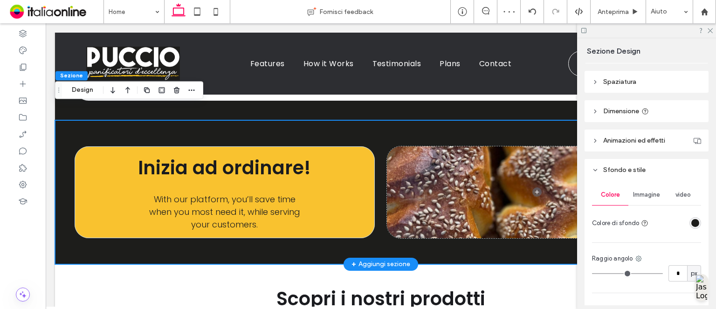
scroll to position [457, 0]
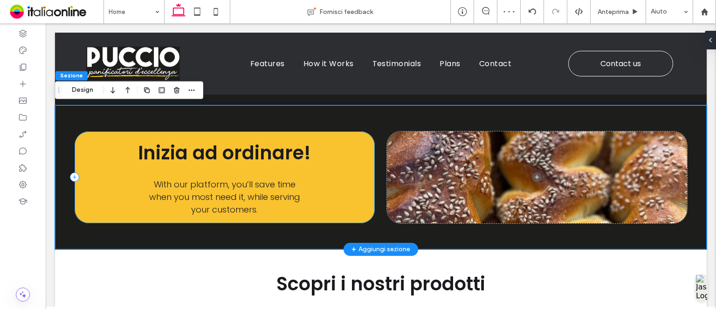
click at [354, 179] on div "Inizia ad ordinare! With our platform, you’ll save time when you most need it, …" at bounding box center [225, 177] width 300 height 92
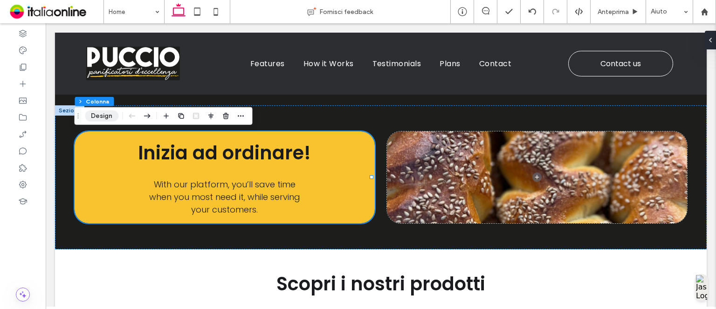
click at [97, 115] on button "Design" at bounding box center [102, 116] width 34 height 11
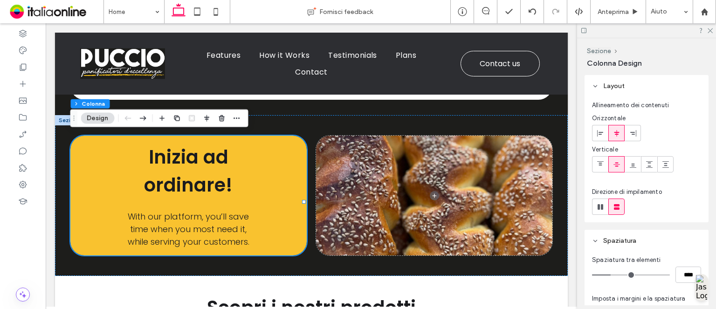
scroll to position [140, 0]
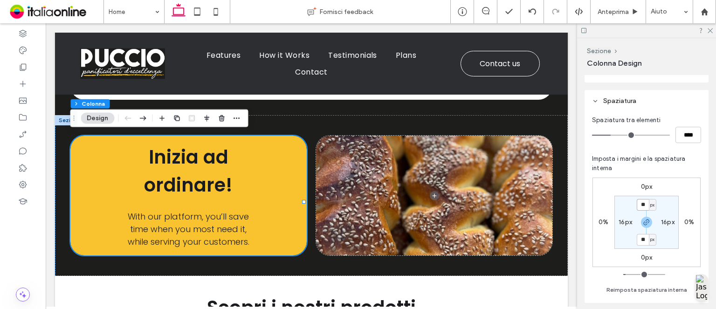
drag, startPoint x: 643, startPoint y: 202, endPoint x: 666, endPoint y: 205, distance: 23.5
click at [643, 202] on input "**" at bounding box center [643, 205] width 12 height 12
type input "**"
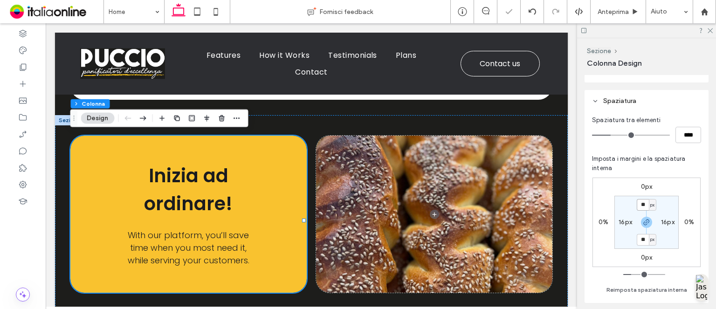
type input "**"
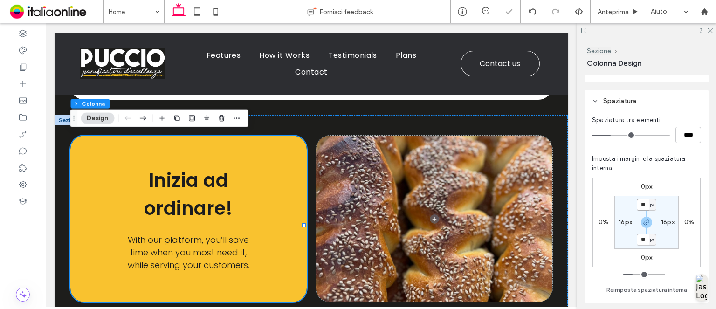
type input "**"
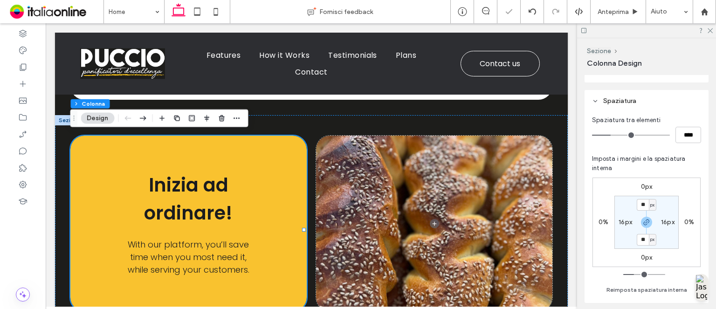
click at [677, 171] on div "Imposta i margini e la spaziatura interna 0px 0% 0px 0% ** px 16px ** px 16px R…" at bounding box center [646, 224] width 109 height 141
click at [682, 135] on input "****" at bounding box center [689, 135] width 26 height 16
type input "****"
type input "*"
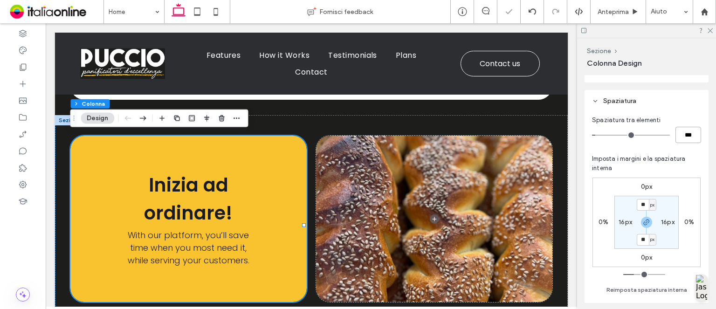
type input "***"
click at [691, 156] on div "Imposta i margini e la spaziatura interna 0px 0% 0px 0% ** px 16px ** px 16px R…" at bounding box center [646, 224] width 109 height 141
click at [710, 32] on icon at bounding box center [710, 30] width 6 height 6
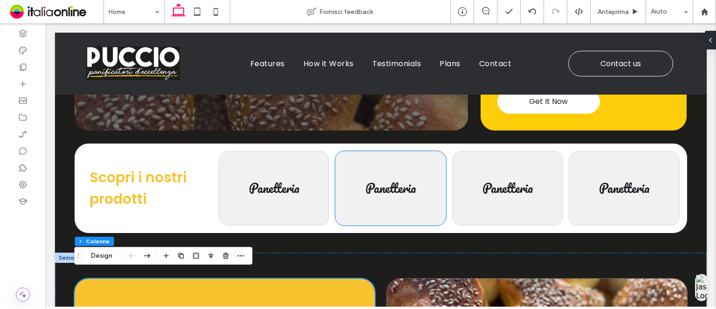
scroll to position [317, 0]
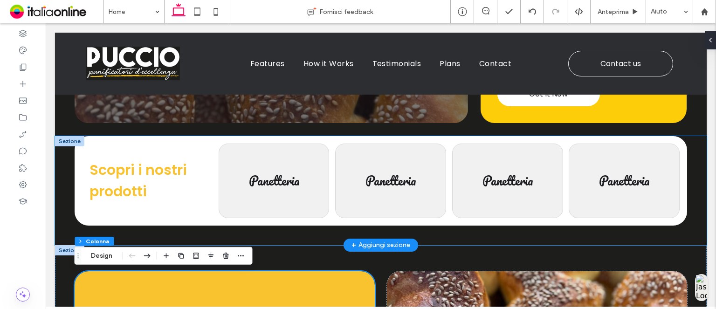
click at [328, 232] on div "Scopri i nostri prodotti Panetteria Panetteria Panetteria Panetteria" at bounding box center [381, 190] width 652 height 109
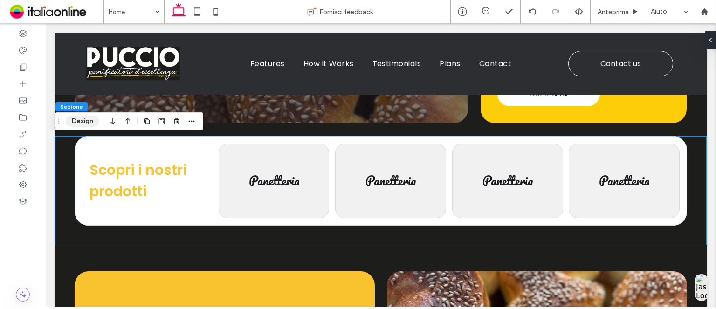
click at [89, 123] on button "Design" at bounding box center [83, 121] width 34 height 11
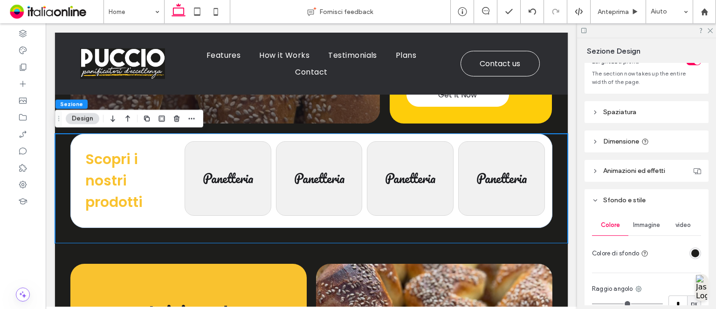
scroll to position [47, 0]
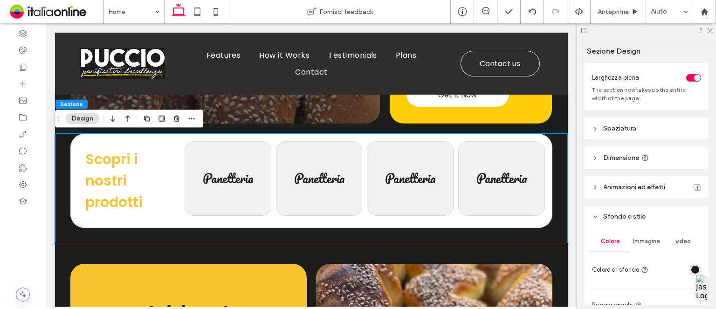
click at [640, 134] on header "Spaziatura" at bounding box center [647, 128] width 124 height 22
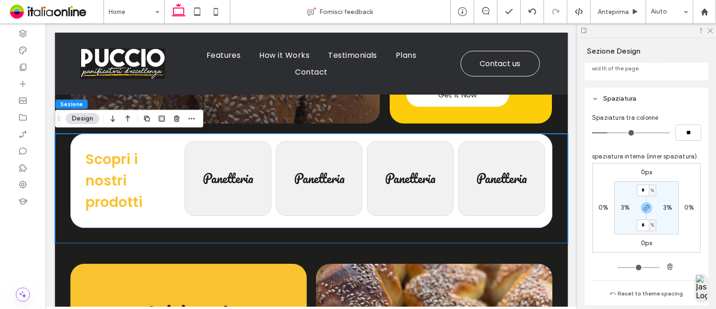
scroll to position [93, 0]
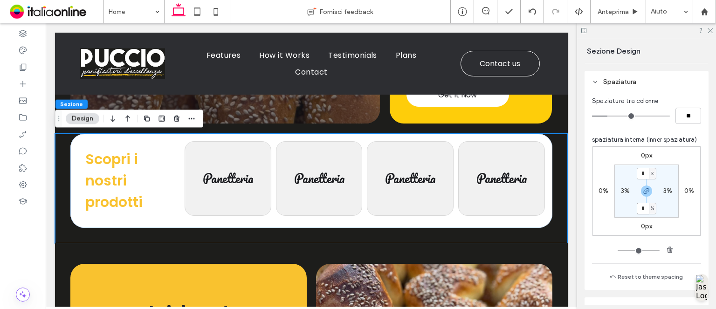
click at [637, 208] on input "*" at bounding box center [643, 209] width 12 height 12
type input "*"
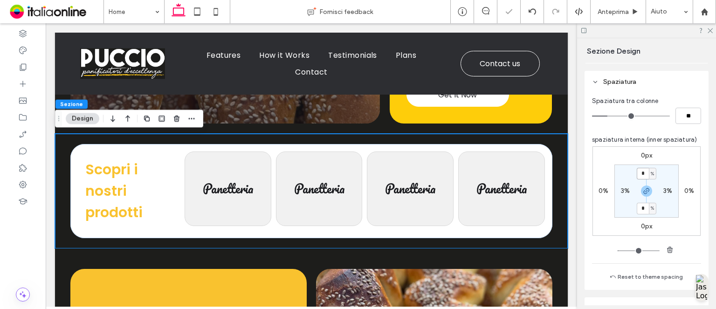
click at [644, 173] on input "*" at bounding box center [643, 174] width 12 height 12
drag, startPoint x: 644, startPoint y: 190, endPoint x: 644, endPoint y: 180, distance: 10.7
click at [644, 190] on icon "button" at bounding box center [646, 190] width 7 height 7
click at [644, 177] on input "*" at bounding box center [643, 174] width 12 height 12
type input "*"
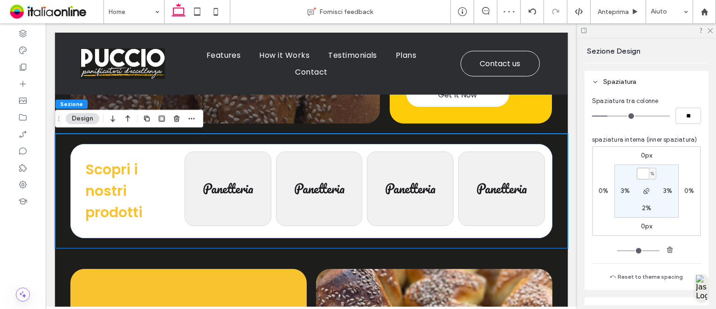
type input "*"
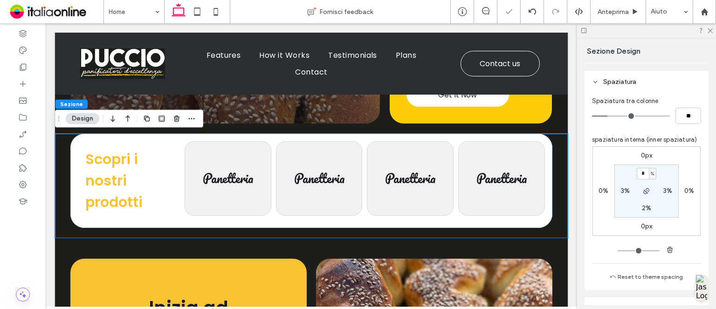
click at [672, 200] on section "* % 3% 2% 3%" at bounding box center [647, 191] width 64 height 53
drag, startPoint x: 711, startPoint y: 32, endPoint x: 704, endPoint y: 37, distance: 8.3
click at [711, 32] on icon at bounding box center [710, 30] width 6 height 6
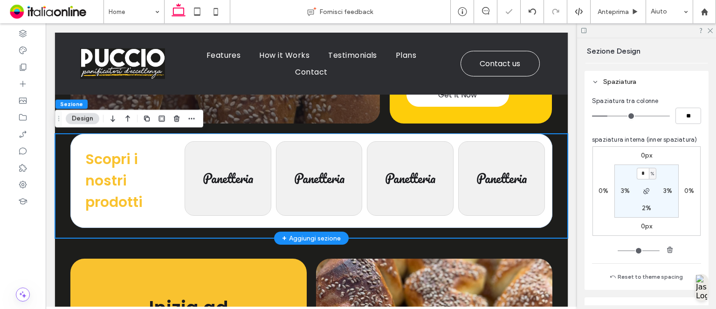
scroll to position [317, 0]
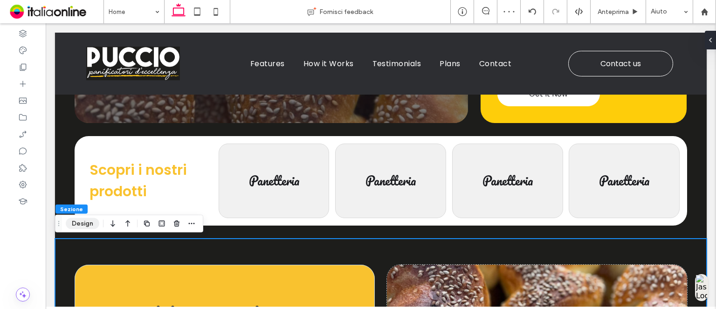
click at [76, 225] on button "Design" at bounding box center [83, 223] width 34 height 11
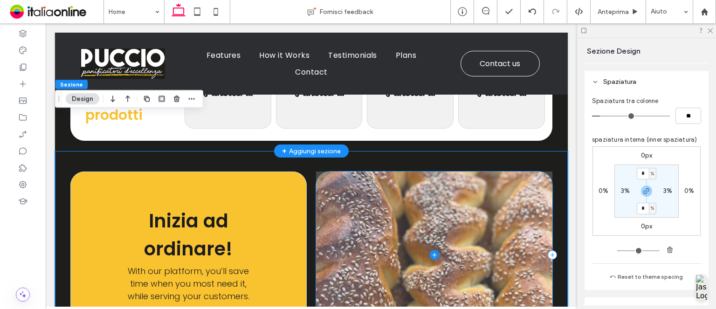
scroll to position [500, 0]
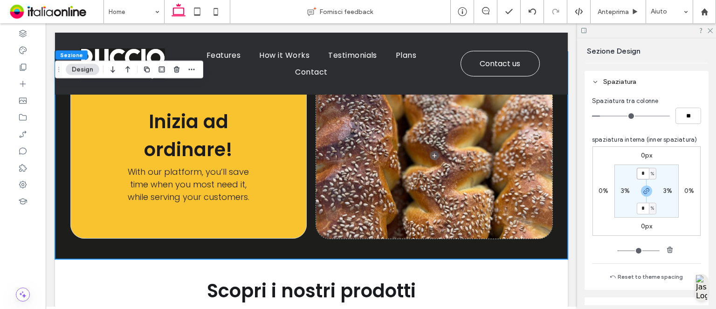
click at [642, 177] on input "*" at bounding box center [643, 174] width 12 height 12
click at [643, 192] on icon "button" at bounding box center [646, 190] width 7 height 7
click at [644, 177] on input "*" at bounding box center [643, 174] width 12 height 12
type input "*"
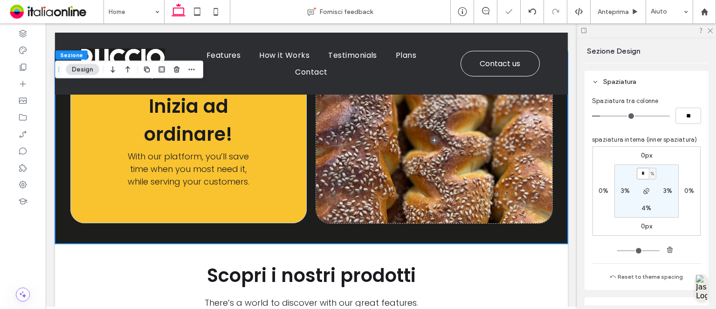
type input "*"
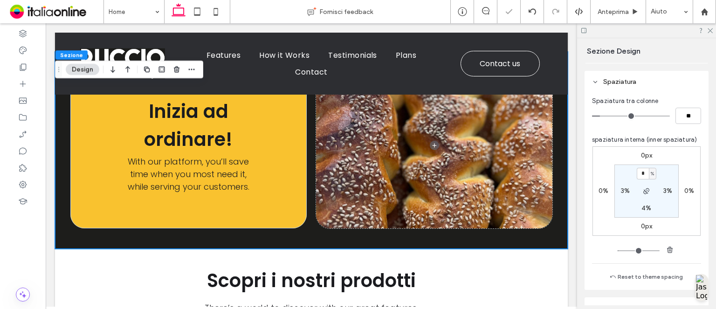
click at [693, 164] on div "0px 0% 0px 0% * % 3% 4% 3%" at bounding box center [647, 191] width 108 height 90
click at [709, 32] on use at bounding box center [710, 30] width 5 height 5
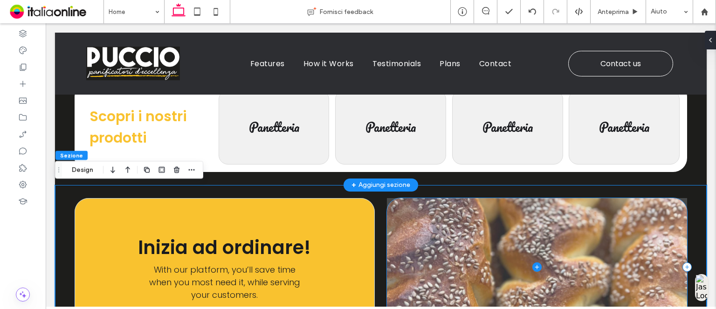
scroll to position [375, 0]
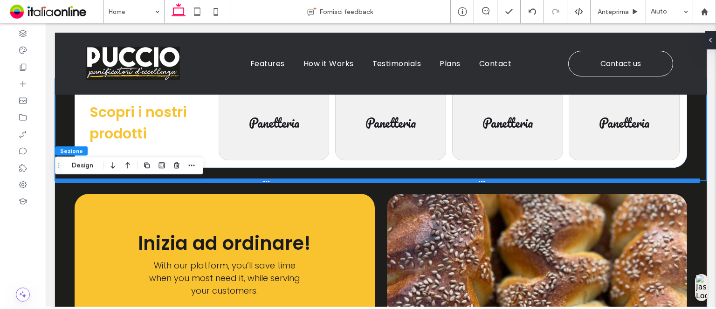
click at [560, 181] on div at bounding box center [377, 181] width 645 height 5
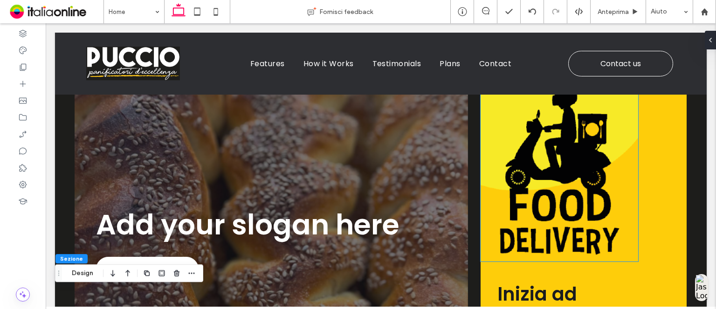
scroll to position [84, 0]
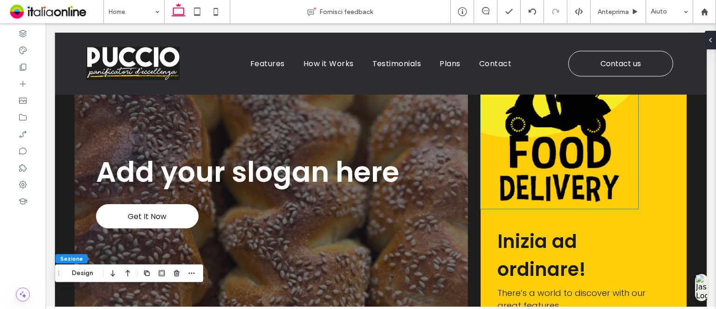
click at [626, 200] on img at bounding box center [560, 116] width 158 height 185
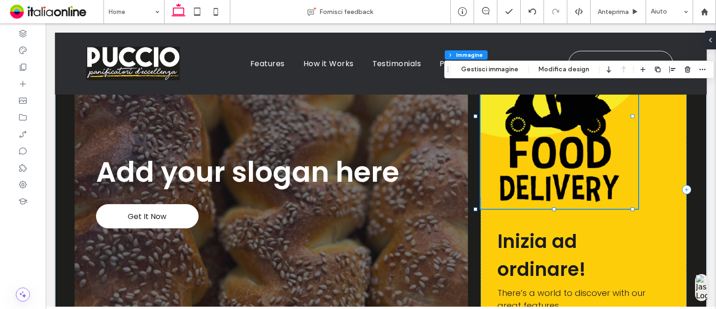
type input "**"
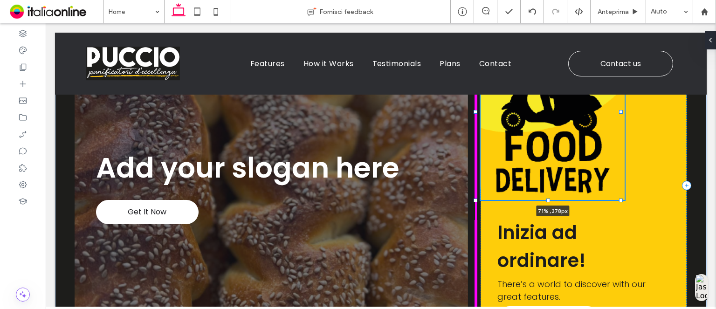
drag, startPoint x: 631, startPoint y: 208, endPoint x: 620, endPoint y: 199, distance: 14.6
click at [620, 199] on div at bounding box center [621, 201] width 4 height 4
type input "**"
type input "****"
type input "***"
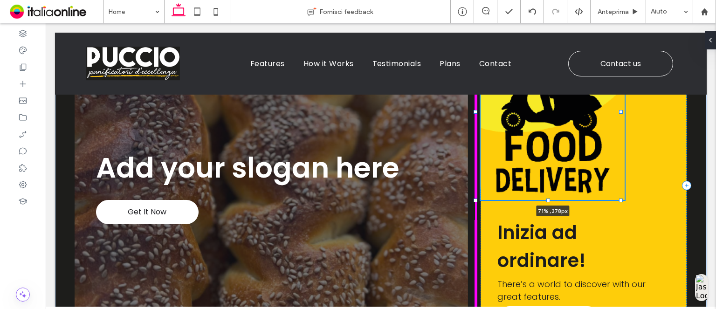
type input "***"
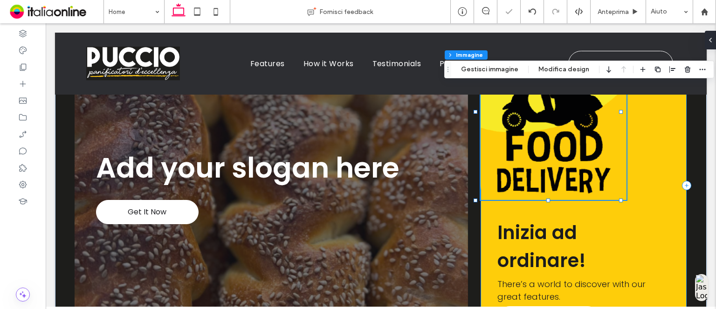
click at [649, 199] on div "71% , 378px Inizia ad ordinare! There’s a world to discover with our great feat…" at bounding box center [584, 186] width 206 height 324
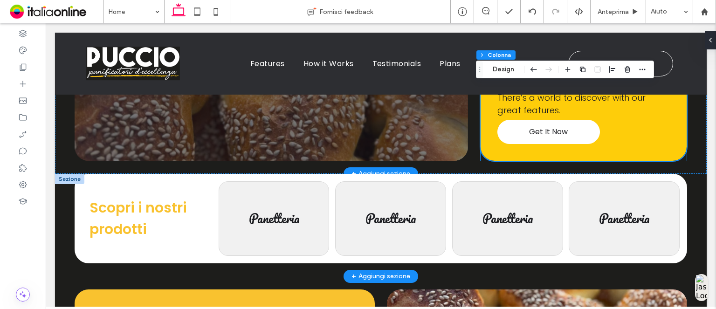
scroll to position [317, 0]
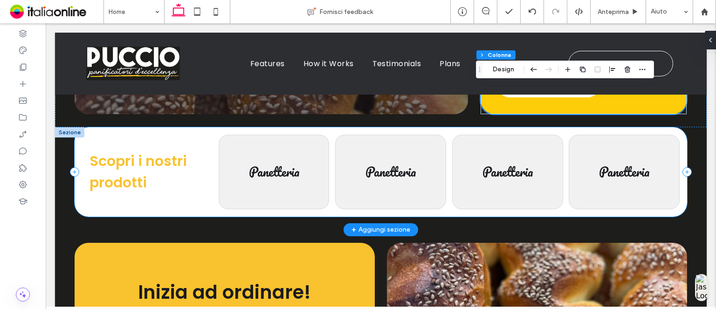
click at [446, 212] on div "Scopri i nostri prodotti Panetteria Panetteria Panetteria Panetteria" at bounding box center [381, 172] width 613 height 90
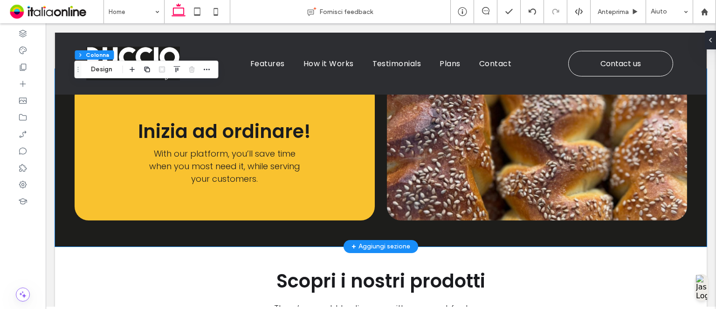
scroll to position [457, 0]
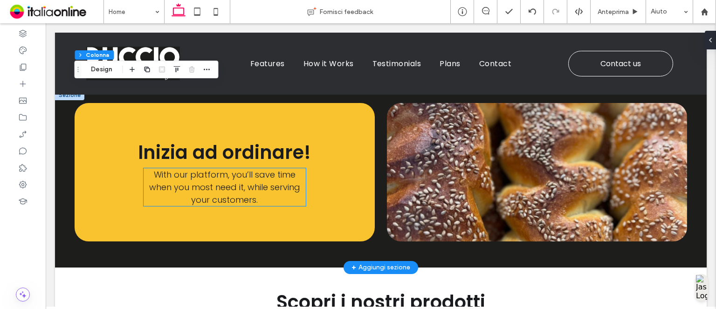
click at [245, 171] on span "With our platform, you’ll save time when you most need it, while serving your c…" at bounding box center [224, 187] width 151 height 37
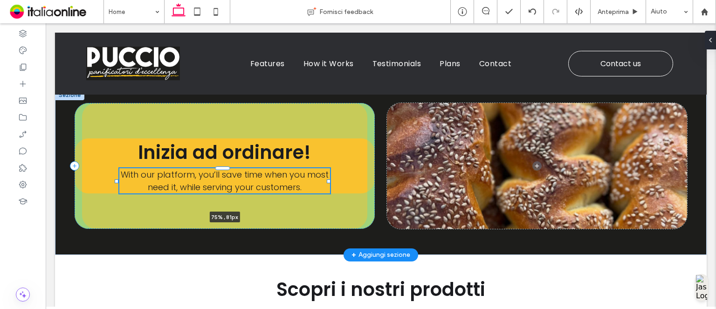
drag, startPoint x: 305, startPoint y: 187, endPoint x: 330, endPoint y: 188, distance: 25.2
click at [330, 188] on div "Inizia ad ordinare! With our platform, you’ll save time when you most need it, …" at bounding box center [381, 172] width 652 height 165
type input "**"
type input "****"
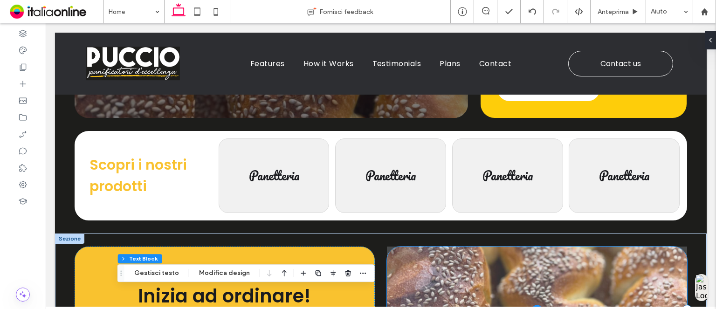
scroll to position [301, 0]
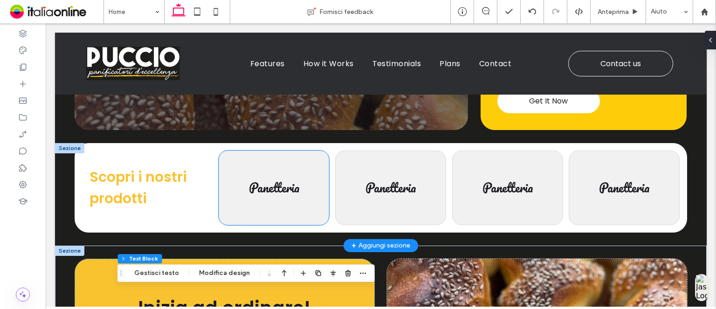
click at [257, 180] on span "Panetteria" at bounding box center [274, 187] width 50 height 21
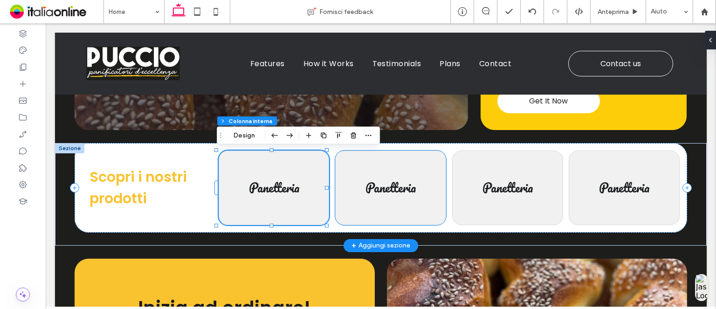
click at [371, 180] on span "Panetteria" at bounding box center [391, 187] width 50 height 21
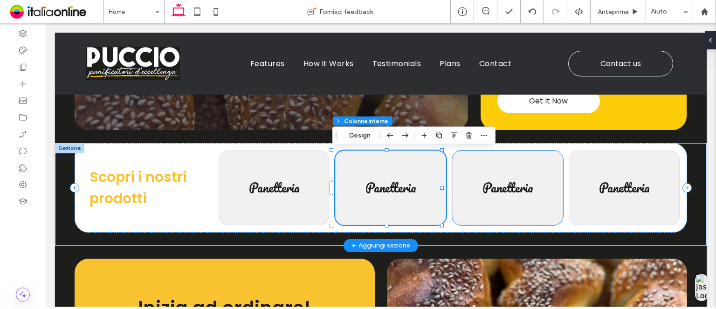
click at [494, 164] on div "Panetteria" at bounding box center [507, 188] width 111 height 75
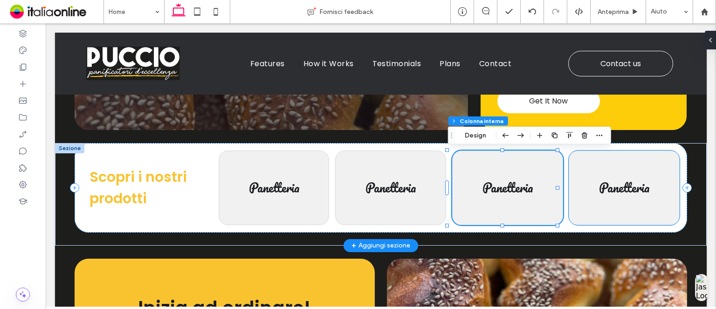
click at [579, 164] on div "Panetteria" at bounding box center [624, 188] width 111 height 75
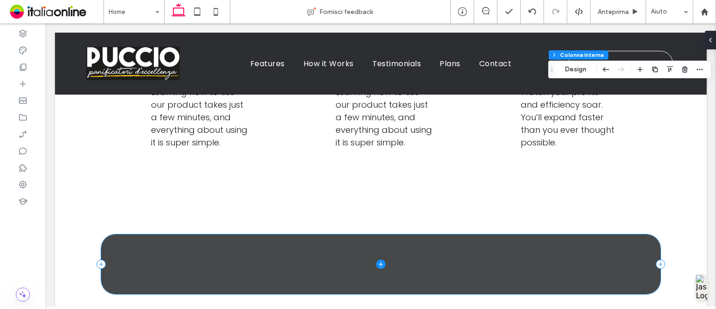
scroll to position [924, 0]
